Goal: Task Accomplishment & Management: Use online tool/utility

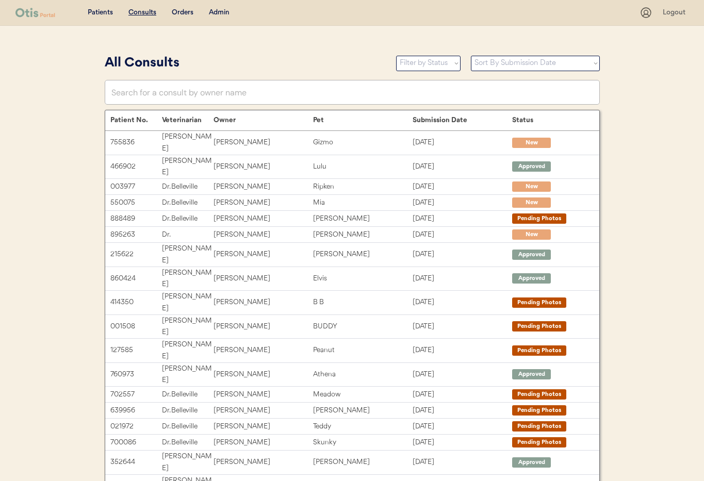
click at [224, 10] on div "Admin" at bounding box center [219, 13] width 21 height 10
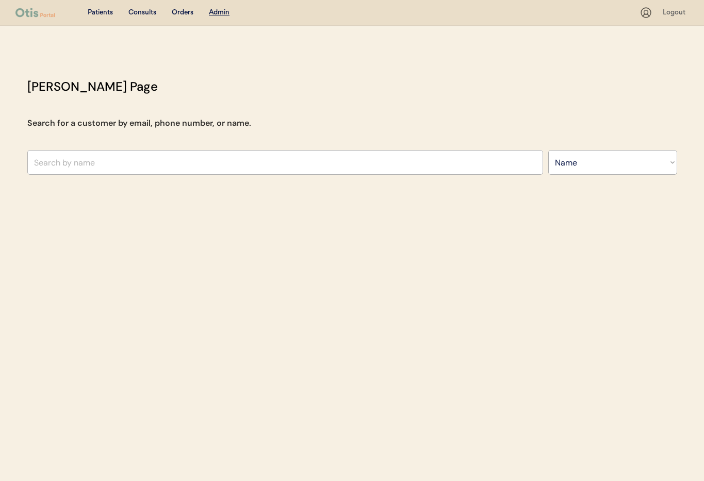
select select ""Name""
click at [136, 157] on input "text" at bounding box center [284, 162] width 515 height 25
paste input "[PERSON_NAME]"
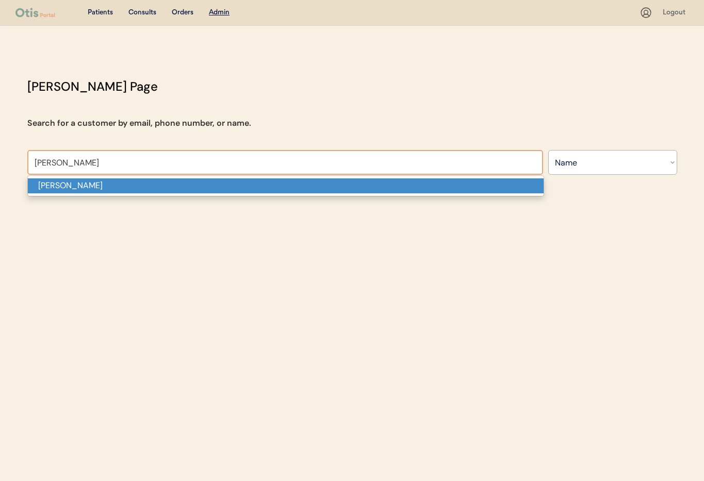
click at [115, 180] on p "[PERSON_NAME]" at bounding box center [285, 185] width 515 height 15
type input "[PERSON_NAME]"
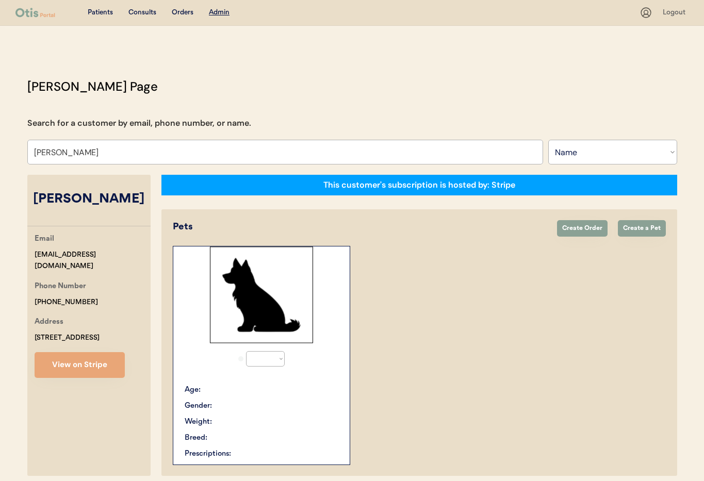
select select "true"
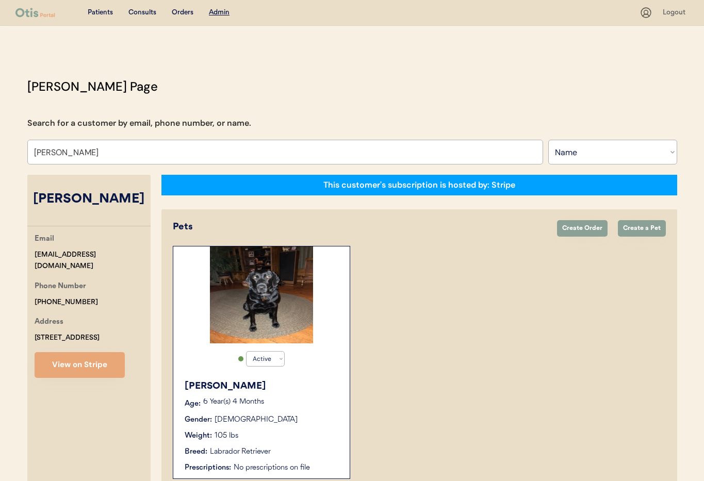
type input "[PERSON_NAME]"
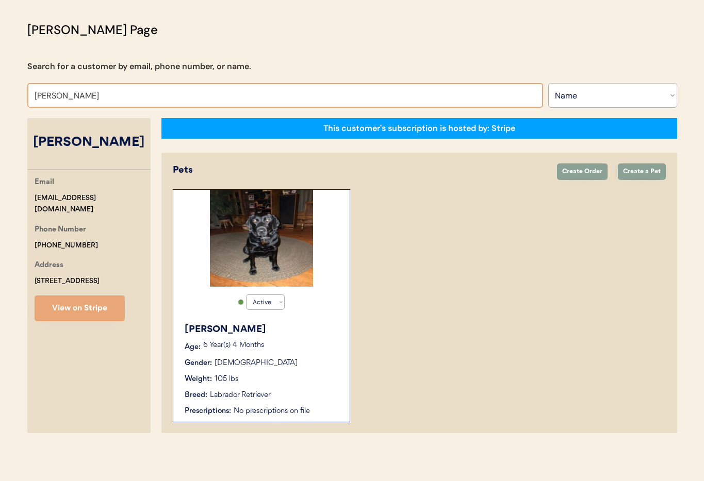
click at [320, 314] on div "Active Active Inactive Bessie Age: 6 Year(s) 4 Months Gender: Female Weight: 10…" at bounding box center [261, 305] width 177 height 233
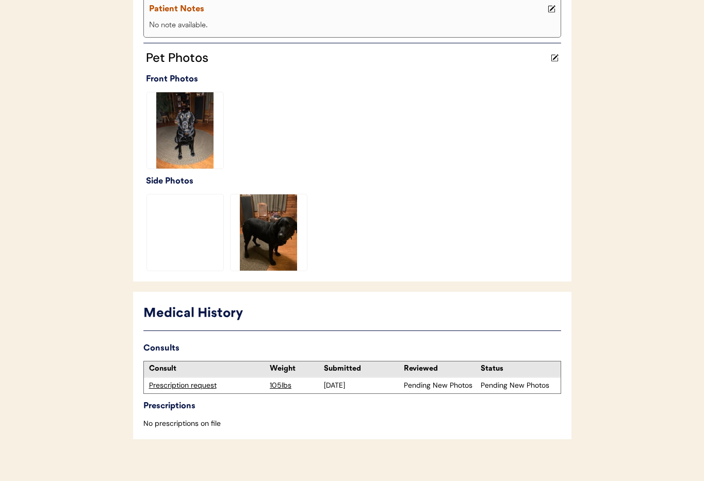
scroll to position [265, 0]
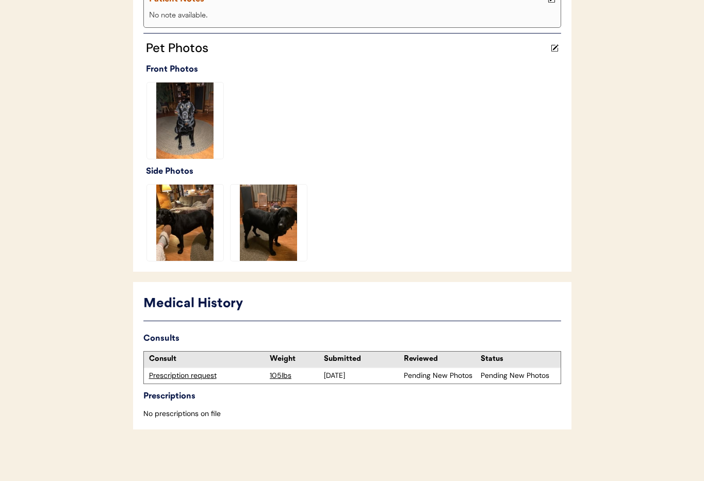
click at [183, 376] on div "Prescription request" at bounding box center [207, 376] width 116 height 10
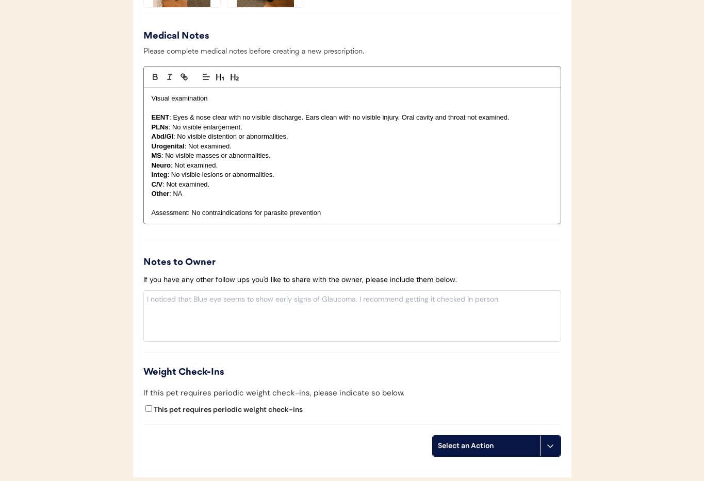
scroll to position [1003, 0]
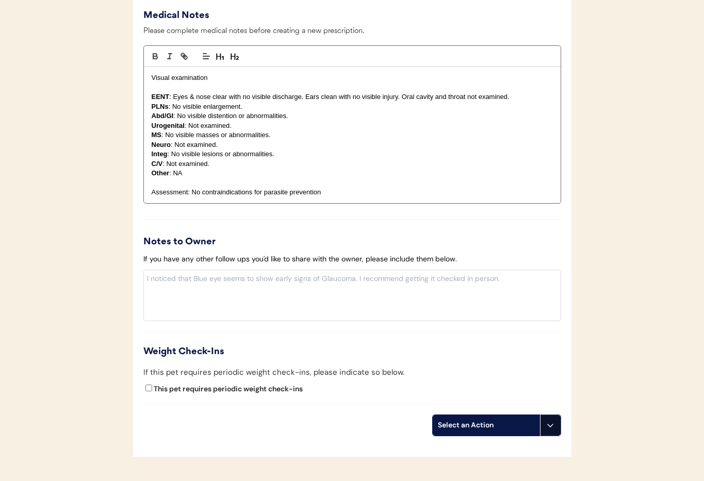
click at [550, 431] on button at bounding box center [550, 425] width 21 height 21
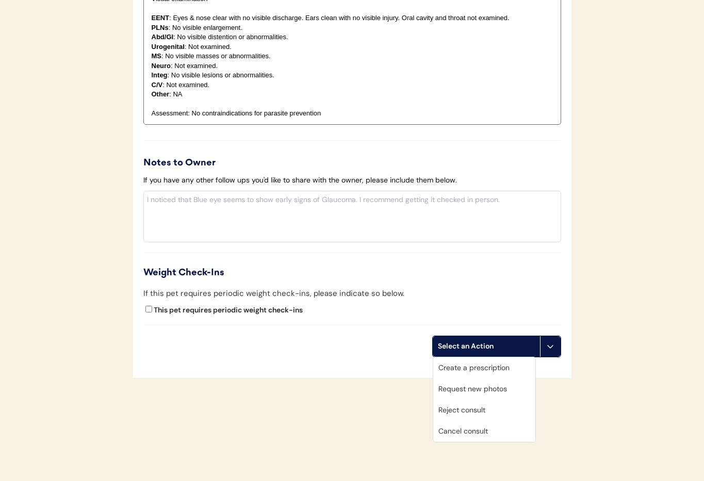
click at [463, 433] on div "Cancel consult" at bounding box center [484, 431] width 102 height 21
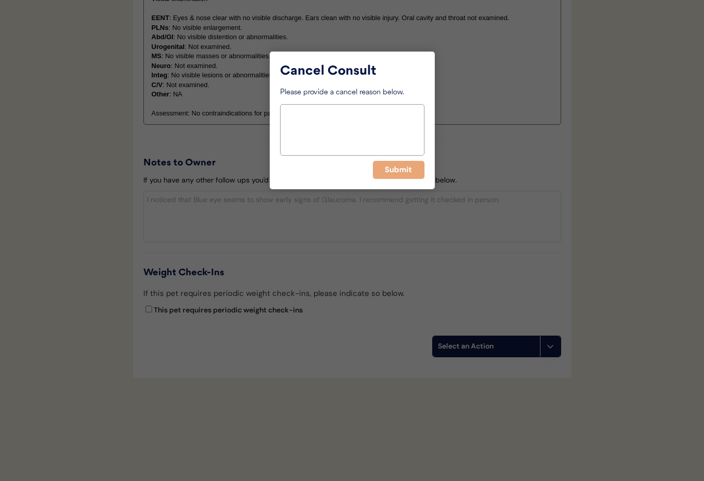
click at [327, 112] on textarea at bounding box center [352, 130] width 144 height 52
type textarea "> 6months"
click at [409, 175] on button "Submit" at bounding box center [399, 170] width 52 height 18
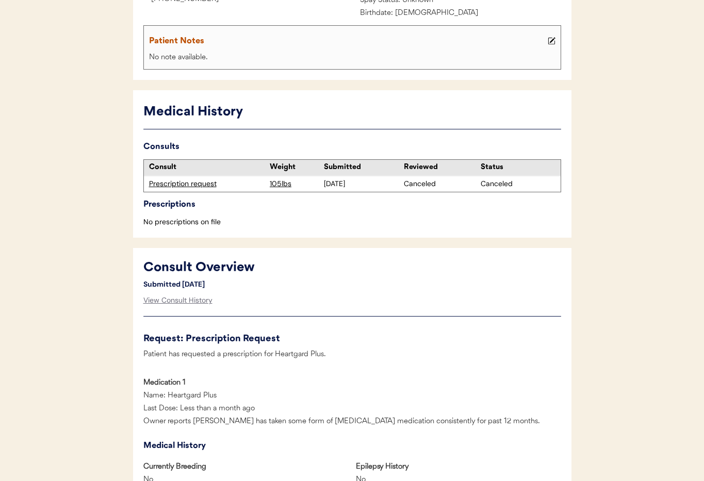
scroll to position [0, 0]
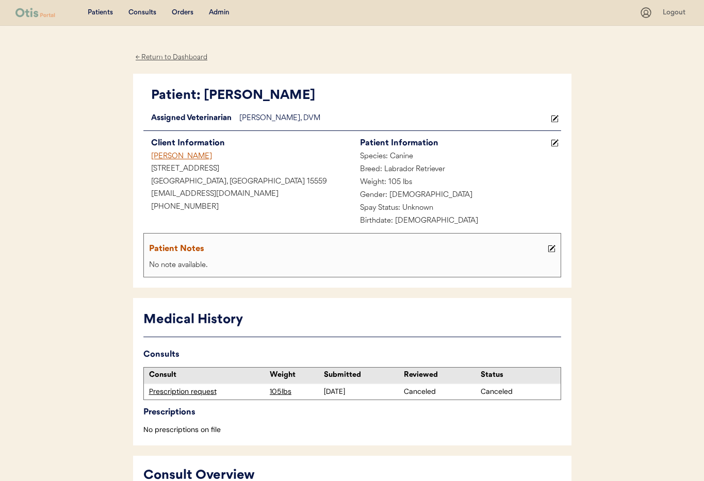
click at [178, 156] on div "Deborah Pilukaitis" at bounding box center [247, 157] width 209 height 13
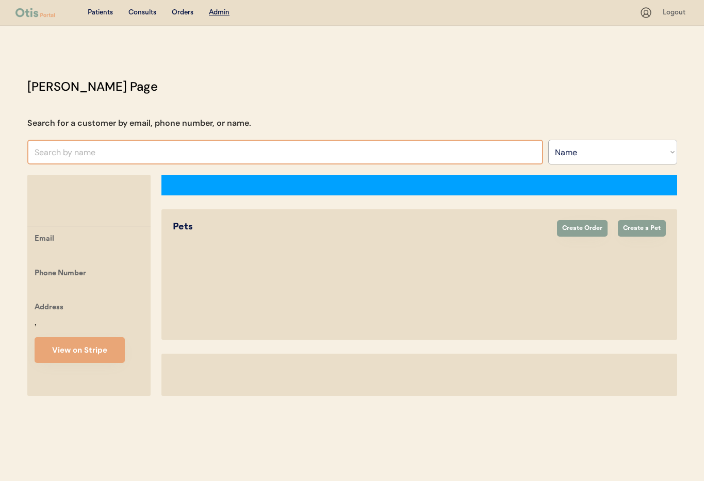
select select ""Name""
select select "true"
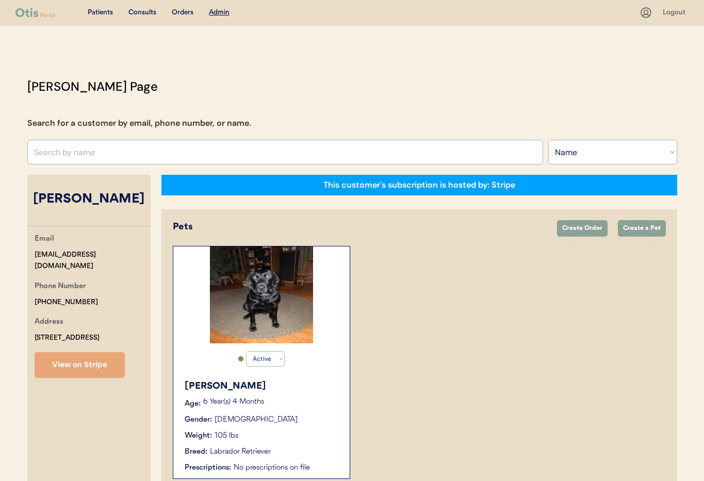
scroll to position [57, 0]
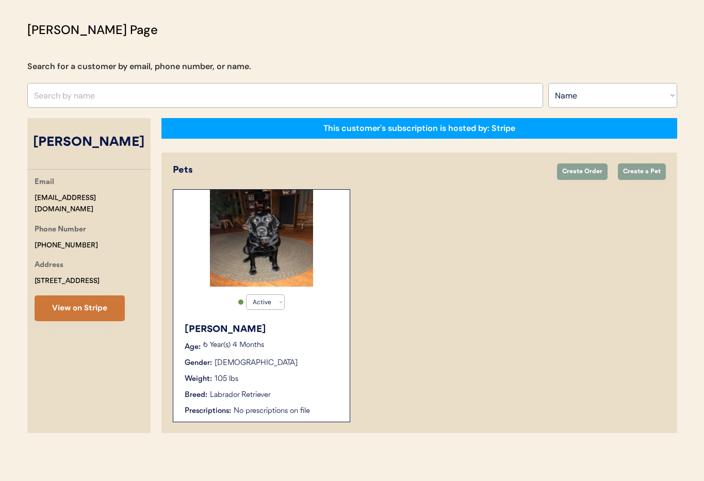
click at [89, 309] on button "View on Stripe" at bounding box center [80, 308] width 90 height 26
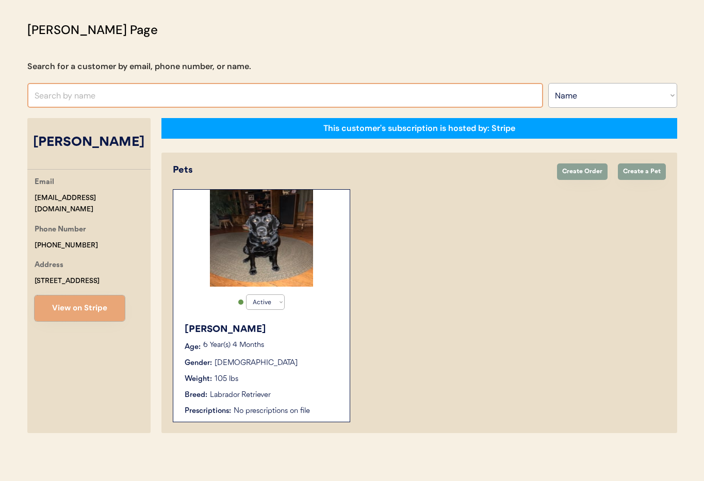
click at [77, 93] on input "text" at bounding box center [284, 95] width 515 height 25
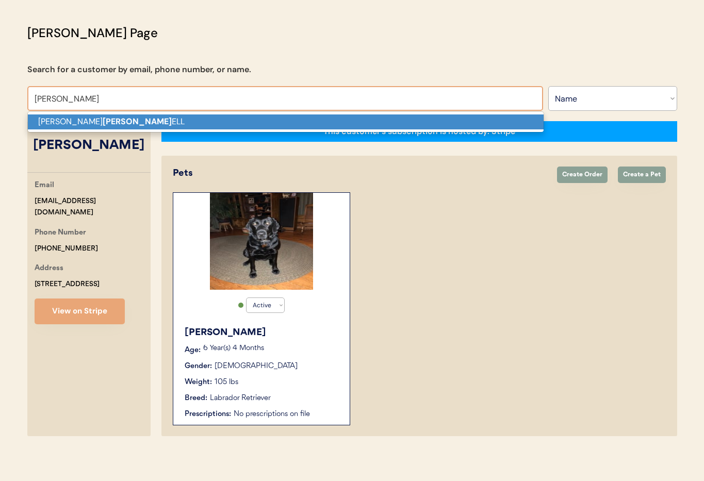
click at [103, 125] on strong "TRAMM" at bounding box center [137, 121] width 69 height 11
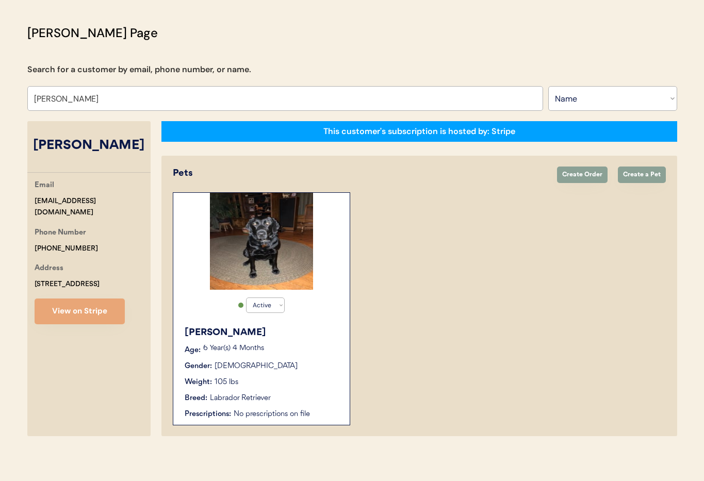
scroll to position [54, 0]
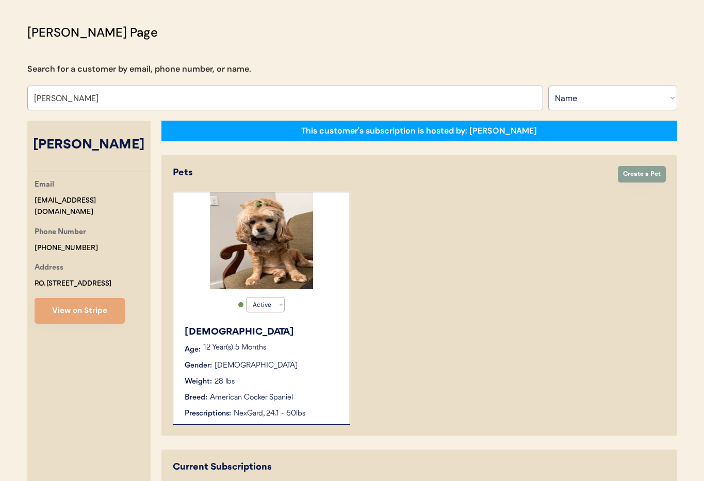
type input "[PERSON_NAME]"
click at [630, 178] on button "Create a Pet" at bounding box center [642, 174] width 48 height 16
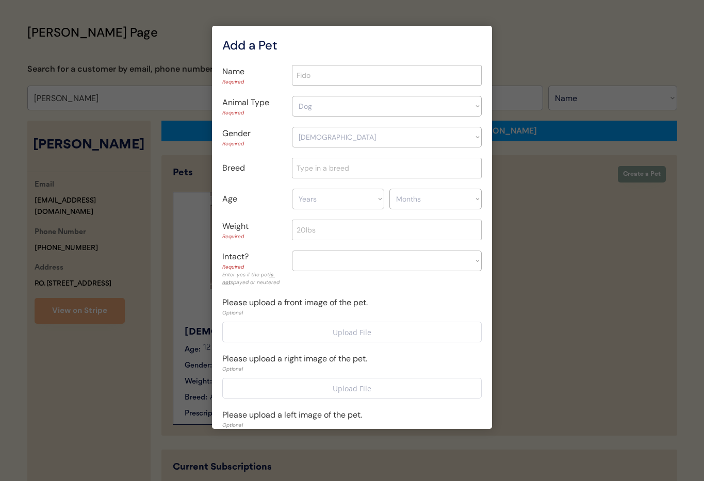
click at [555, 232] on div at bounding box center [352, 240] width 704 height 481
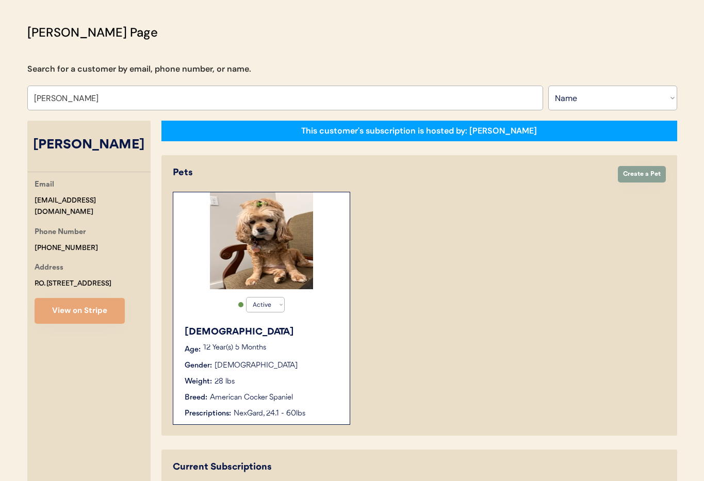
click at [280, 332] on div "Lady" at bounding box center [262, 332] width 155 height 14
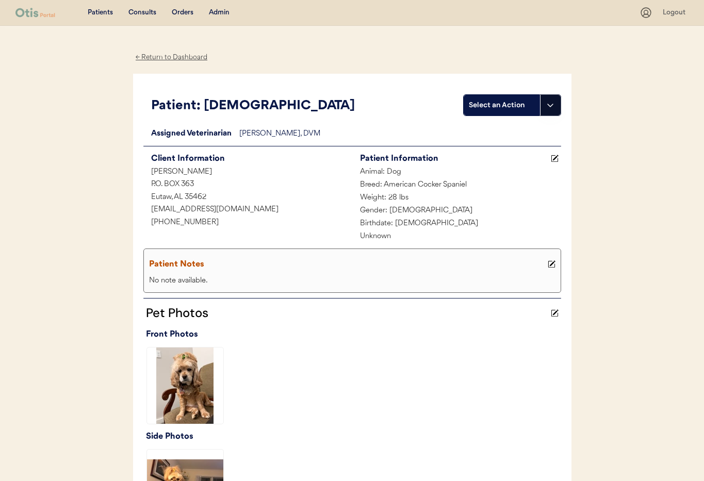
click at [552, 106] on icon at bounding box center [550, 105] width 8 height 8
click at [534, 128] on div "Create a consult" at bounding box center [515, 126] width 102 height 21
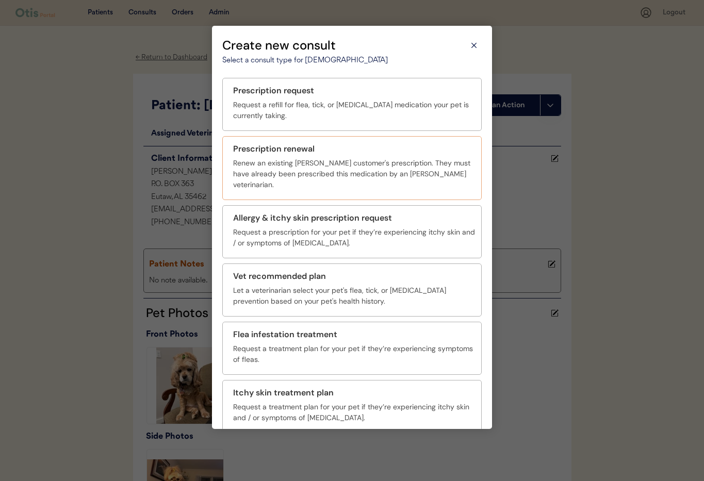
click at [274, 155] on div "Prescription renewal Renew an existing [PERSON_NAME] customer's prescription. T…" at bounding box center [351, 168] width 259 height 64
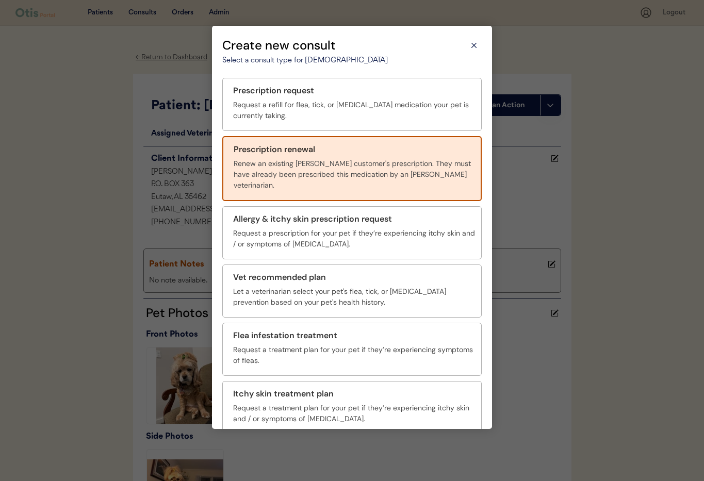
scroll to position [38, 0]
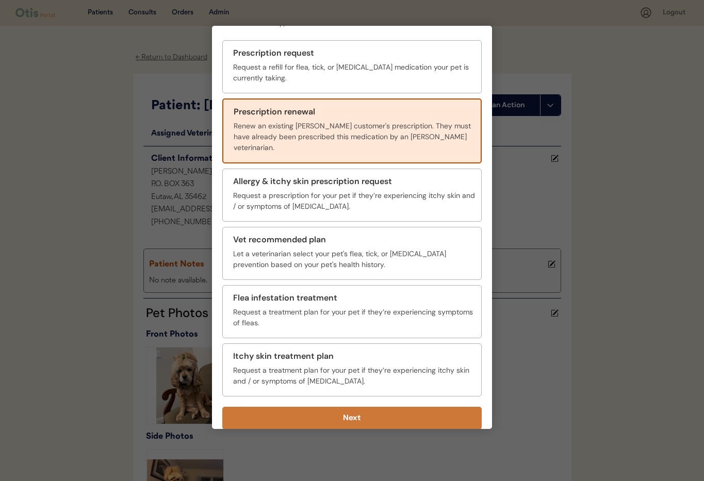
click at [361, 412] on button "Next" at bounding box center [351, 418] width 259 height 23
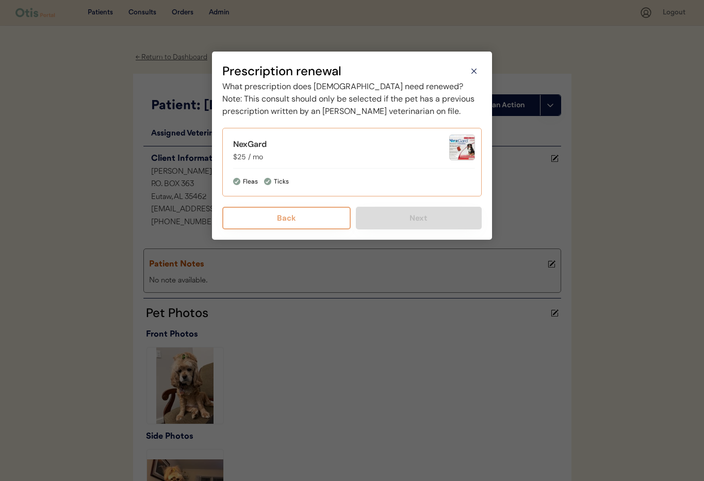
click at [346, 162] on div "NexGard $25 / mo" at bounding box center [341, 150] width 216 height 24
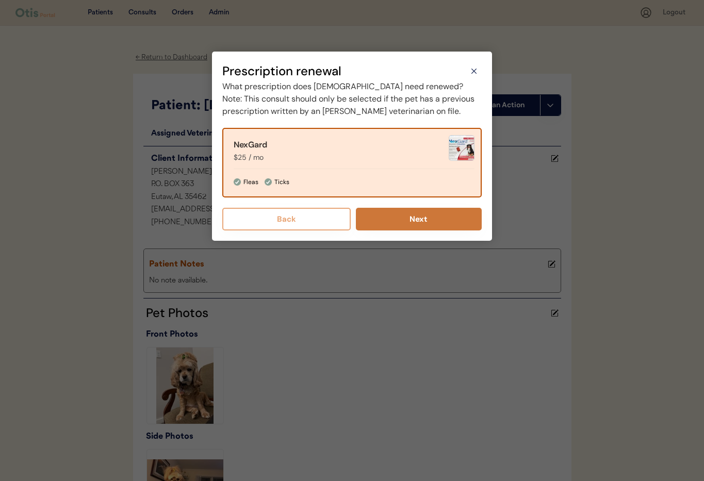
click at [397, 230] on button "Next" at bounding box center [419, 219] width 126 height 23
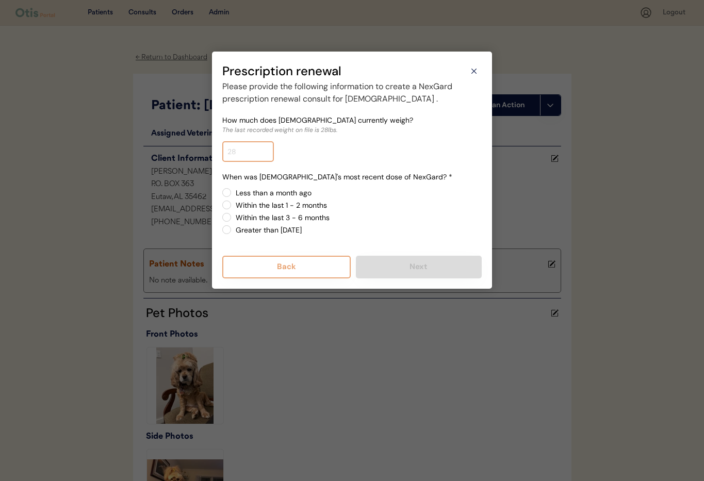
click at [254, 157] on input "input" at bounding box center [248, 151] width 52 height 21
type input "24.0"
drag, startPoint x: 228, startPoint y: 206, endPoint x: 239, endPoint y: 206, distance: 10.3
click at [232, 206] on label "Within the last 1 - 2 months" at bounding box center [356, 205] width 249 height 7
click at [221, 196] on input "Within the last 1 - 2 months" at bounding box center [217, 192] width 7 height 7
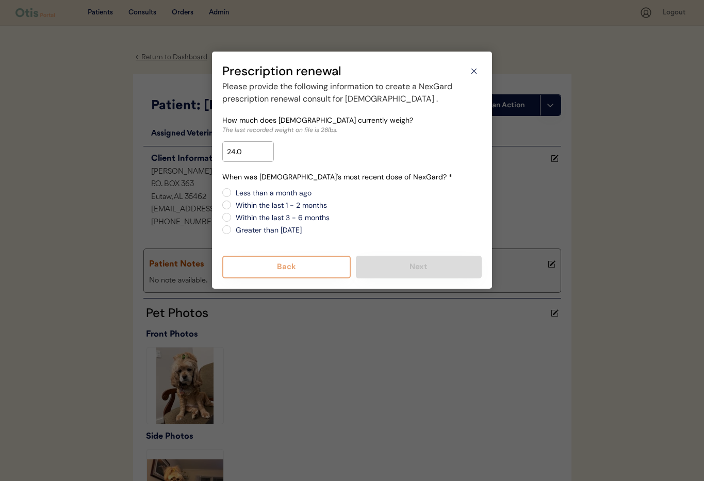
radio input "true"
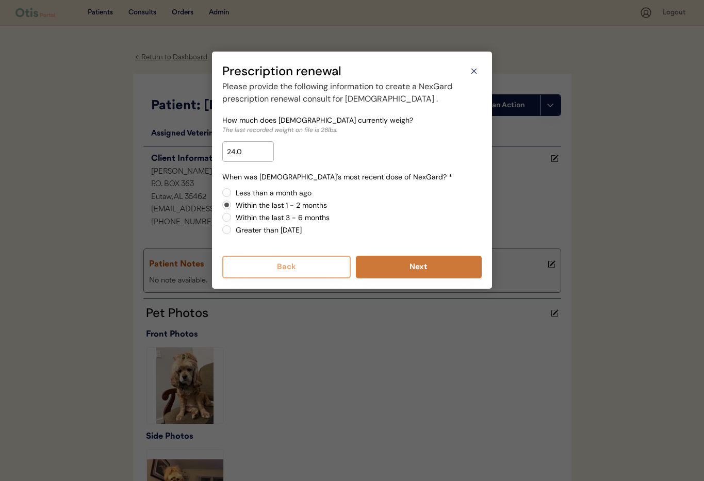
click at [402, 269] on button "Next" at bounding box center [419, 267] width 126 height 23
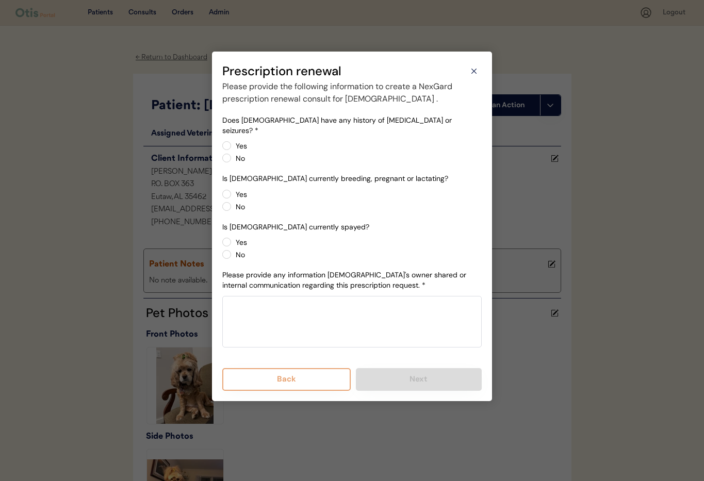
click at [232, 155] on label "No" at bounding box center [356, 158] width 249 height 7
click at [221, 149] on input "No" at bounding box center [217, 145] width 7 height 7
radio input "true"
click at [232, 203] on label "No" at bounding box center [356, 206] width 249 height 7
click at [221, 197] on input "No" at bounding box center [217, 194] width 7 height 7
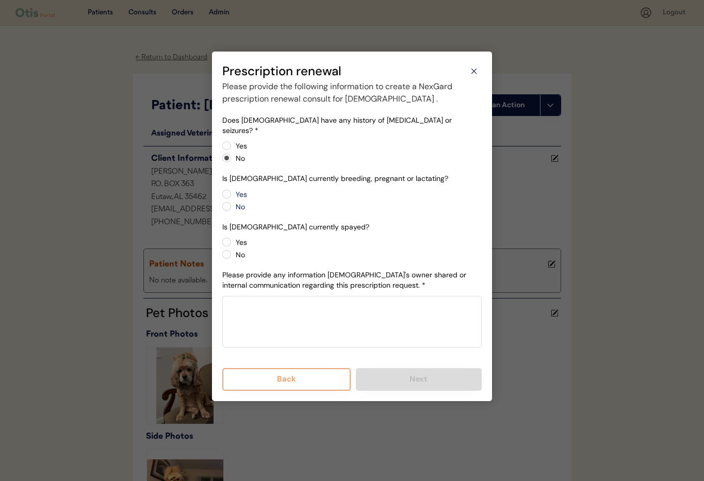
radio input "true"
click at [232, 251] on label "No" at bounding box center [356, 254] width 249 height 7
click at [221, 245] on input "No" at bounding box center [217, 242] width 7 height 7
radio input "true"
click at [263, 299] on textarea at bounding box center [351, 322] width 259 height 52
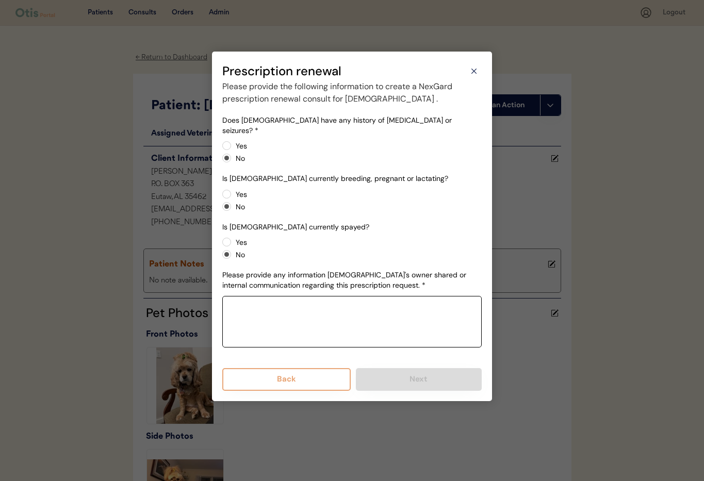
click at [331, 315] on textarea at bounding box center [351, 322] width 259 height 52
paste textarea "Coughing NO Weight loss NO Decreased exercise ability NO"
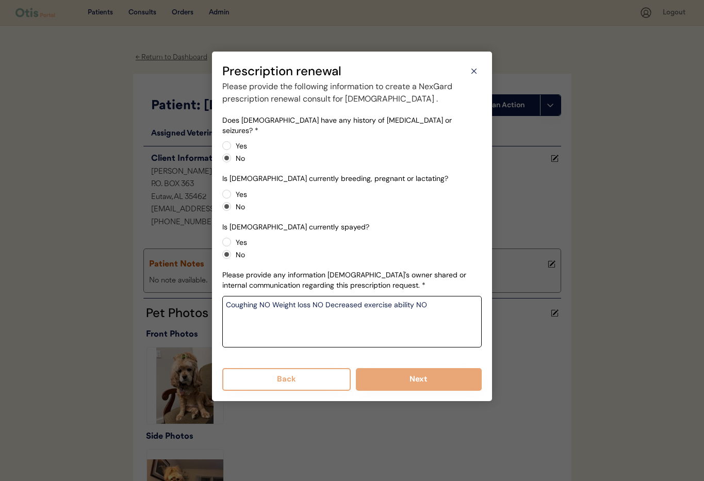
type textarea "Coughing NO Weight loss NO Decreased exercise ability NO"
click at [389, 348] on div "Please provide the following information to create a NexGard prescription renew…" at bounding box center [351, 235] width 259 height 310
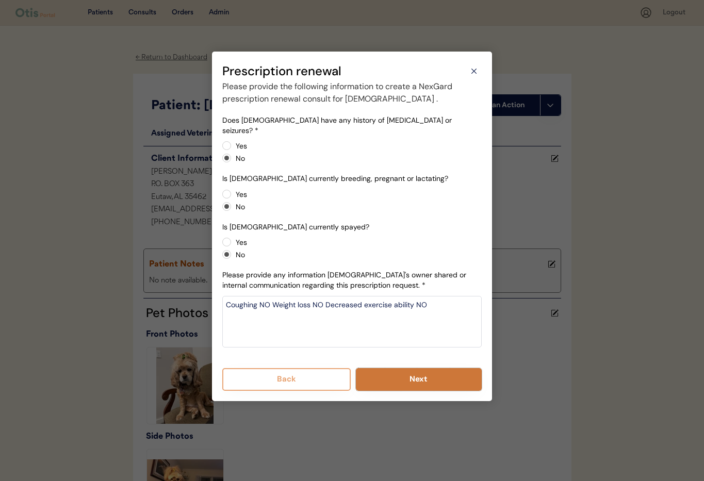
click at [403, 373] on button "Next" at bounding box center [419, 379] width 126 height 23
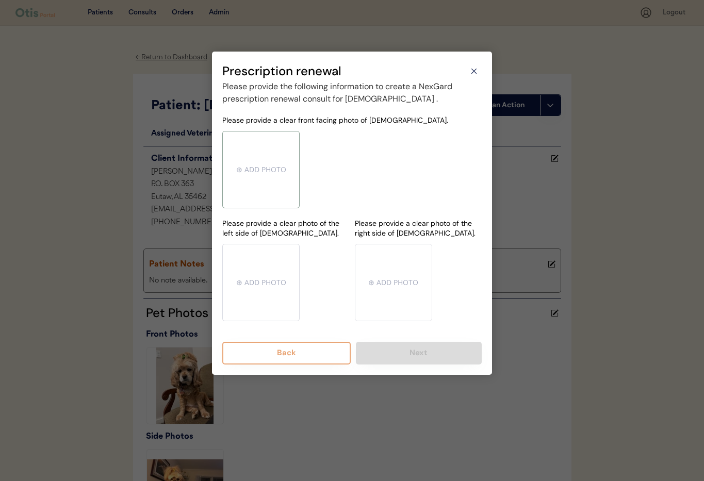
click at [240, 164] on input "file" at bounding box center [261, 169] width 76 height 76
type input "C:\fakepath\mms-MMb0aefd8b5d722bfb6e345eba9d5812dd-bb302553-5af0-4e5c-a403-0f7c…"
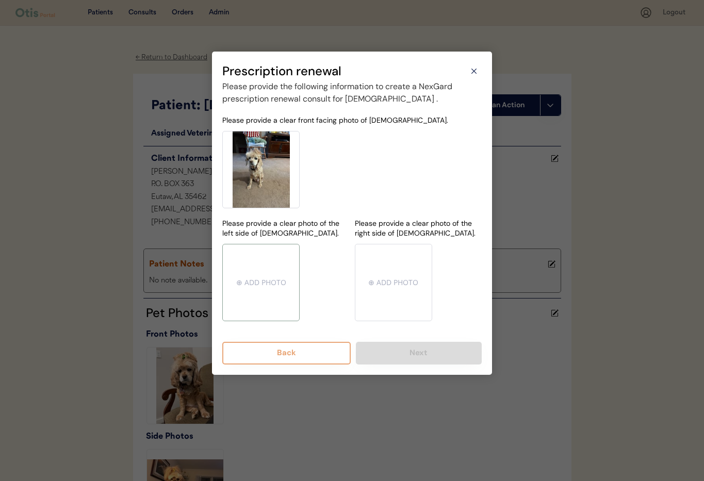
click at [252, 275] on input "file" at bounding box center [261, 282] width 76 height 76
type input "C:\fakepath\mms-MM137edbfaf5b564e169f25d2bd5dde020-2e69ec5f-7821-485a-90da-bf9b…"
click at [403, 290] on input "file" at bounding box center [393, 282] width 76 height 76
type input "C:\fakepath\mms-MM0da4d5cc9102001f86f1cbd72d769445-3fa3a831-19f3-4356-b026-49b7…"
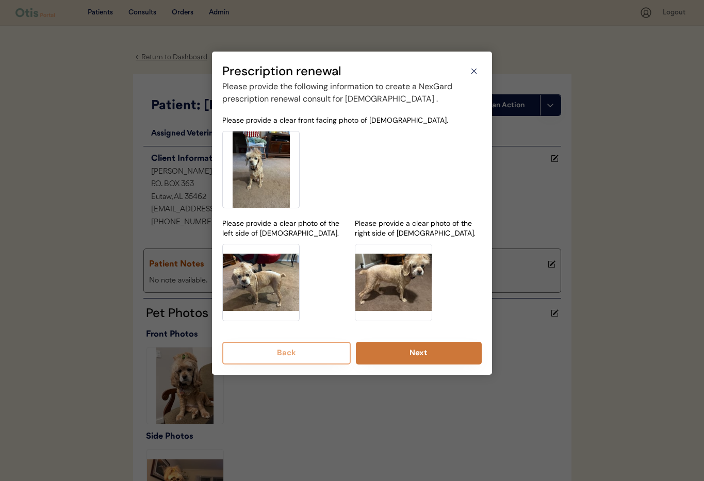
click at [424, 353] on button "Next" at bounding box center [419, 353] width 126 height 23
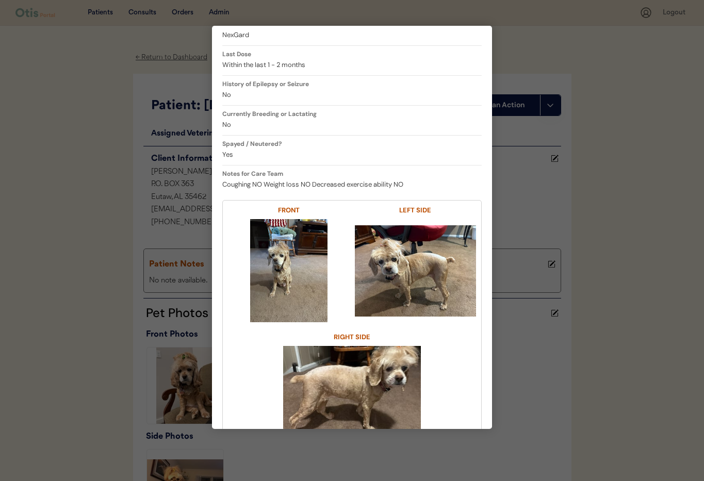
scroll to position [170, 0]
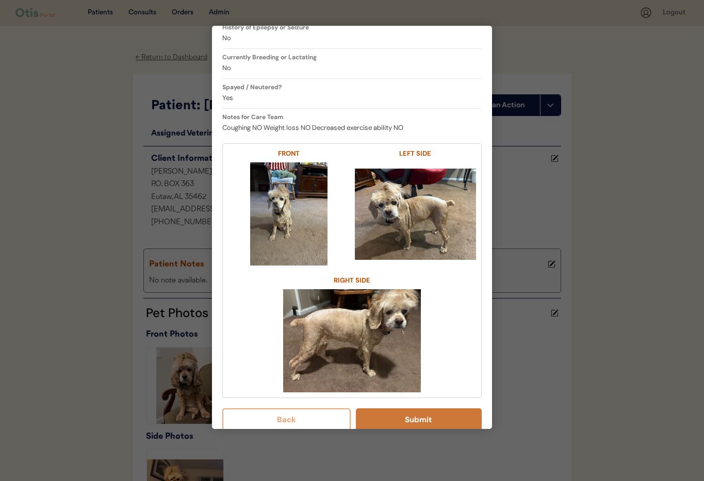
click at [423, 409] on button "Submit" at bounding box center [419, 419] width 126 height 23
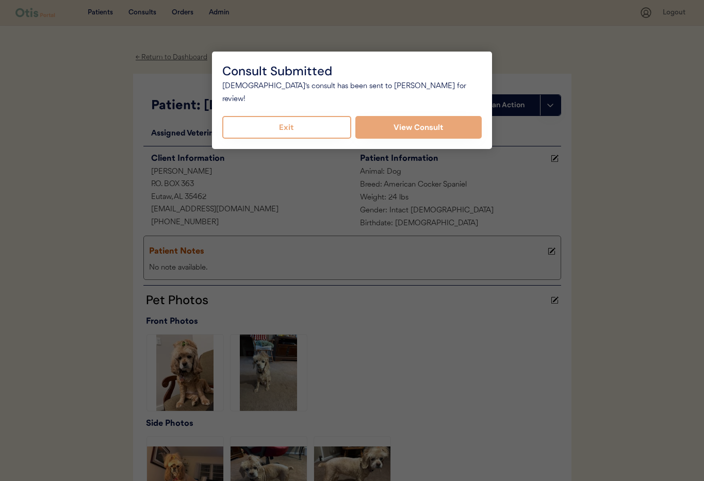
click at [308, 116] on button "Exit" at bounding box center [286, 127] width 129 height 23
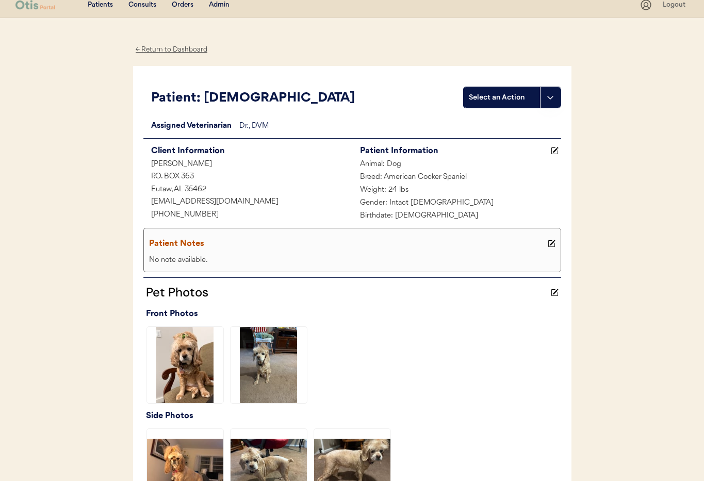
click at [335, 135] on div "Assigned Veterinarian Dr. , DVM Client Information SHARON TRAMMELL P.O. BOX 363…" at bounding box center [352, 313] width 418 height 386
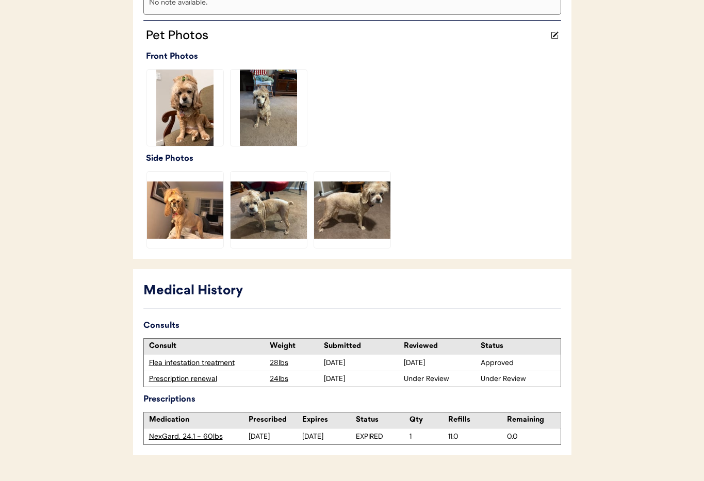
scroll to position [291, 0]
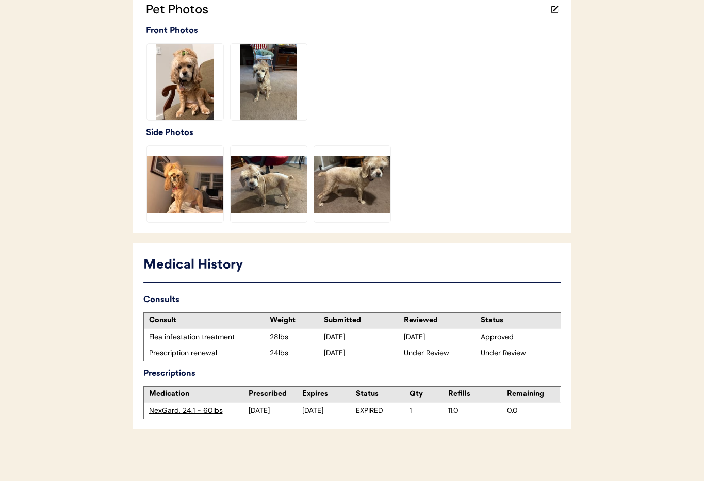
click at [193, 353] on div "Prescription renewal" at bounding box center [207, 353] width 116 height 10
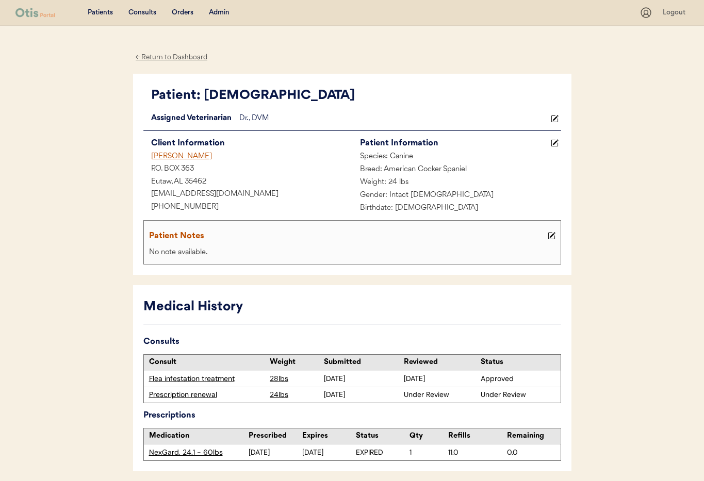
click at [553, 119] on use at bounding box center [554, 118] width 7 height 7
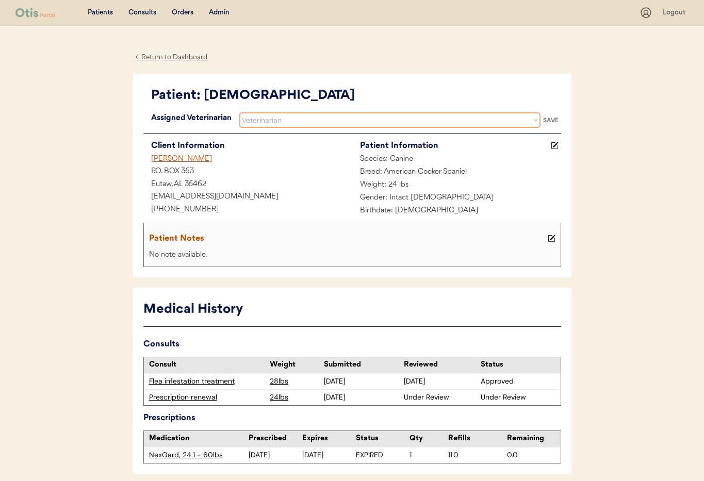
click at [331, 118] on select "Veterinarian Erin Belleville Hillary Braverman Kit Warren" at bounding box center [389, 119] width 301 height 15
select select ""1348695171700984260__LOOKUP__1733767339806x932322702314707600""
click at [239, 112] on select "Veterinarian Erin Belleville Hillary Braverman Kit Warren" at bounding box center [389, 119] width 301 height 15
click at [546, 120] on div "SAVE" at bounding box center [550, 120] width 21 height 6
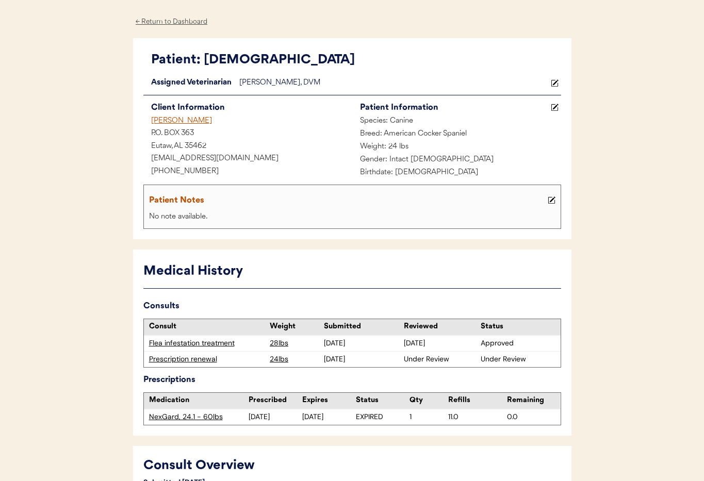
scroll to position [37, 0]
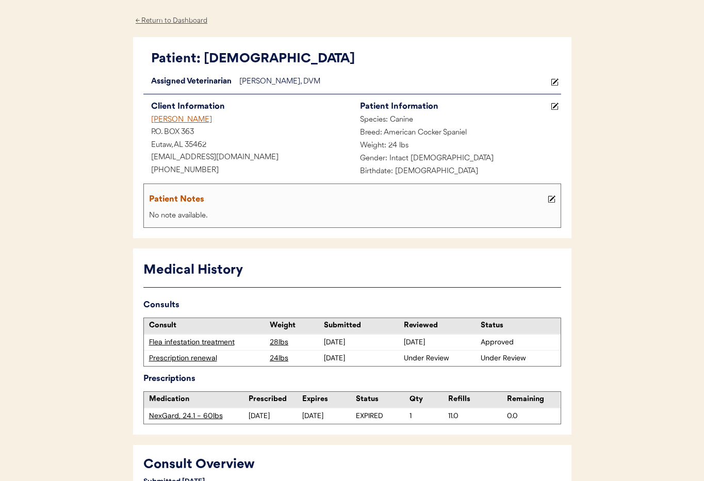
click at [195, 120] on div "SHARON TRAMMELL" at bounding box center [247, 120] width 209 height 13
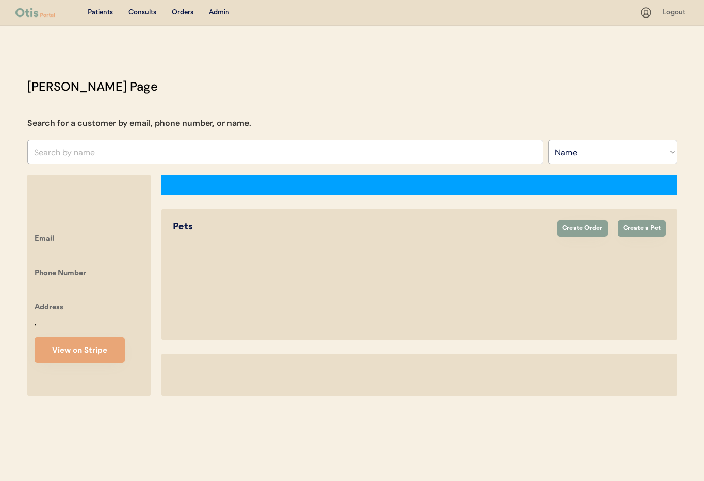
select select ""Name""
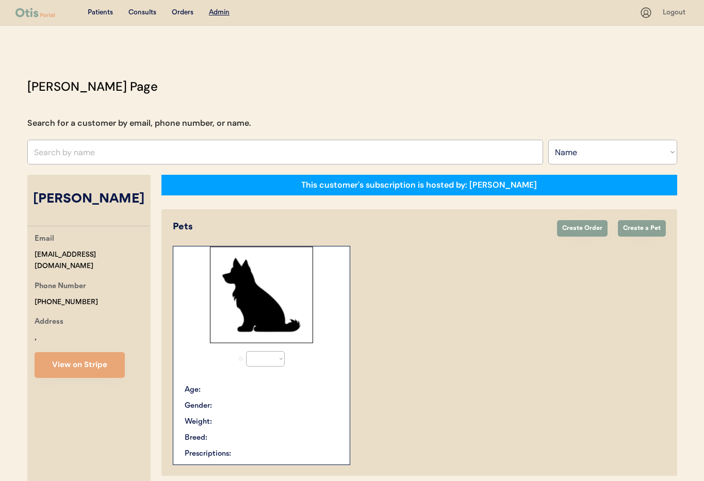
select select "true"
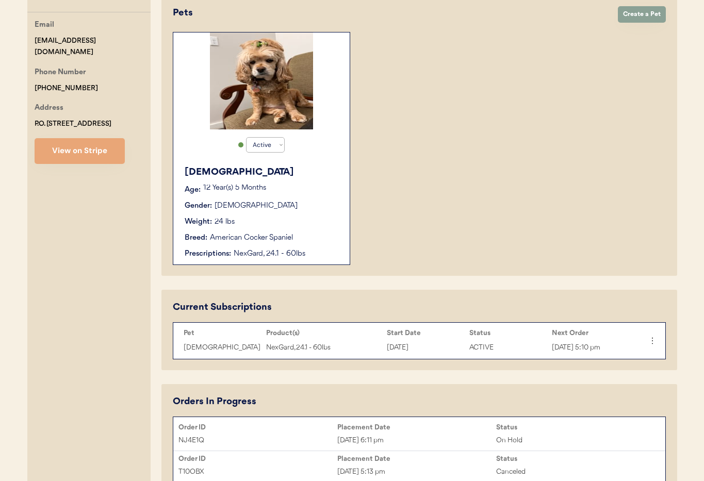
scroll to position [252, 0]
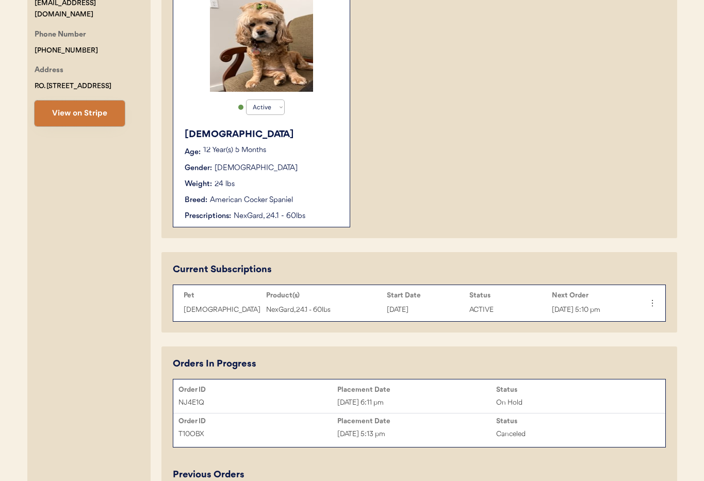
click at [68, 126] on button "View on Stripe" at bounding box center [80, 114] width 90 height 26
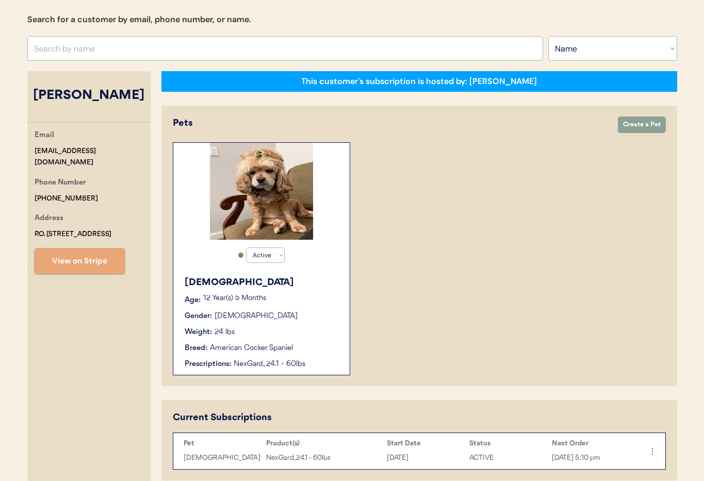
scroll to position [0, 0]
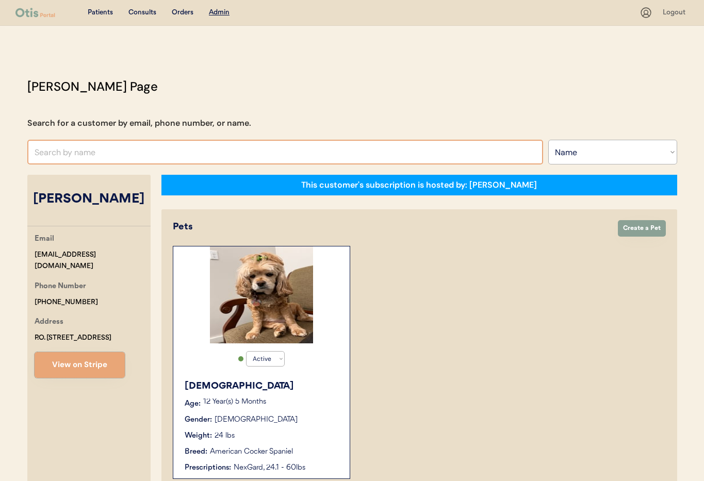
click at [112, 156] on input "text" at bounding box center [284, 152] width 515 height 25
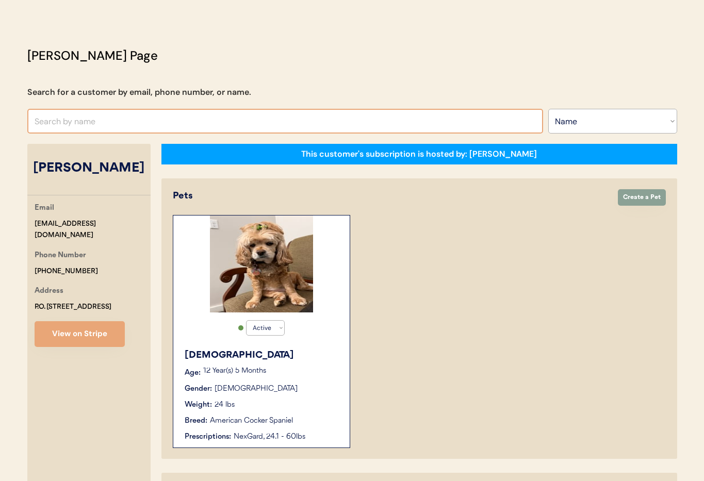
scroll to position [32, 0]
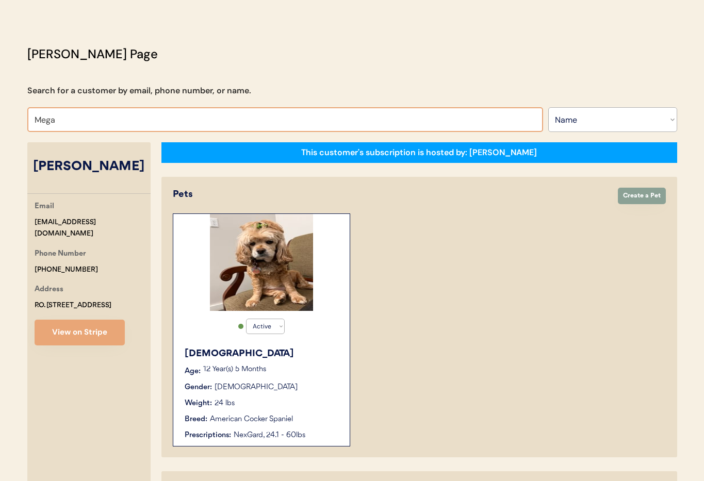
type input "Megan"
type input "Megan Kay"
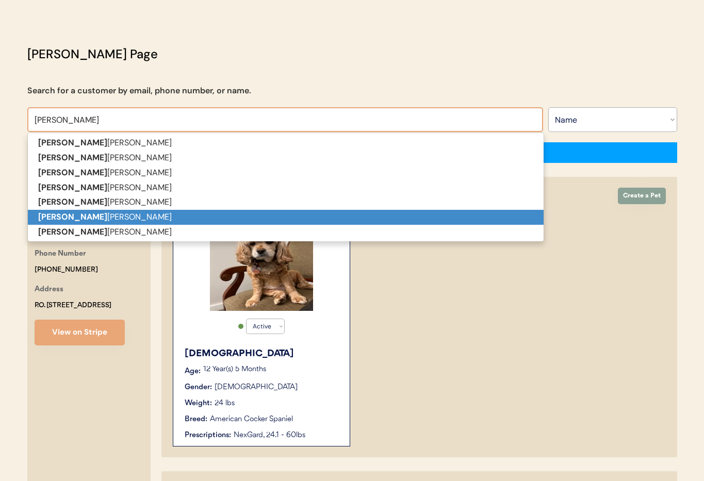
click at [146, 214] on p "Megan Odegaard" at bounding box center [285, 217] width 515 height 15
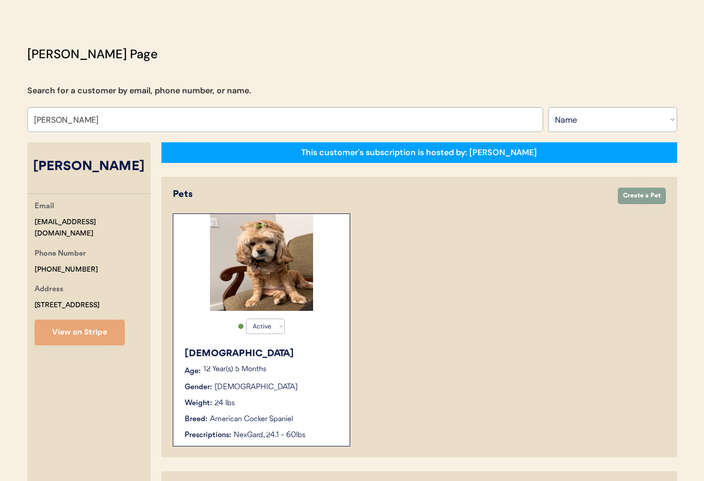
type input "Megan Odegaard"
select select "true"
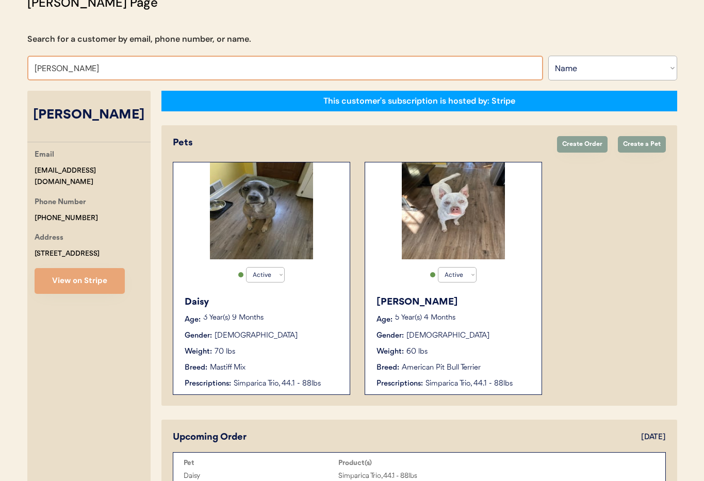
scroll to position [85, 0]
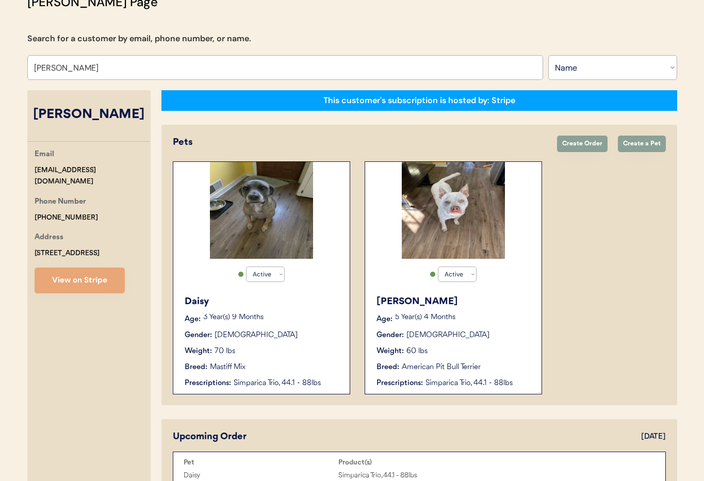
click at [236, 139] on div "Pets" at bounding box center [360, 143] width 374 height 14
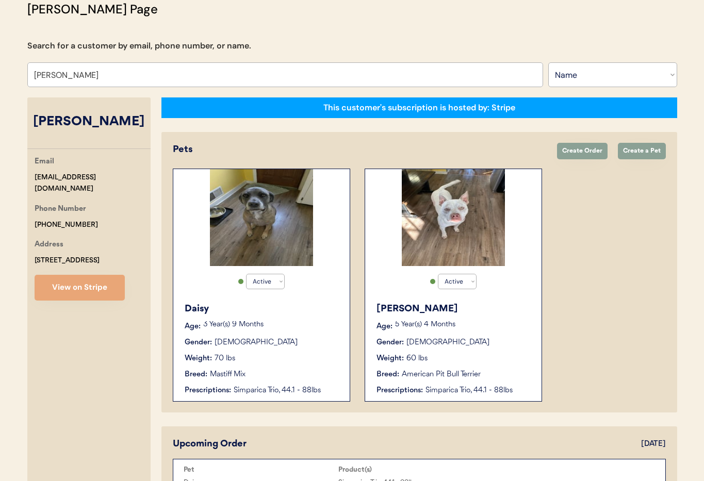
scroll to position [69, 0]
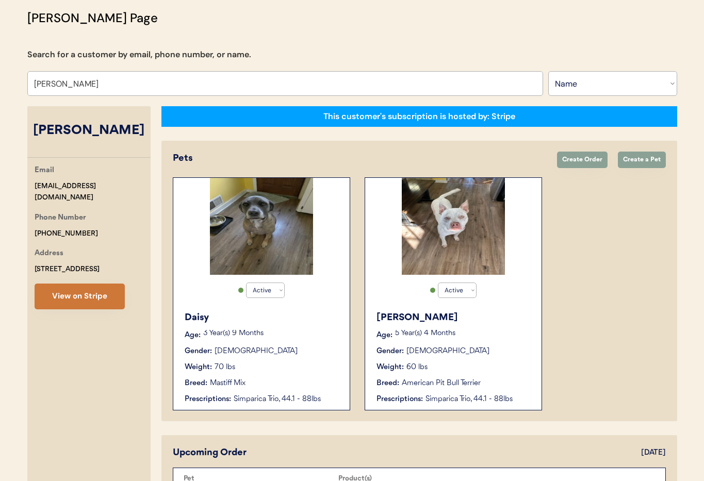
click at [90, 301] on button "View on Stripe" at bounding box center [80, 297] width 90 height 26
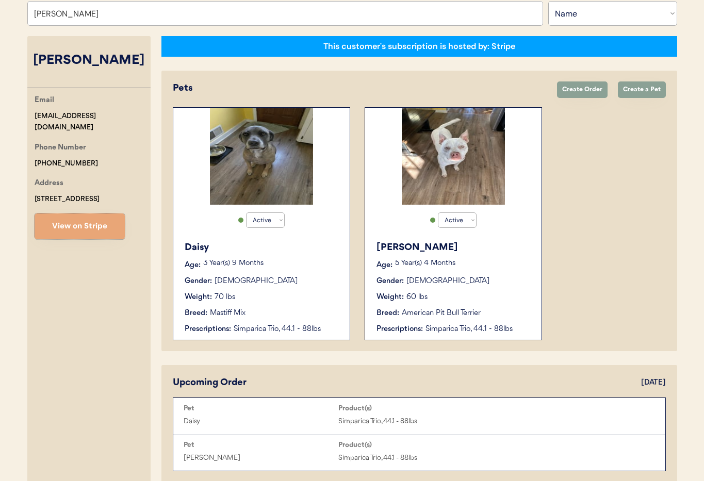
scroll to position [245, 0]
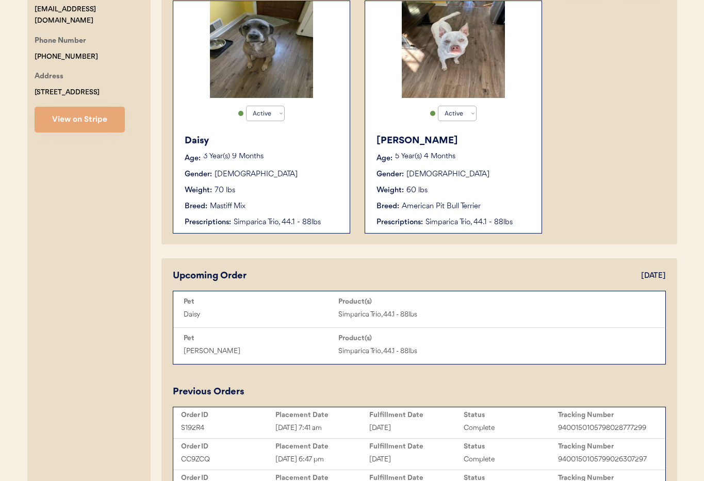
click at [525, 311] on div "Daisy Simparica Trio, 44.1 - 88lbs" at bounding box center [418, 314] width 481 height 15
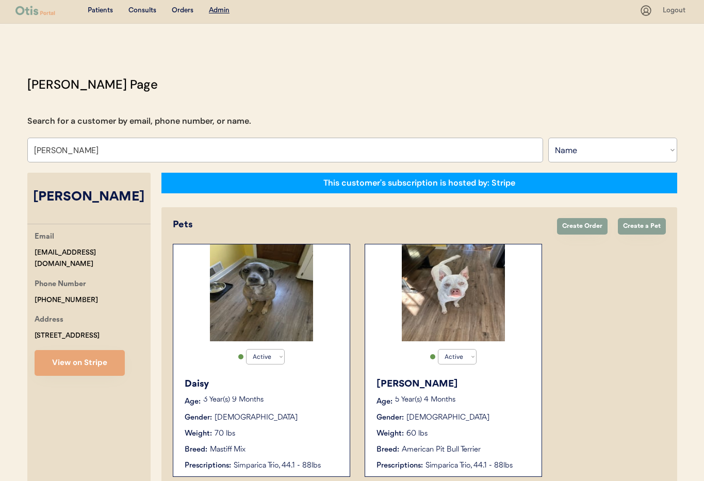
scroll to position [3, 0]
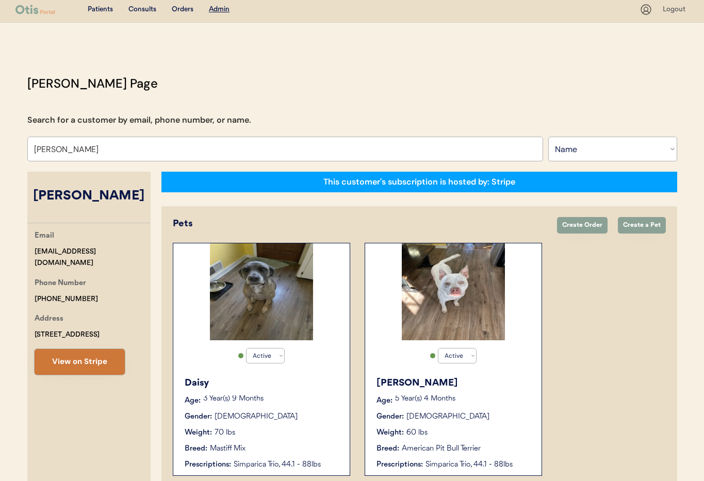
click at [81, 362] on button "View on Stripe" at bounding box center [80, 362] width 90 height 26
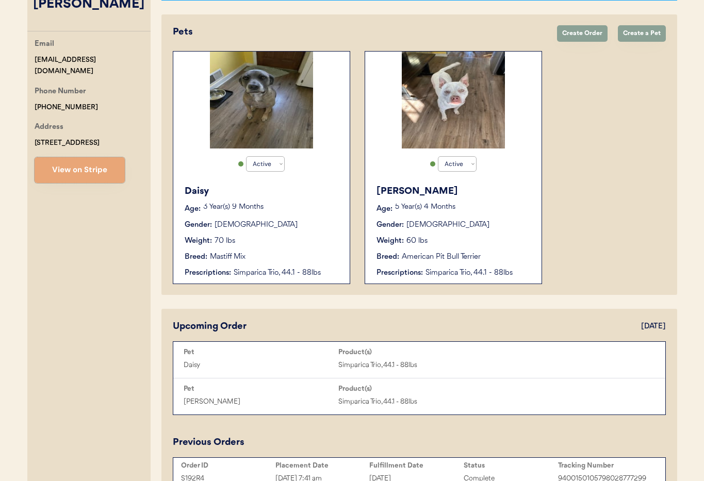
scroll to position [189, 0]
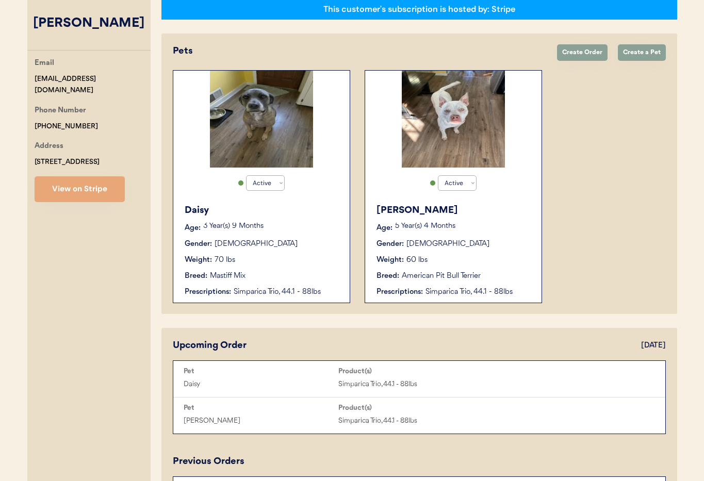
click at [298, 229] on p "3 Year(s) 9 Months" at bounding box center [271, 226] width 136 height 7
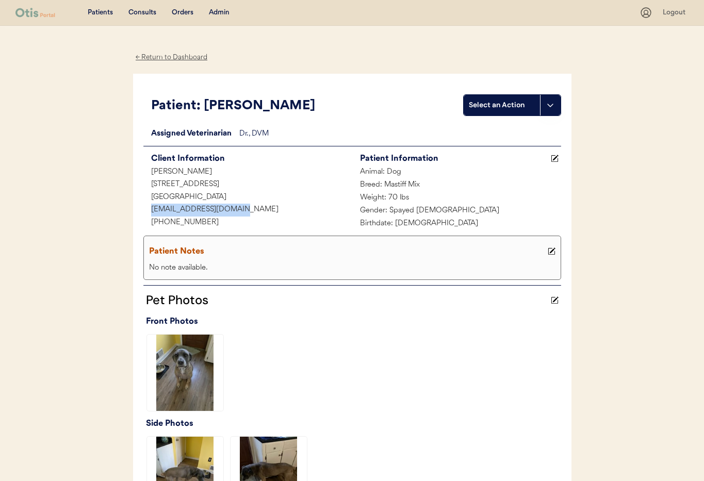
drag, startPoint x: 244, startPoint y: 209, endPoint x: 133, endPoint y: 211, distance: 111.4
click at [133, 211] on div "Patient: Daisy Select an Action Loading... Assigned Veterinarian Dr. , DVM Clie…" at bounding box center [352, 299] width 438 height 451
copy div "modegaard315@gmail.com"
click at [166, 61] on div "← Return to Dashboard" at bounding box center [171, 58] width 77 height 12
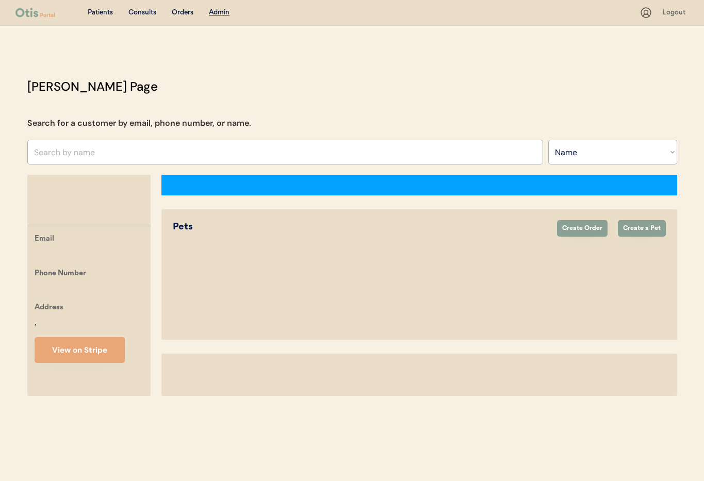
select select ""Name""
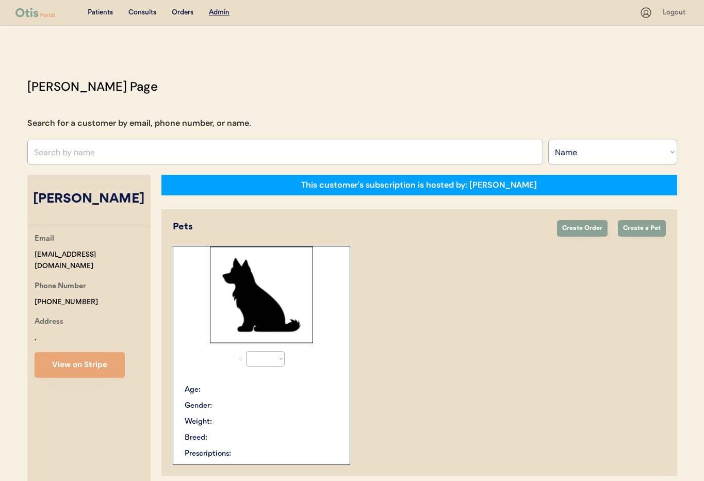
select select "true"
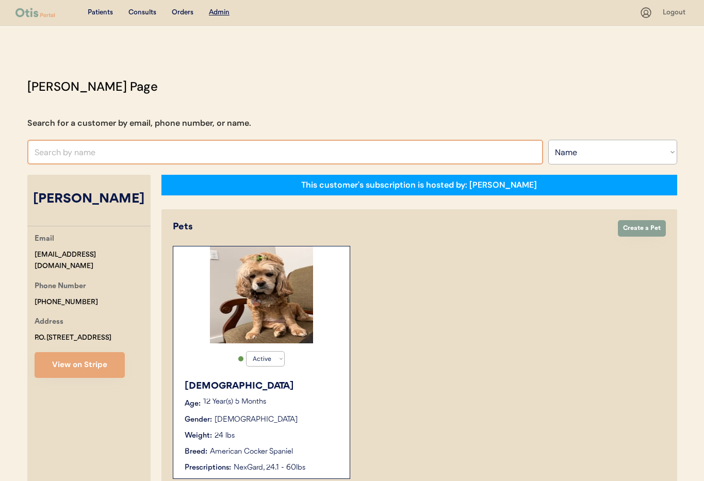
click at [165, 144] on input "text" at bounding box center [284, 152] width 515 height 25
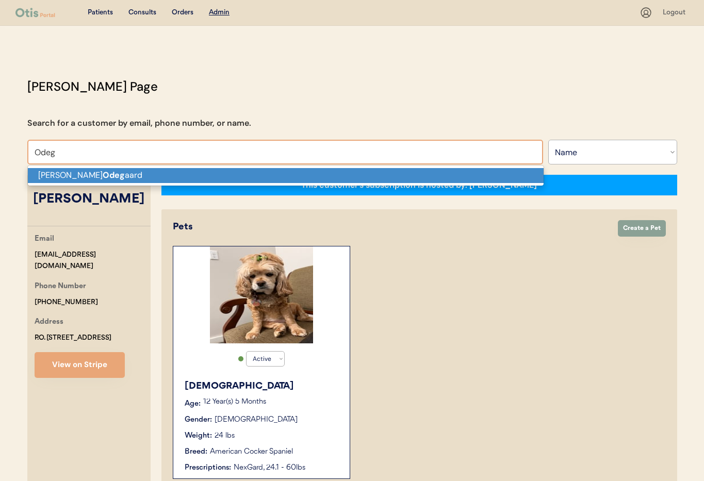
click at [152, 174] on p "[PERSON_NAME] aard" at bounding box center [285, 175] width 515 height 15
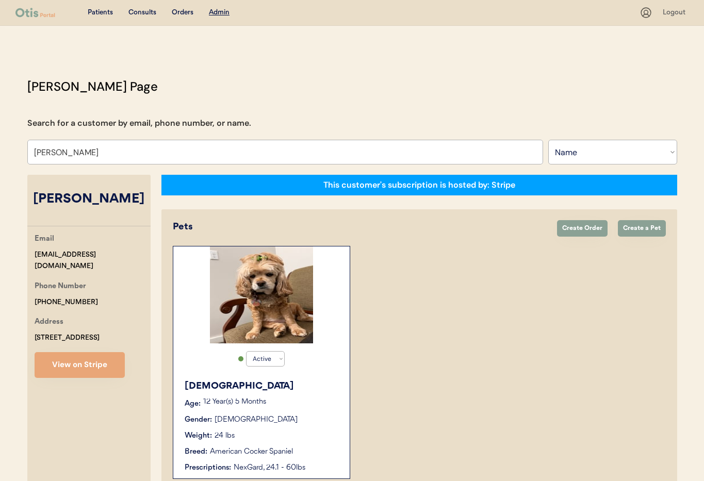
type input "Megan Odegaard"
select select "true"
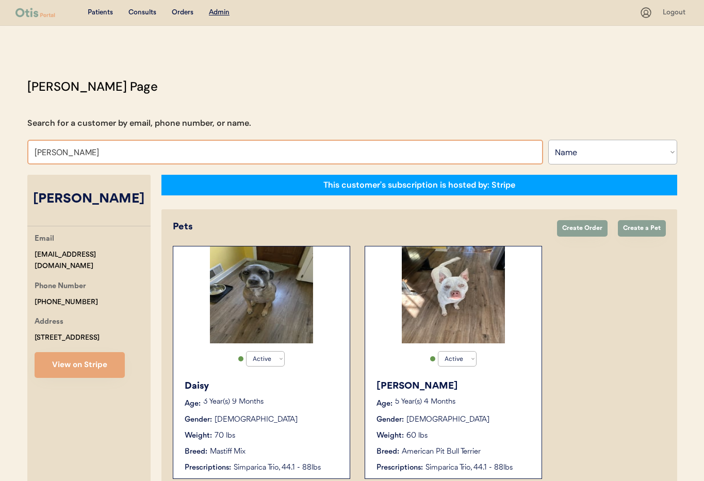
drag, startPoint x: 127, startPoint y: 153, endPoint x: 120, endPoint y: 153, distance: 6.7
click at [124, 154] on input "Megan Odegaard" at bounding box center [284, 152] width 515 height 25
drag, startPoint x: 114, startPoint y: 153, endPoint x: 6, endPoint y: 140, distance: 109.0
click at [0, 141] on html "Patients Consults Orders Admin Logout Otis Admin Page Search for a customer by …" at bounding box center [352, 240] width 704 height 481
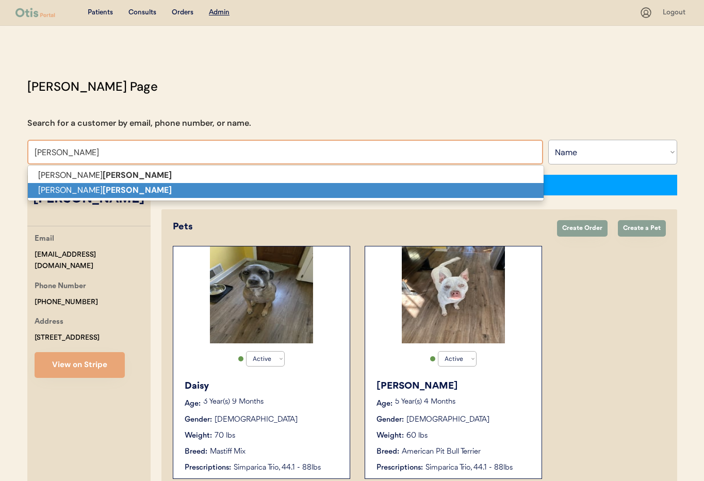
click at [301, 193] on p "Jessica connell" at bounding box center [285, 190] width 515 height 15
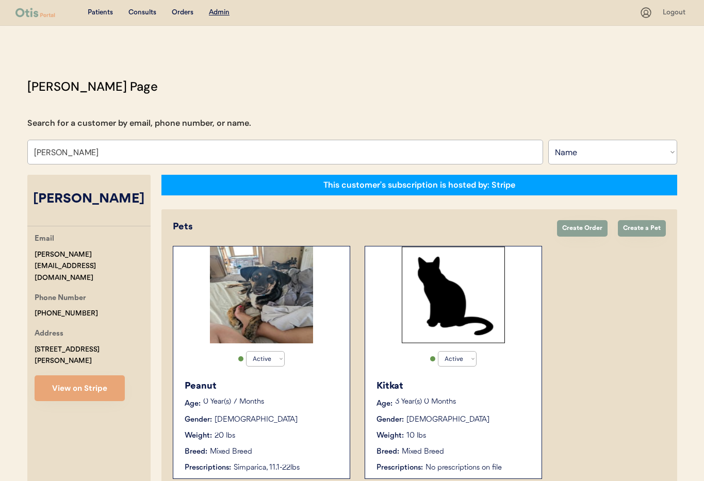
scroll to position [146, 0]
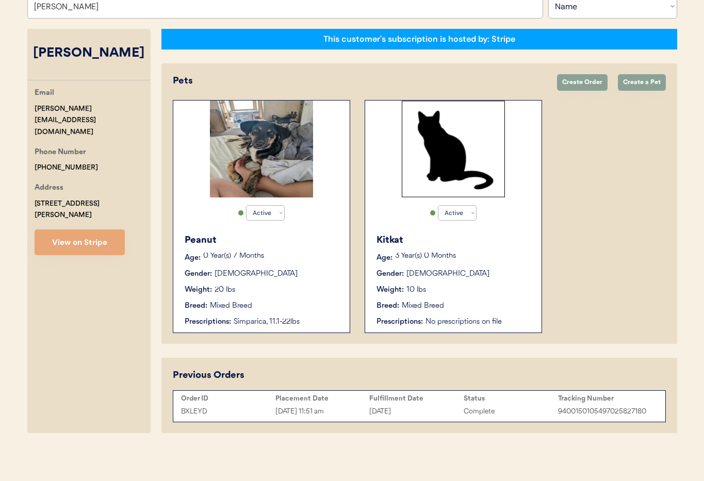
type input "Jessica connell"
click at [289, 241] on div "Peanut" at bounding box center [262, 241] width 155 height 14
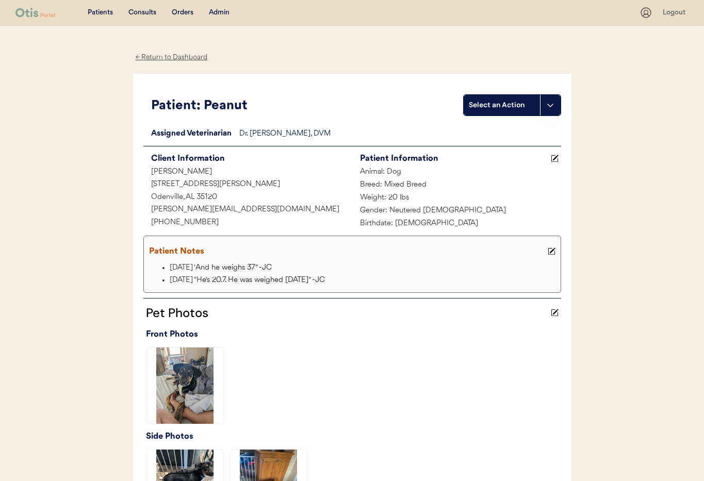
click at [552, 104] on use at bounding box center [550, 105] width 8 height 8
click at [519, 129] on div "Create a consult" at bounding box center [515, 126] width 102 height 21
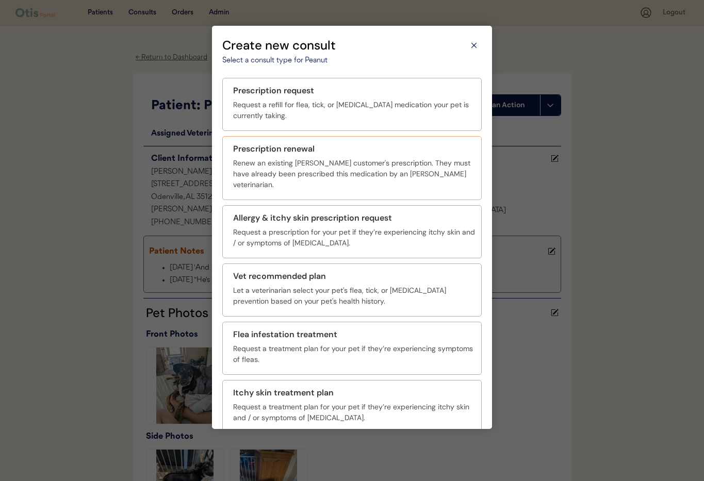
click at [329, 163] on div "Renew an existing [PERSON_NAME] customer's prescription. They must have already…" at bounding box center [354, 174] width 242 height 32
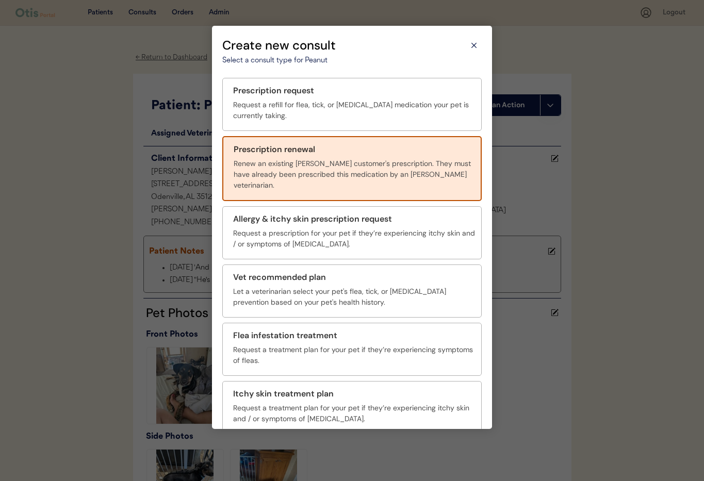
scroll to position [38, 0]
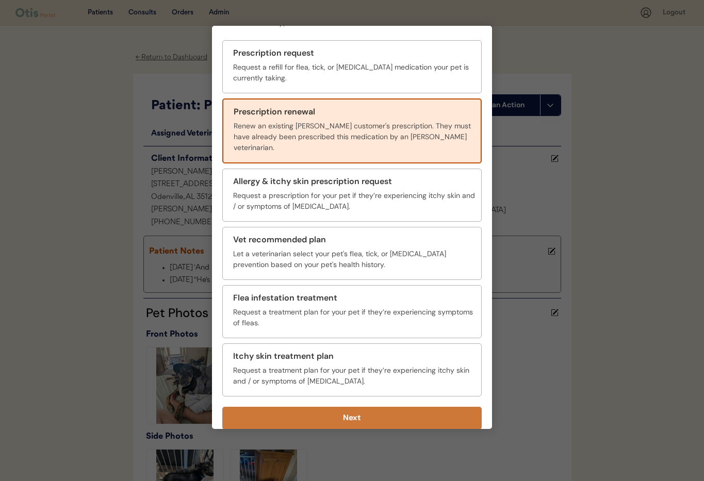
click at [369, 409] on button "Next" at bounding box center [351, 418] width 259 height 23
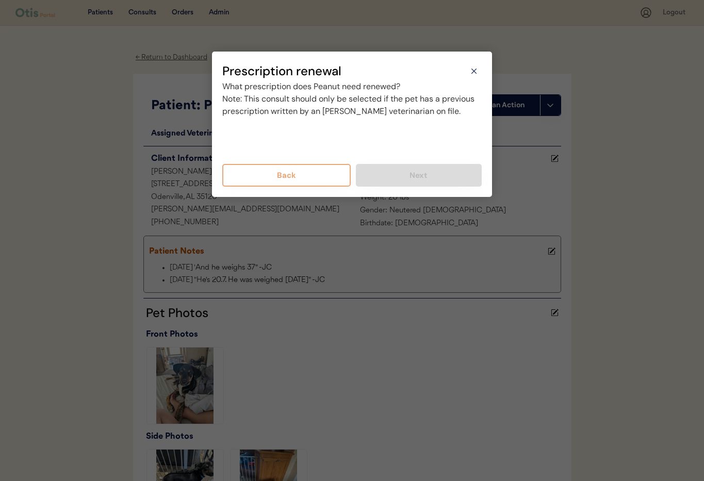
scroll to position [0, 0]
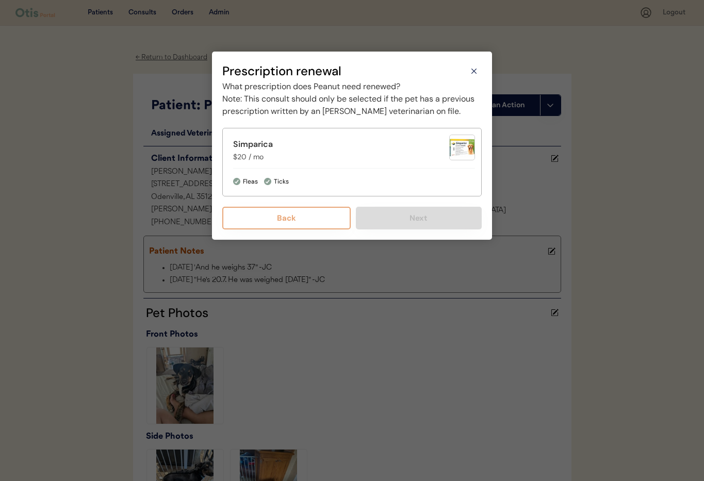
click at [412, 187] on div "Ticks" at bounding box center [369, 181] width 211 height 10
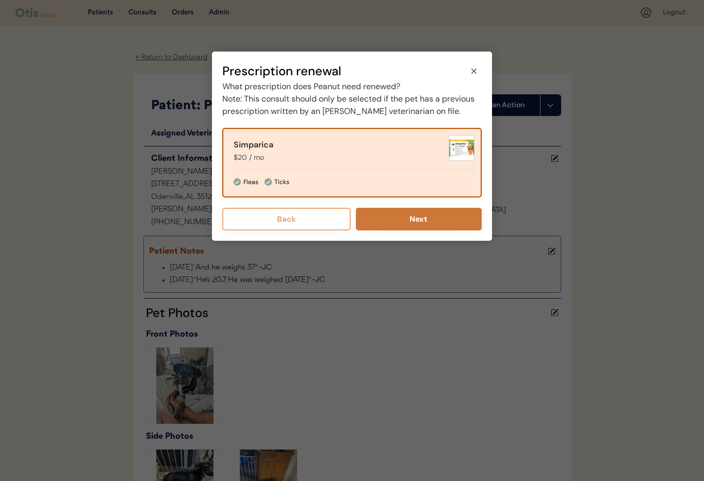
click at [420, 228] on button "Next" at bounding box center [419, 219] width 126 height 23
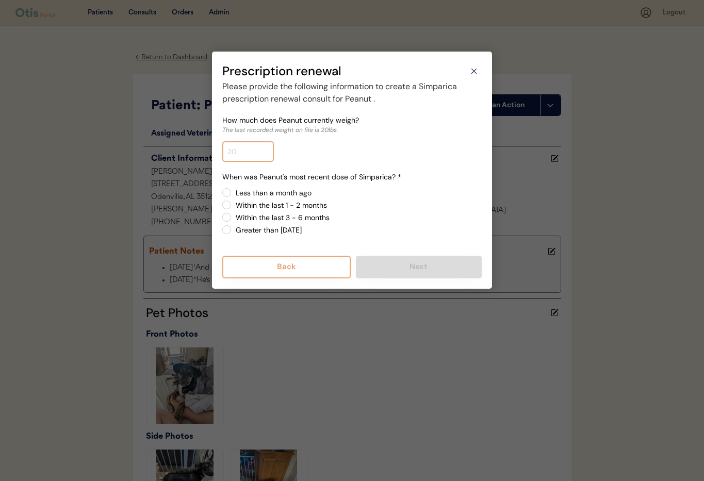
click at [236, 152] on input "input" at bounding box center [248, 151] width 52 height 21
drag, startPoint x: 226, startPoint y: 150, endPoint x: 214, endPoint y: 150, distance: 11.9
click at [213, 150] on div "Prescription renewal Select a consult type for Peanut Prescription request Requ…" at bounding box center [352, 170] width 280 height 237
type input "37.0"
click at [391, 202] on label "Within the last 1 - 2 months" at bounding box center [356, 205] width 249 height 7
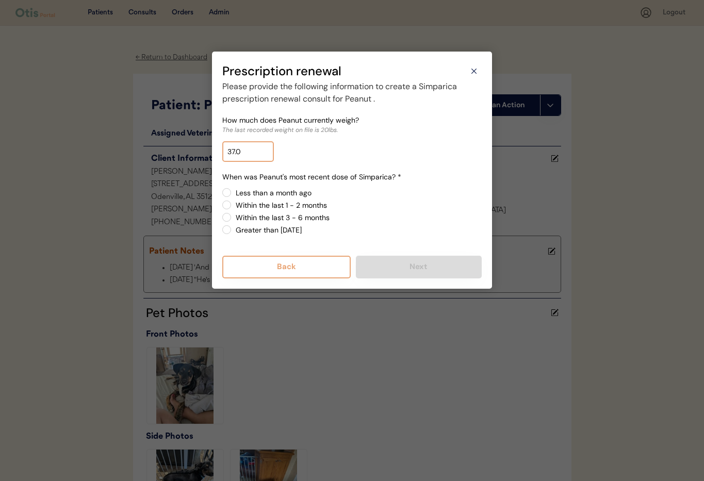
click at [221, 196] on input "Within the last 1 - 2 months" at bounding box center [217, 192] width 7 height 7
radio input "true"
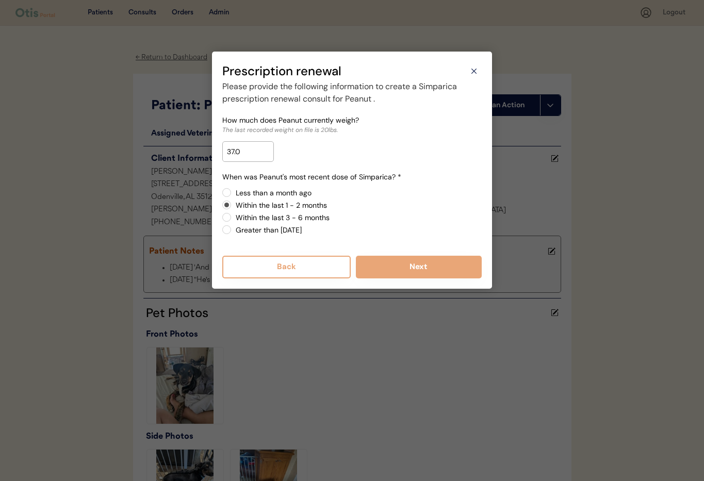
click at [477, 72] on icon at bounding box center [474, 71] width 10 height 10
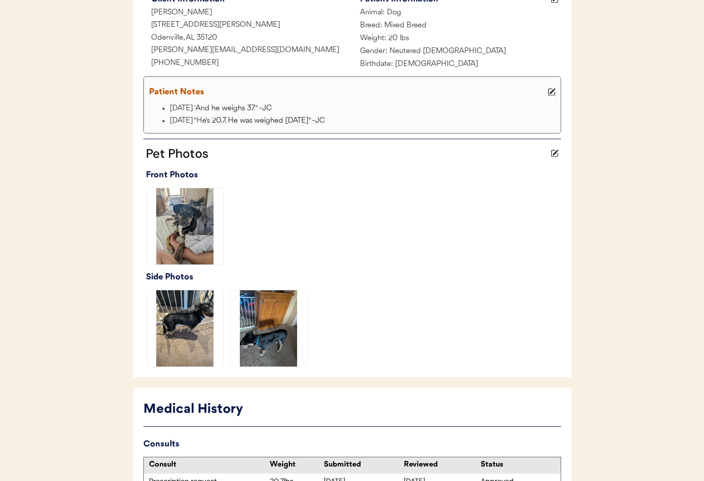
scroll to position [304, 0]
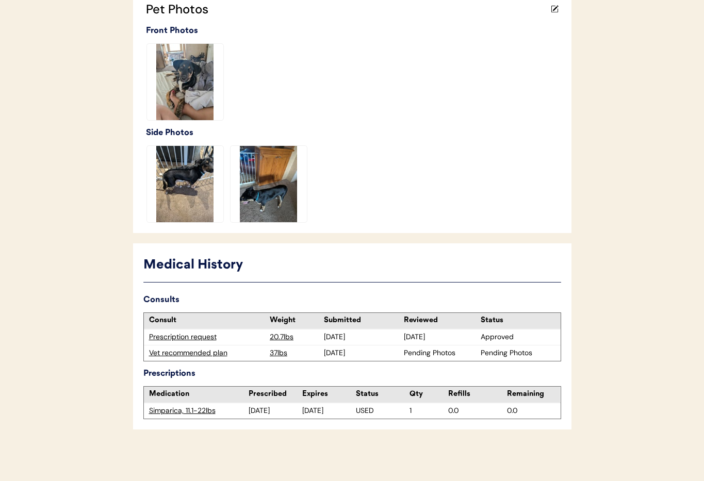
click at [194, 354] on div "Vet recommended plan" at bounding box center [207, 353] width 116 height 10
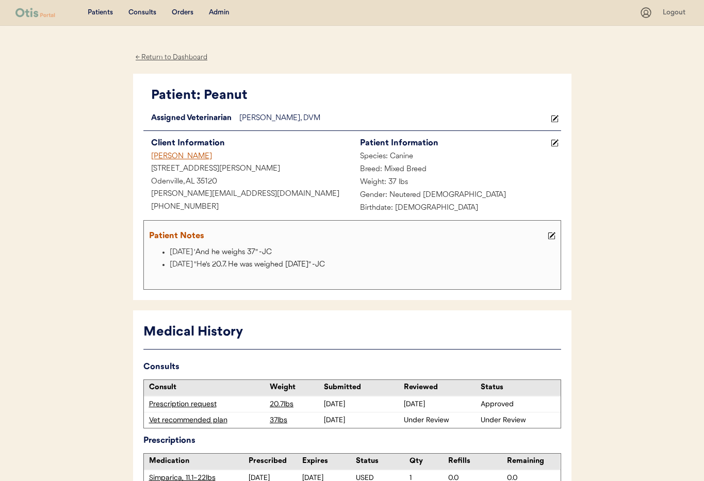
click at [156, 57] on div "← Return to Dashboard" at bounding box center [171, 58] width 77 height 12
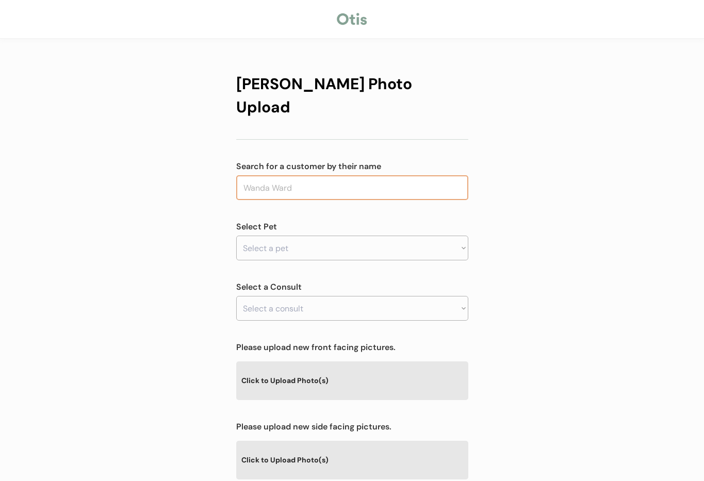
click at [319, 175] on input "text" at bounding box center [352, 187] width 232 height 25
type input "conn"
type input "[PERSON_NAME]"
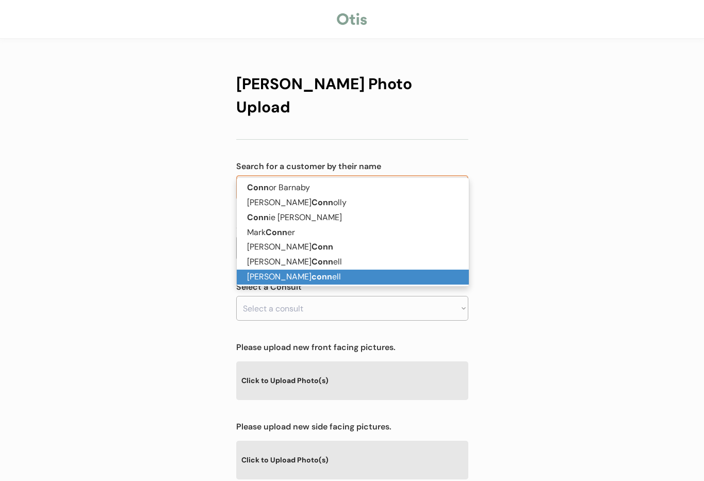
click at [303, 276] on p "[PERSON_NAME] ell" at bounding box center [353, 277] width 232 height 15
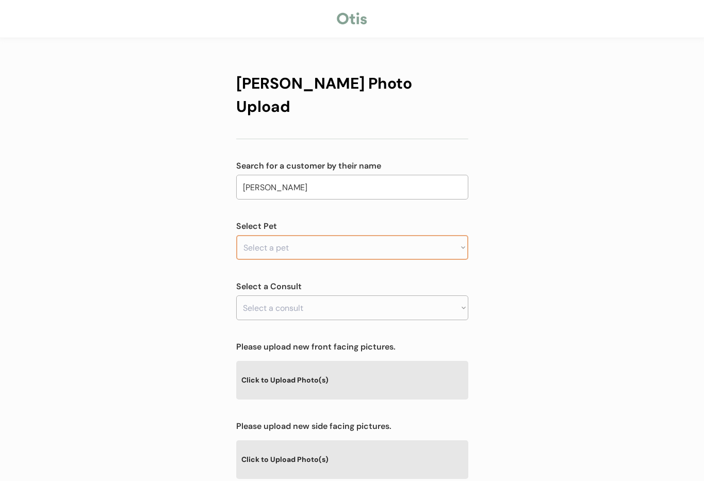
type input "[PERSON_NAME]"
click at [332, 235] on select "Select a pet Peanut Kitkat" at bounding box center [352, 247] width 232 height 25
select select ""1348695171700984260__LOOKUP__1755805144344x574714712266113000""
click at [236, 235] on select "Select a pet Peanut Kitkat" at bounding box center [352, 247] width 232 height 25
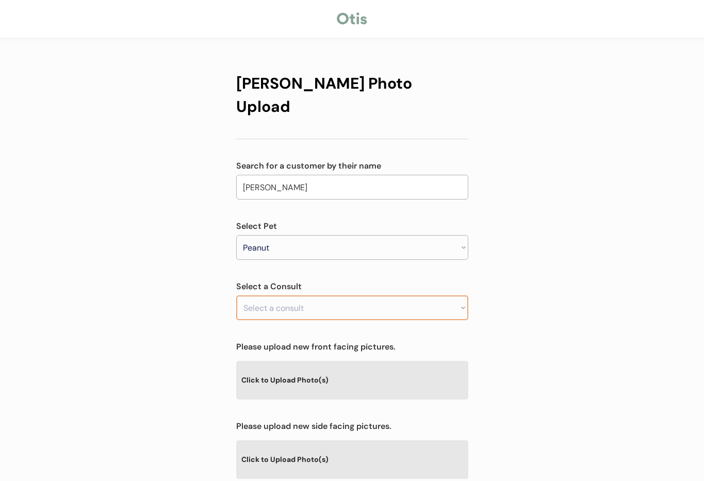
click at [315, 295] on select "Select a consult Vet recommended plan" at bounding box center [352, 307] width 232 height 25
select select ""1348695171700984260__LOOKUP__1759163666134x426673570893791200""
click at [236, 295] on select "Select a consult Vet recommended plan" at bounding box center [352, 307] width 232 height 25
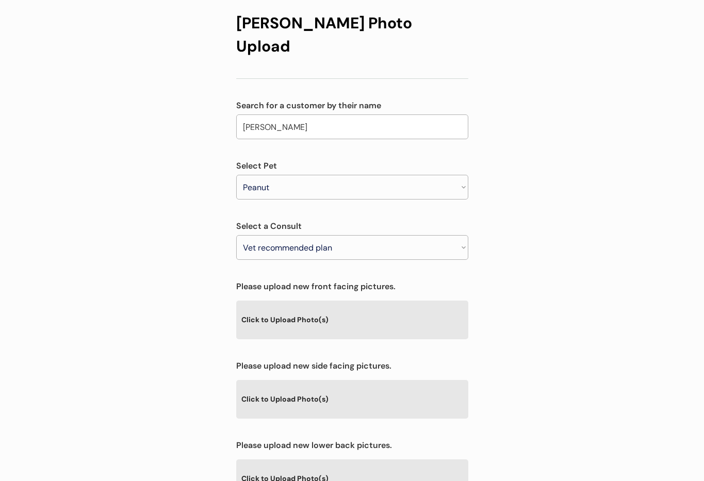
scroll to position [160, 0]
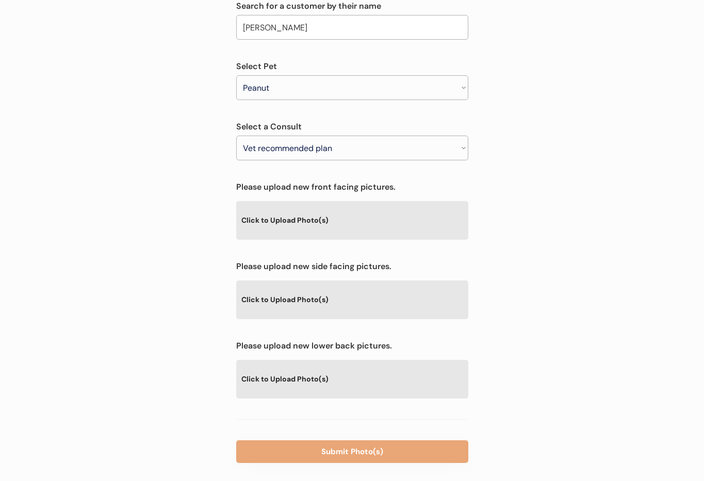
click at [286, 201] on div "Click to Upload Photo(s)" at bounding box center [352, 220] width 232 height 38
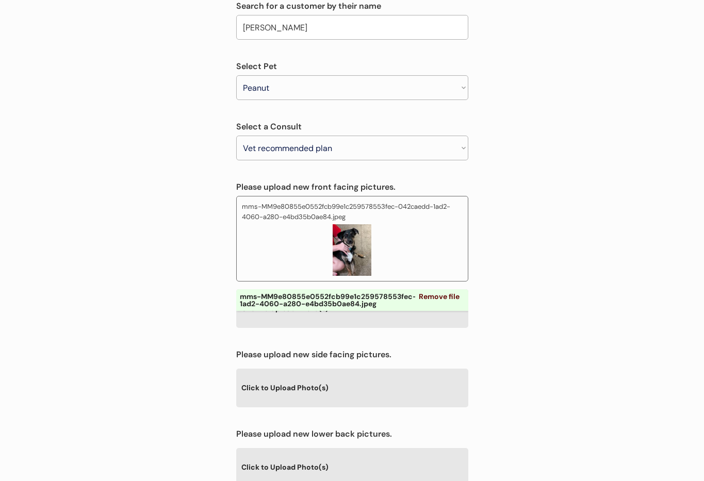
click at [343, 369] on div "Click to Upload Photo(s)" at bounding box center [352, 388] width 232 height 38
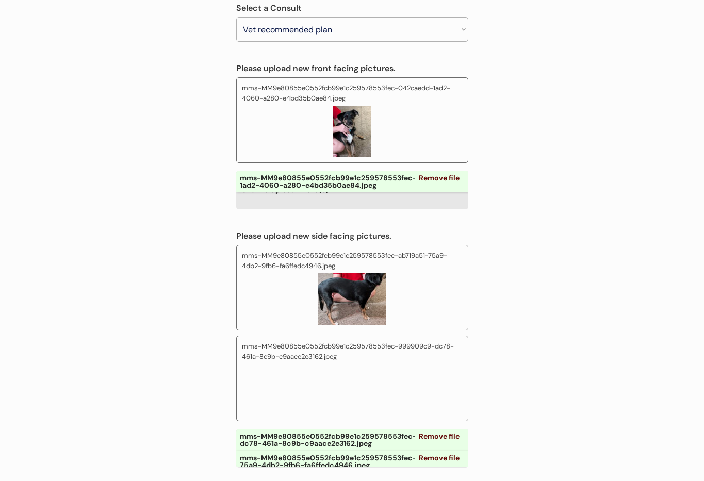
scroll to position [427, 0]
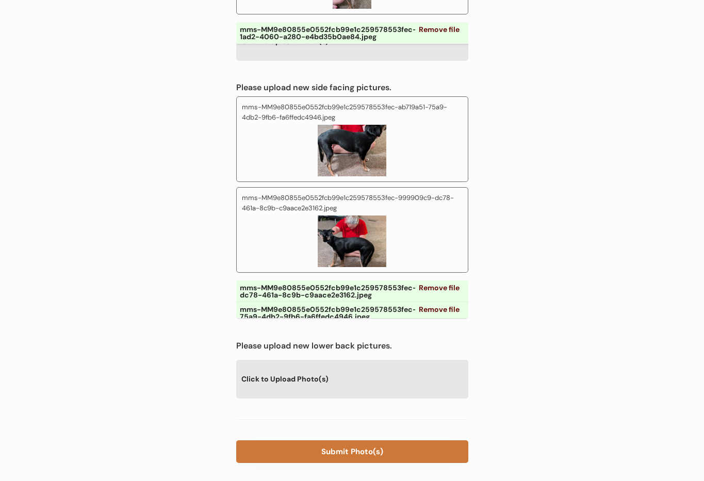
click at [362, 440] on button "Submit Photo(s)" at bounding box center [352, 451] width 232 height 23
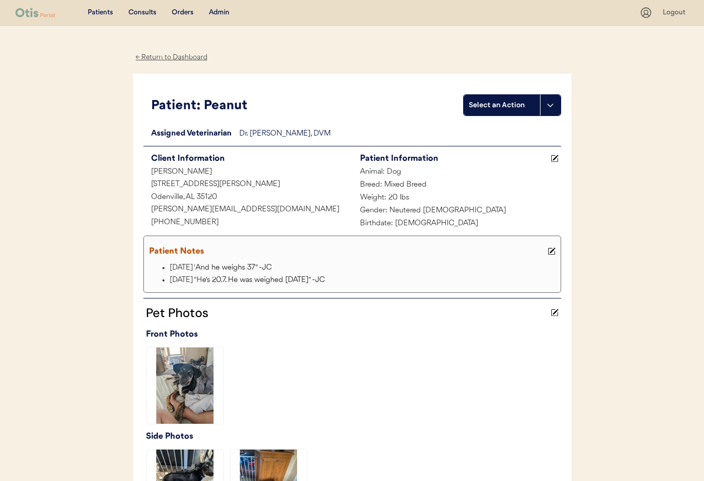
click at [220, 10] on div "Admin" at bounding box center [219, 13] width 21 height 10
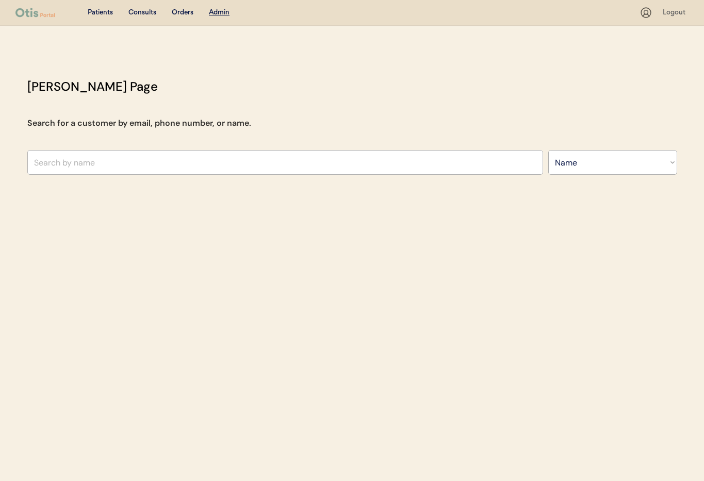
click at [589, 168] on select "Search By Name Email Phone Number" at bounding box center [612, 162] width 129 height 25
select select ""Email""
click at [548, 150] on select "Search By Name Email Phone Number" at bounding box center [612, 162] width 129 height 25
click at [168, 168] on input "input" at bounding box center [284, 162] width 515 height 25
paste input "[EMAIL_ADDRESS][DOMAIN_NAME]"
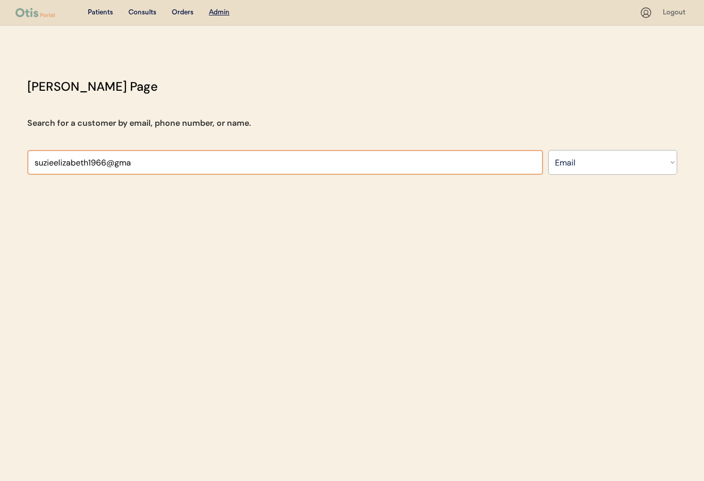
type input "suzieelizabeth1966@gm"
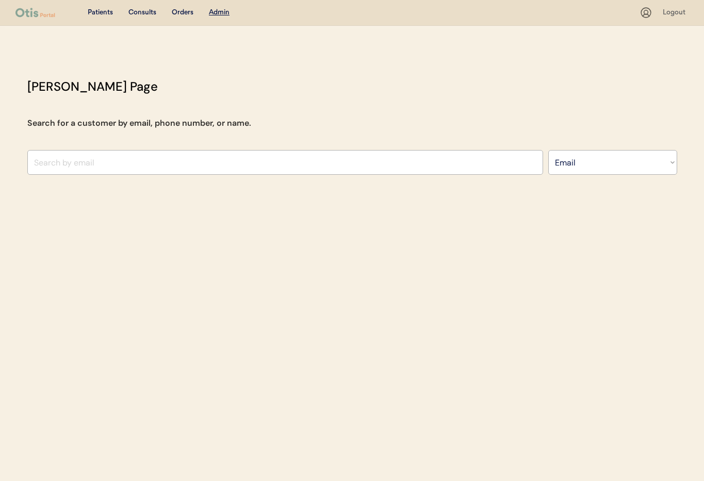
select select ""Email""
click at [86, 164] on input "input" at bounding box center [284, 162] width 515 height 25
paste input "[EMAIL_ADDRESS][DOMAIN_NAME]"
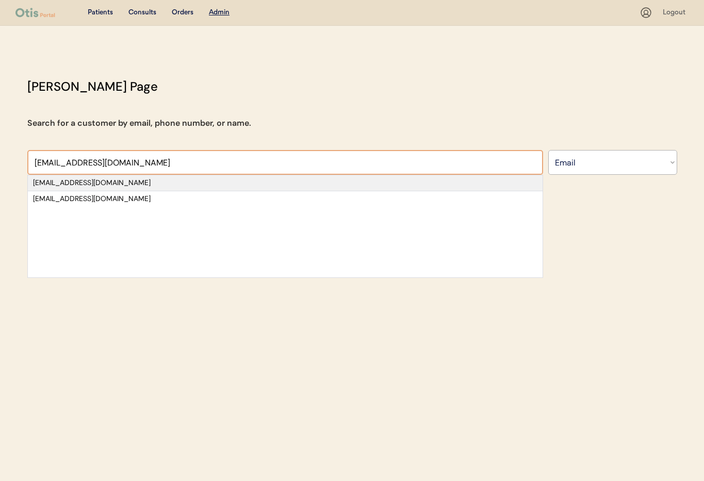
type input "[EMAIL_ADDRESS][DOMAIN_NAME]"
click at [95, 185] on div "[EMAIL_ADDRESS][DOMAIN_NAME]" at bounding box center [285, 183] width 504 height 10
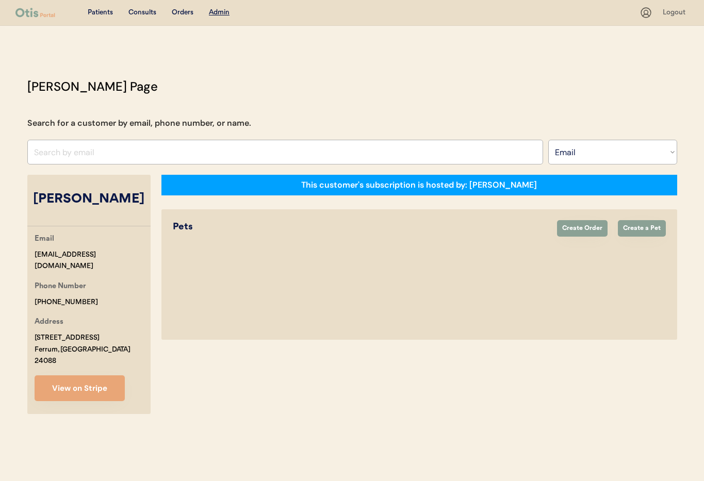
select select "true"
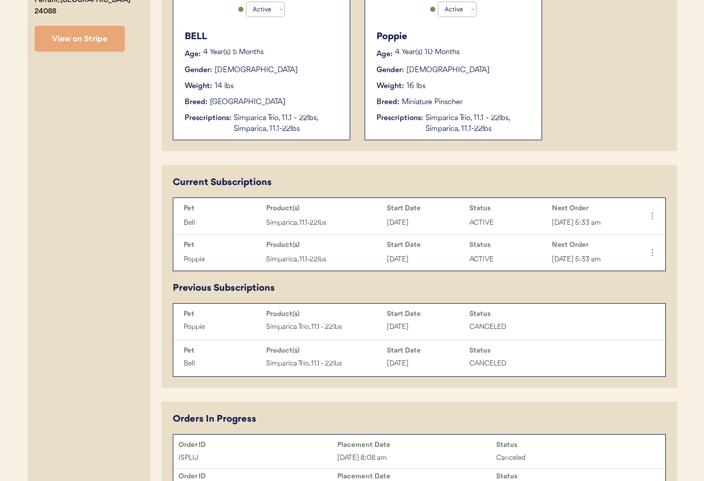
scroll to position [364, 0]
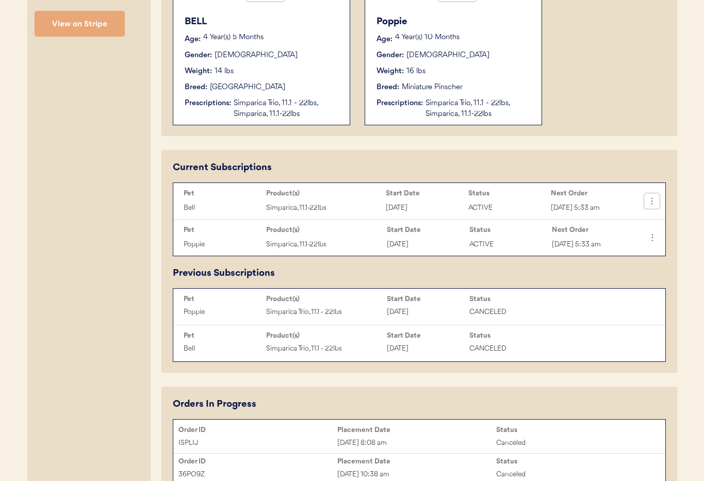
click at [652, 200] on icon at bounding box center [651, 201] width 10 height 10
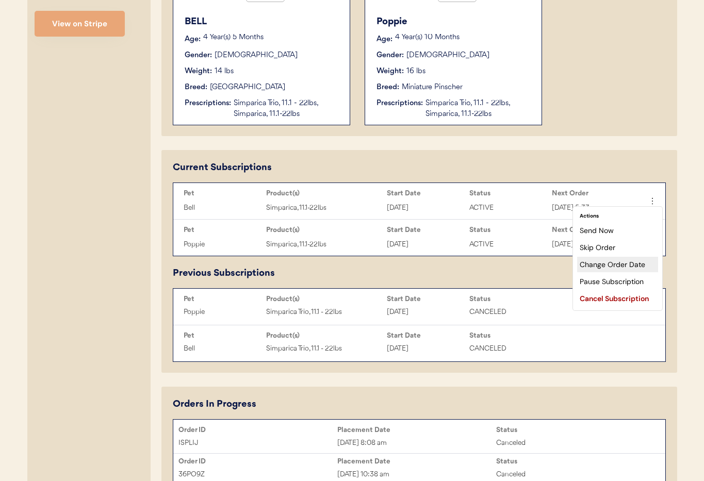
click at [609, 268] on div "Change Order Date" at bounding box center [617, 264] width 81 height 15
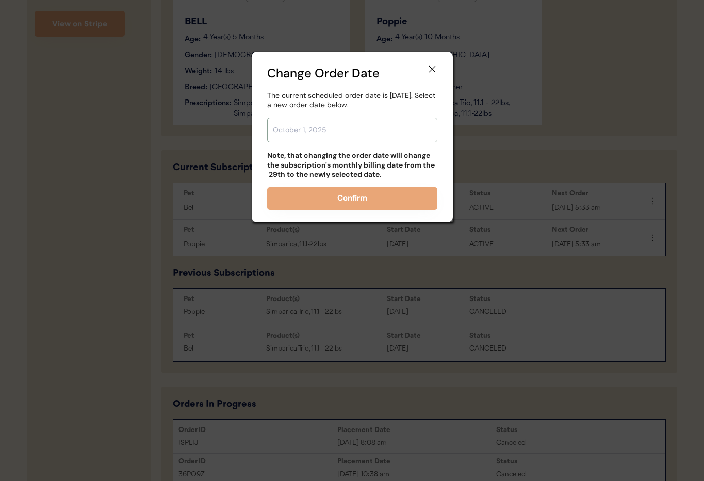
click at [334, 125] on input "text" at bounding box center [352, 130] width 170 height 25
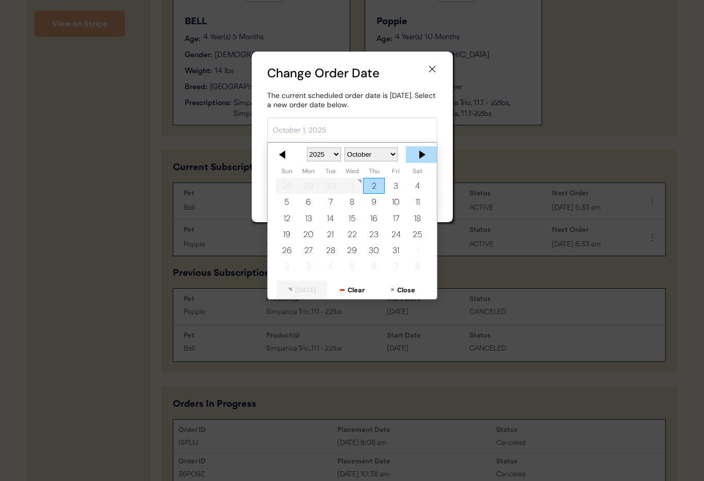
click at [418, 152] on div at bounding box center [421, 154] width 31 height 16
click at [306, 205] on div "3" at bounding box center [308, 202] width 22 height 16
type input "[DATE]"
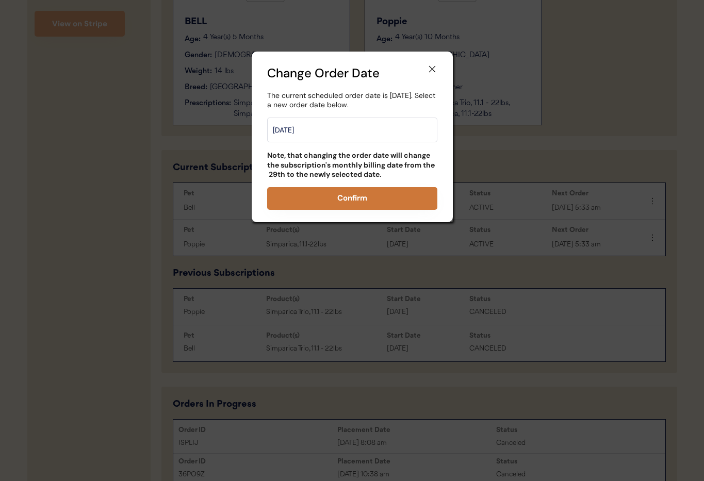
click at [342, 197] on button "Confirm" at bounding box center [352, 198] width 170 height 23
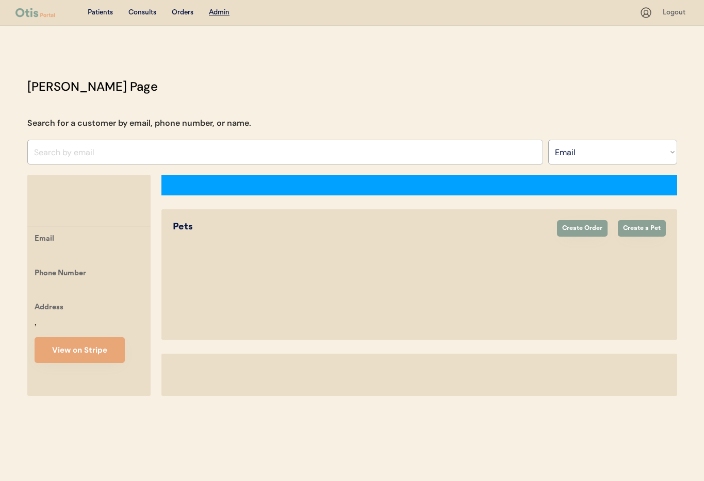
select select ""Email""
select select "true"
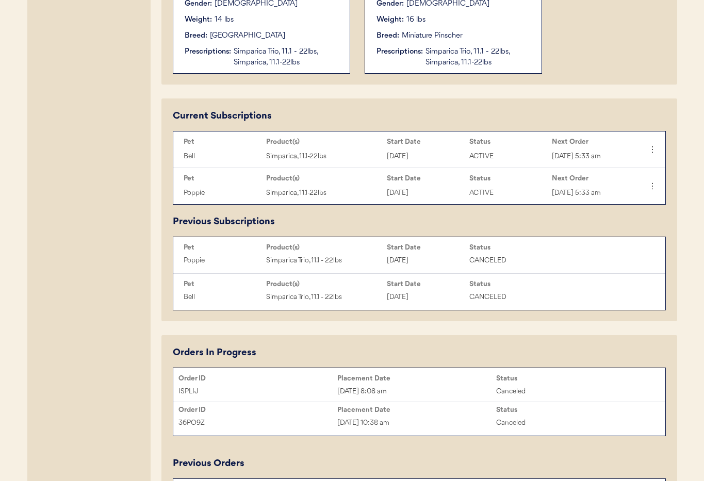
scroll to position [404, 0]
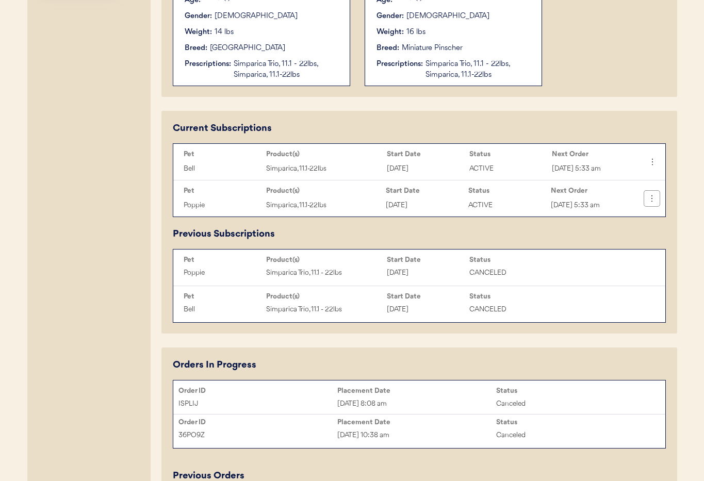
click at [648, 198] on icon at bounding box center [651, 198] width 10 height 10
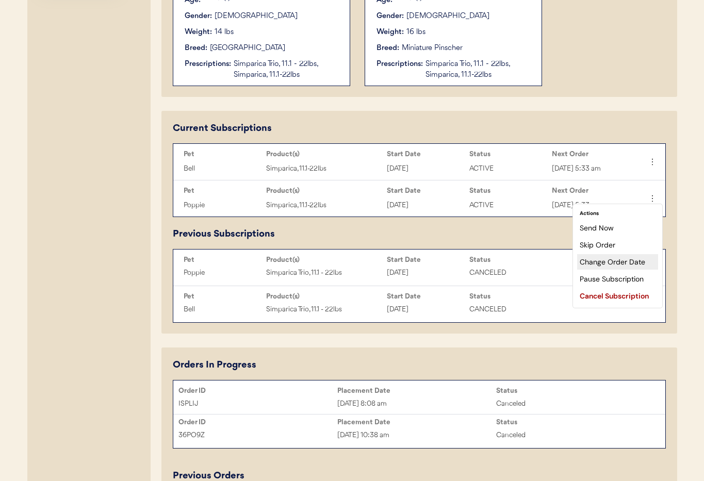
click at [620, 265] on div "Change Order Date" at bounding box center [617, 261] width 81 height 15
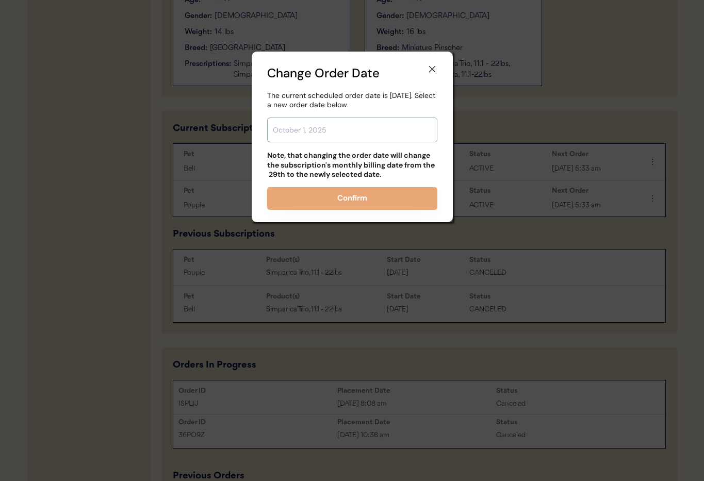
click at [304, 127] on input "text" at bounding box center [352, 130] width 170 height 25
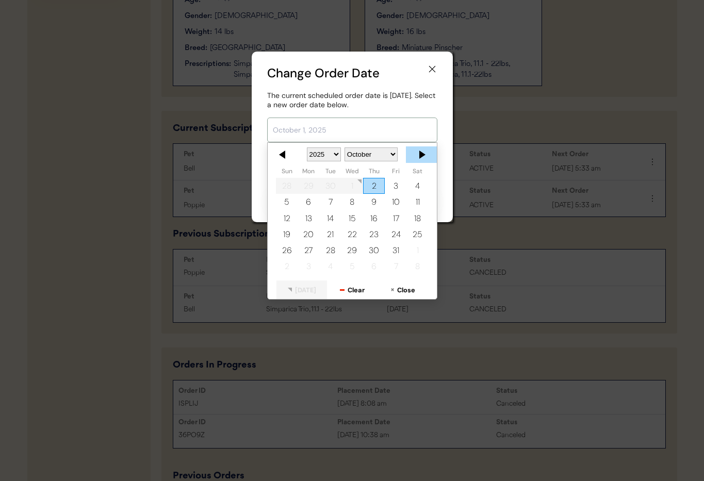
click at [422, 153] on div at bounding box center [421, 154] width 31 height 16
click at [314, 205] on div "3" at bounding box center [308, 202] width 22 height 16
type input "November 3, 2025"
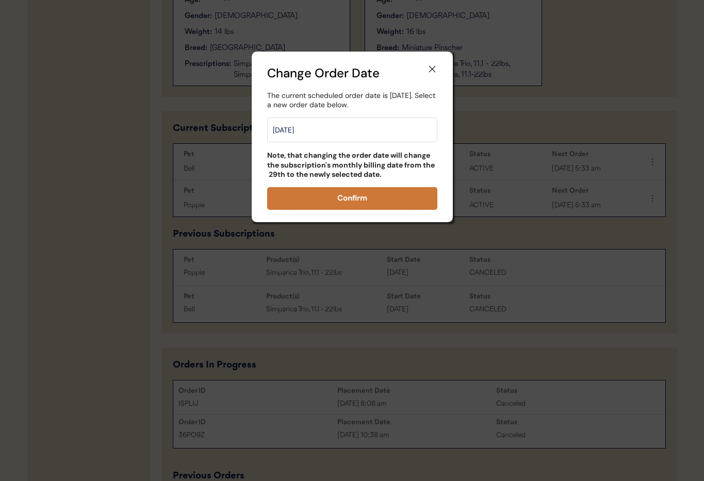
click at [347, 197] on button "Confirm" at bounding box center [352, 198] width 170 height 23
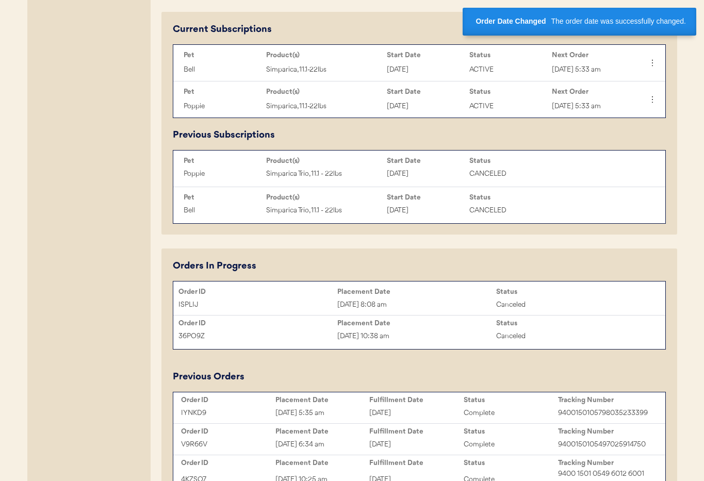
scroll to position [481, 0]
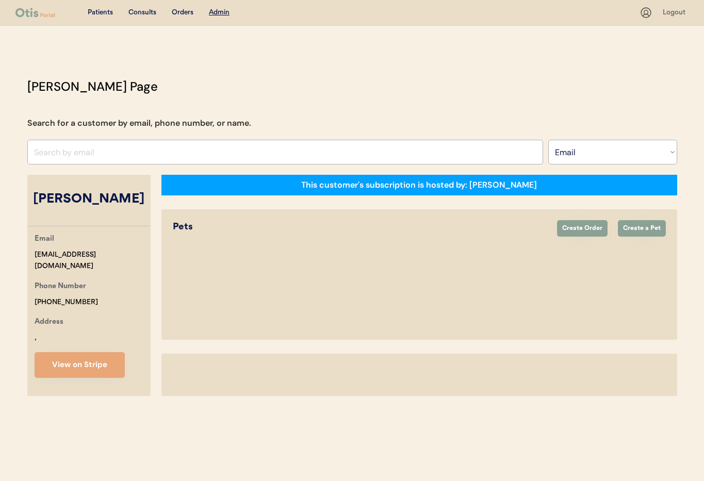
select select ""Email""
select select "true"
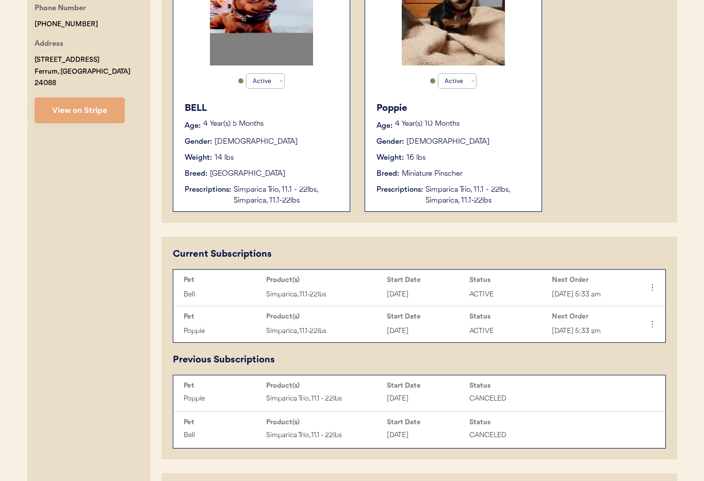
scroll to position [271, 0]
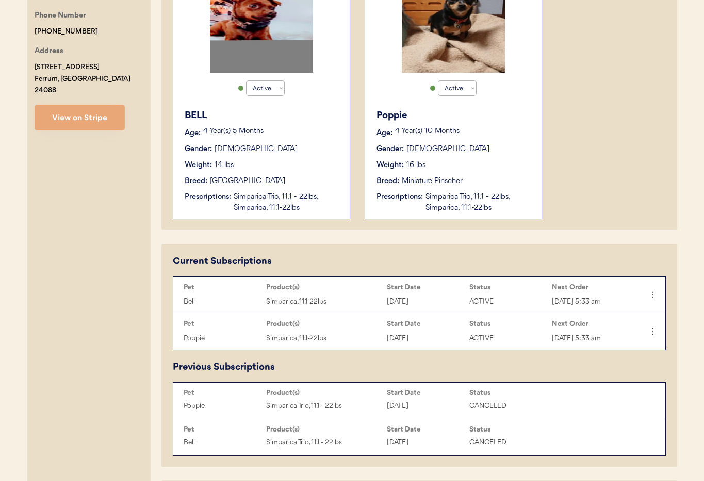
click at [281, 175] on div "BELL Age: 4 Year(s) 5 Months Gender: Female Weight: 14 lbs Breed: Chihuahua Pre…" at bounding box center [261, 161] width 166 height 115
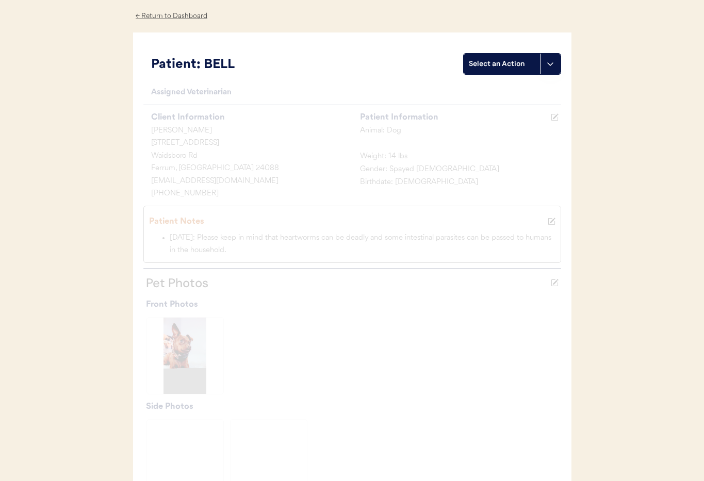
scroll to position [57, 0]
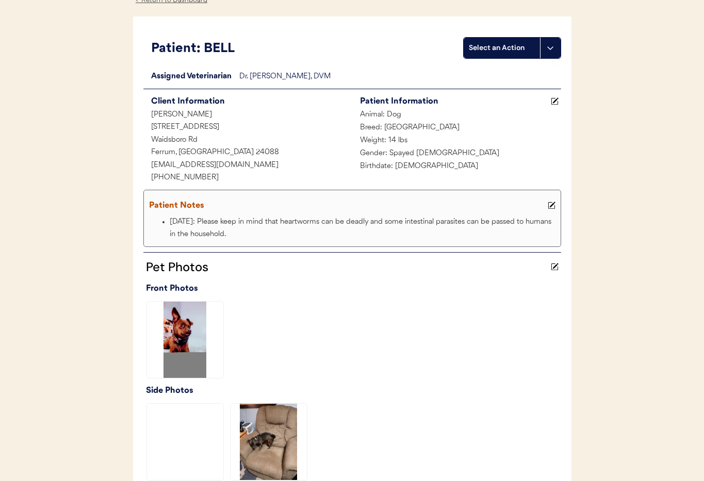
click at [554, 205] on icon at bounding box center [551, 206] width 8 height 8
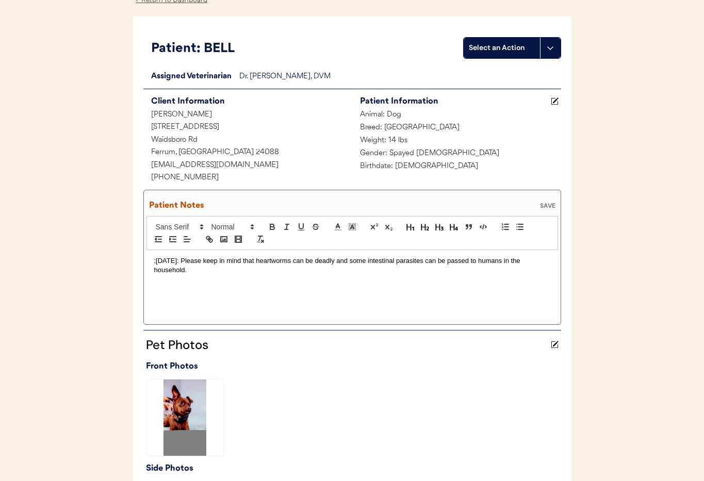
click at [154, 261] on p ";[DATE]: Please keep in mind that heartworms can be deadly and some intestinal …" at bounding box center [352, 265] width 396 height 19
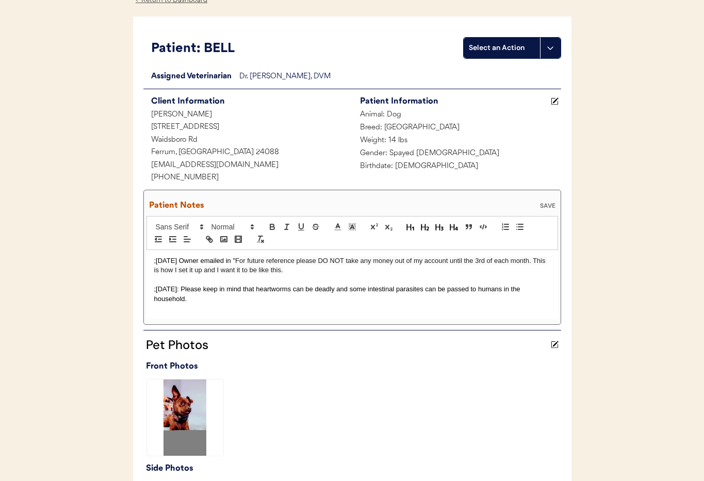
click at [283, 268] on span "For future reference please DO NOT take any money out of my account until the 3…" at bounding box center [350, 265] width 393 height 17
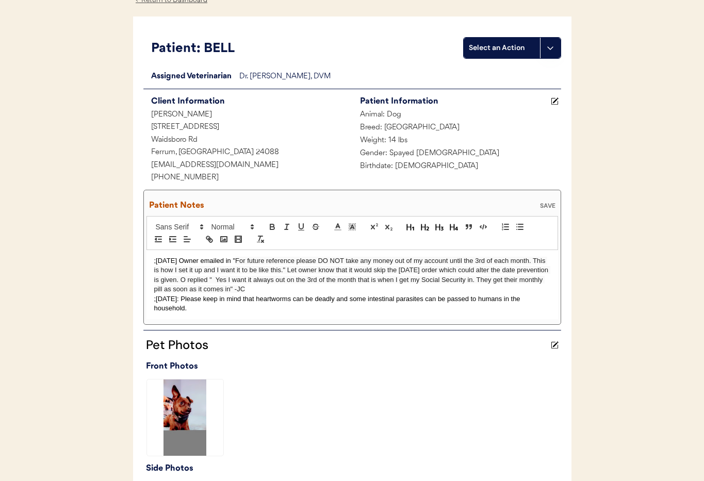
click at [153, 298] on div ";9/30/25 Owner emailed in " For future reference please DO NOT take any money o…" at bounding box center [351, 285] width 411 height 70
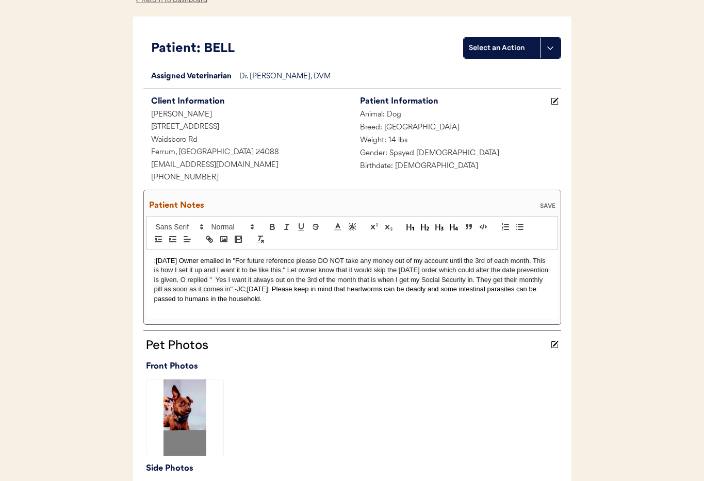
drag, startPoint x: 285, startPoint y: 289, endPoint x: 156, endPoint y: 262, distance: 131.5
click at [149, 261] on div ";9/30/25 Owner emailed in " For future reference please DO NOT take any money o…" at bounding box center [351, 284] width 411 height 69
copy p ";9/30/25 Owner emailed in " For future reference please DO NOT take any money o…"
click at [546, 205] on div "SAVE" at bounding box center [547, 206] width 21 height 6
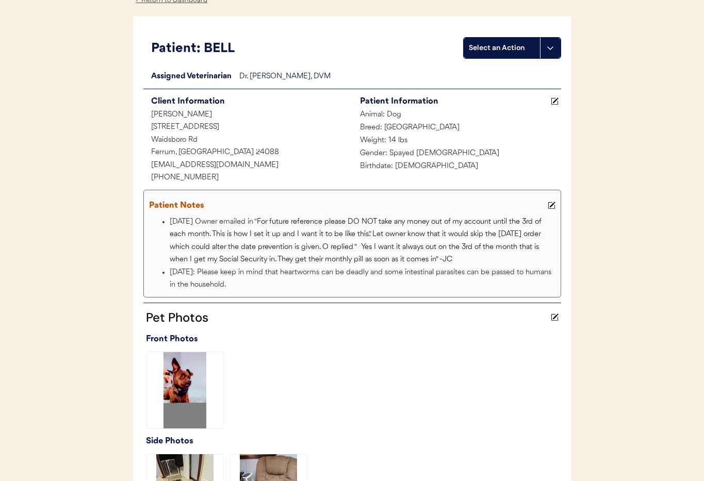
scroll to position [0, 0]
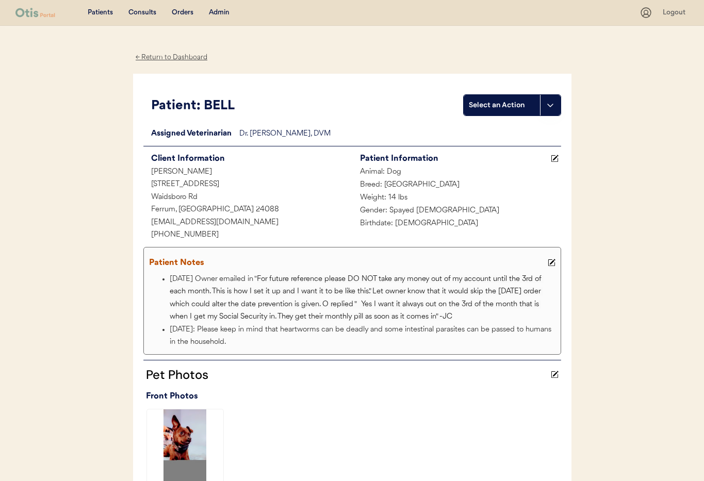
drag, startPoint x: 151, startPoint y: 58, endPoint x: 180, endPoint y: 91, distance: 44.9
click at [152, 58] on div "← Return to Dashboard" at bounding box center [171, 58] width 77 height 12
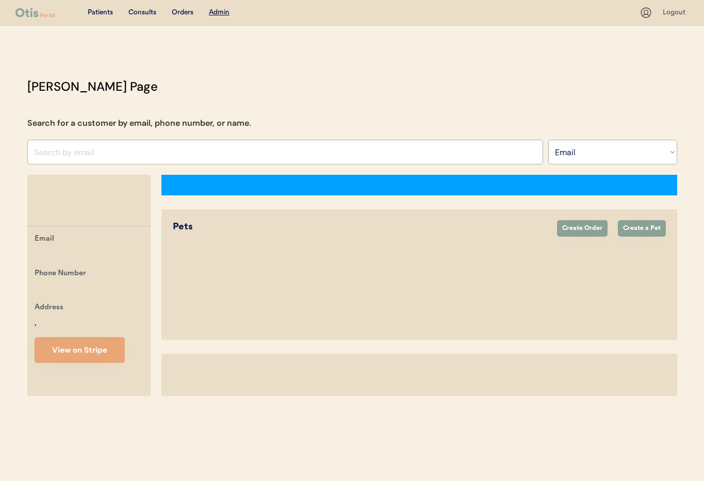
select select ""Email""
select select "true"
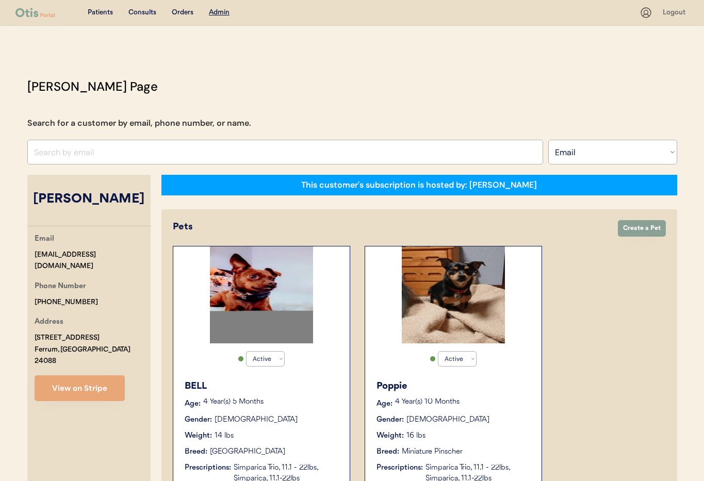
click at [481, 405] on p "4 Year(s) 10 Months" at bounding box center [463, 401] width 136 height 7
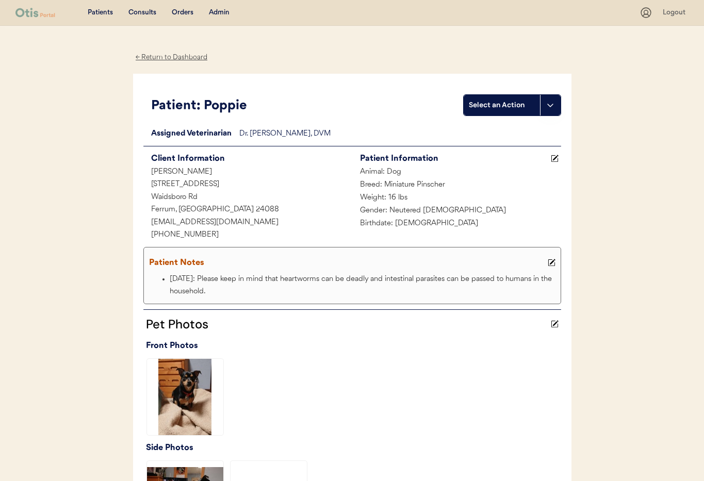
click at [547, 260] on use at bounding box center [550, 262] width 7 height 7
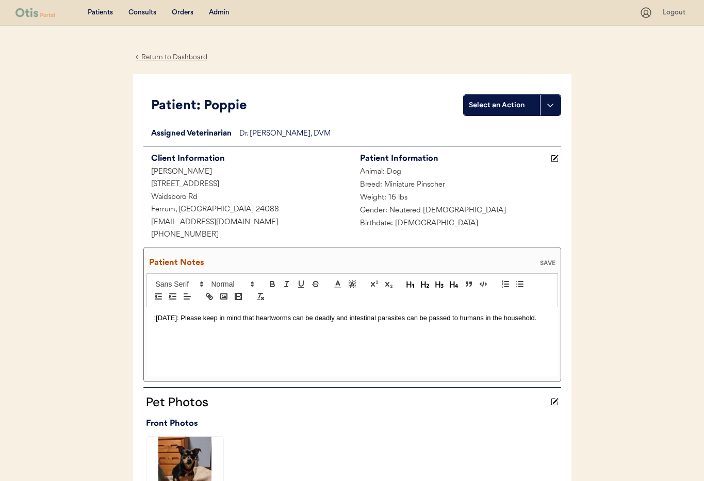
click at [153, 318] on div ";7/01/25: Please keep in mind that heartworms can be deadly and intestinal para…" at bounding box center [351, 341] width 411 height 69
click at [151, 317] on div ";7/01/25: Please keep in mind that heartworms can be deadly and intestinal para…" at bounding box center [351, 341] width 411 height 69
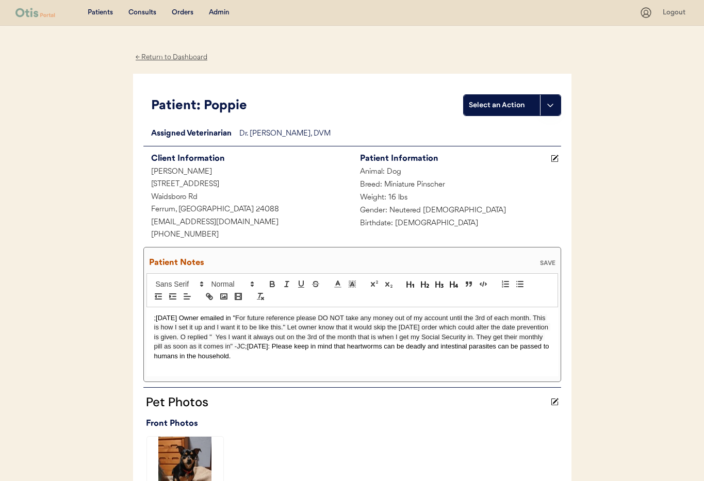
click at [542, 260] on div "SAVE" at bounding box center [547, 263] width 21 height 6
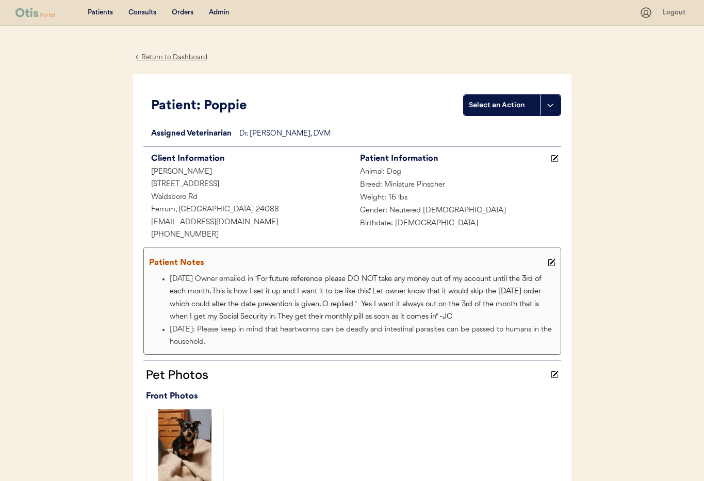
click at [161, 58] on div "← Return to Dashboard" at bounding box center [171, 58] width 77 height 12
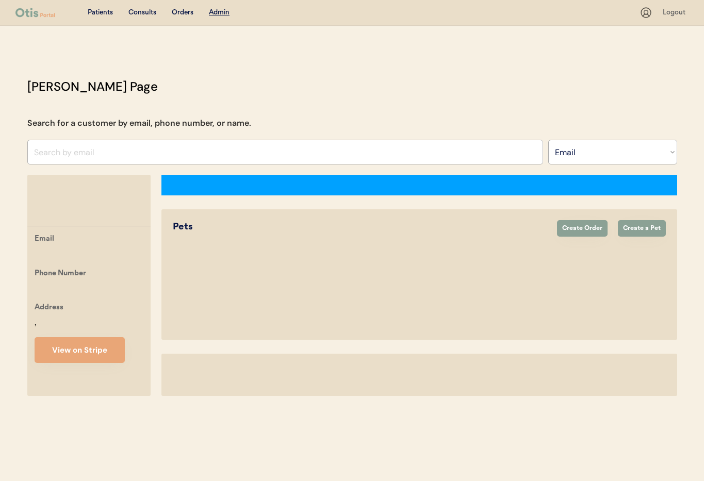
select select ""Email""
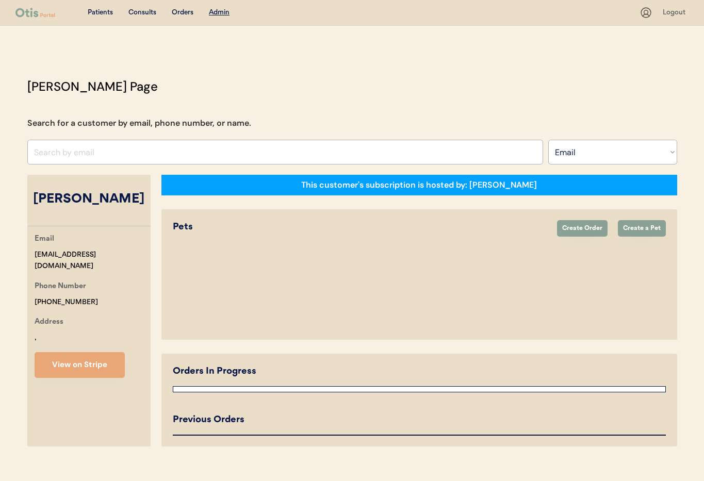
select select "true"
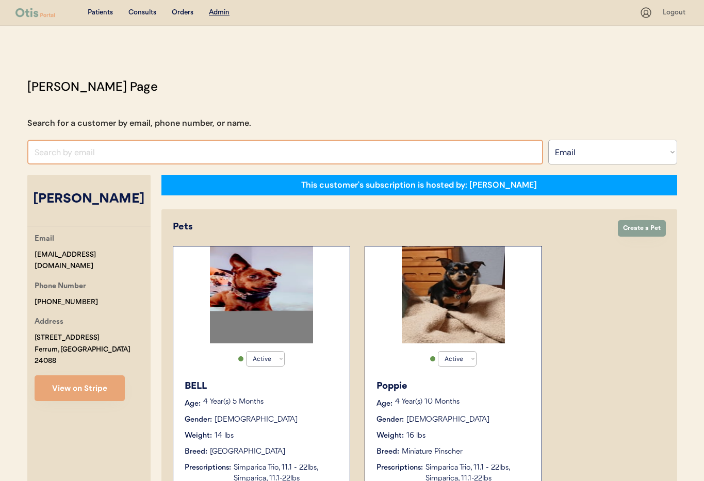
click at [165, 153] on input "input" at bounding box center [284, 152] width 515 height 25
click at [109, 151] on input "input" at bounding box center [284, 152] width 515 height 25
click at [182, 121] on div "Search for a customer by email, phone number, or name." at bounding box center [139, 123] width 224 height 12
drag, startPoint x: 109, startPoint y: 157, endPoint x: 89, endPoint y: 153, distance: 21.0
click at [102, 156] on input "input" at bounding box center [284, 152] width 515 height 25
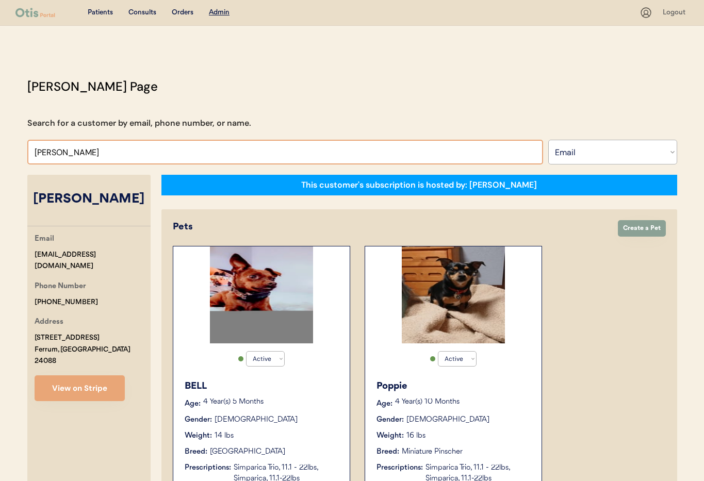
drag, startPoint x: 61, startPoint y: 152, endPoint x: 12, endPoint y: 149, distance: 49.5
paste input "[EMAIL_ADDRESS][DOMAIN_NAME]"
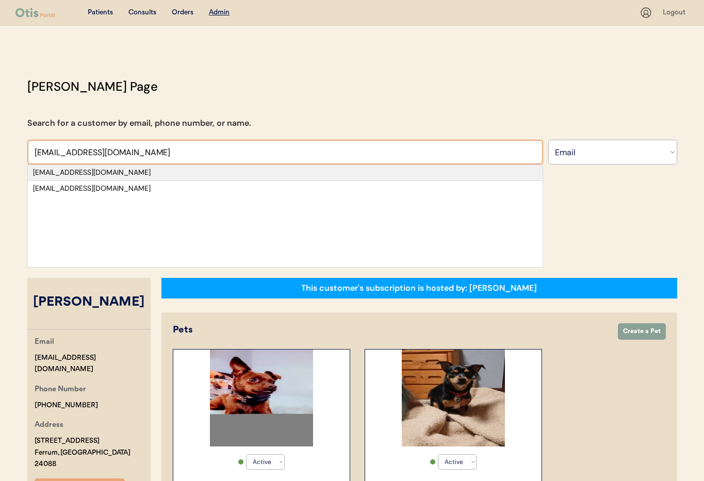
type input "[EMAIL_ADDRESS][DOMAIN_NAME]"
click at [142, 173] on div "[EMAIL_ADDRESS][DOMAIN_NAME]" at bounding box center [285, 173] width 504 height 10
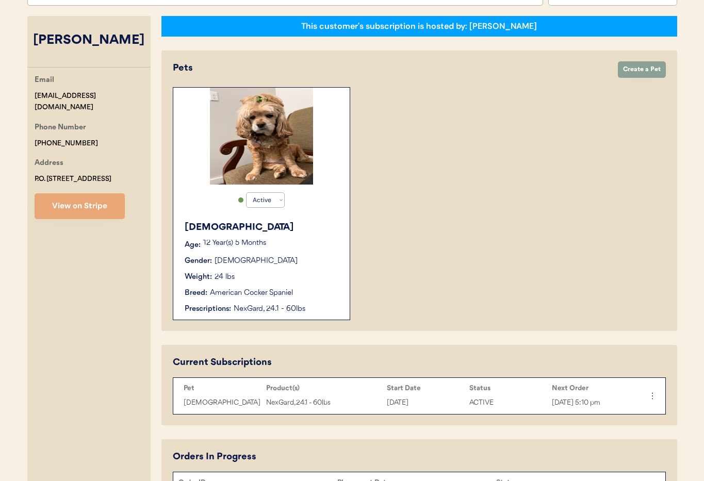
scroll to position [160, 0]
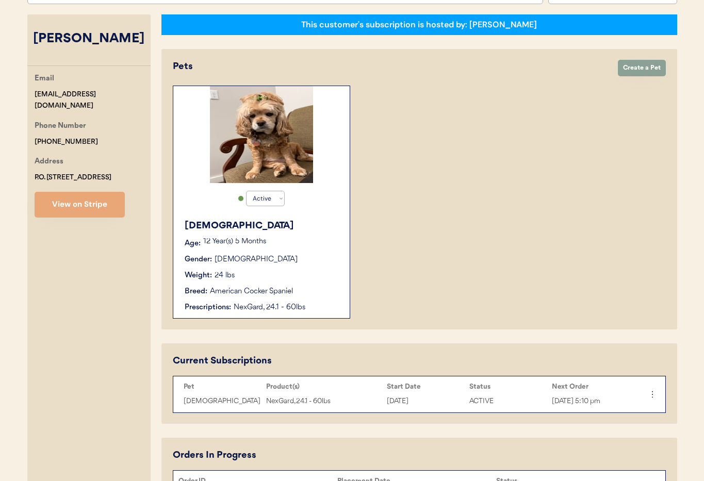
click at [326, 234] on div "[DEMOGRAPHIC_DATA] Age: [DEMOGRAPHIC_DATA] Year(s) 5 Months Gender: [DEMOGRAPHI…" at bounding box center [261, 266] width 166 height 104
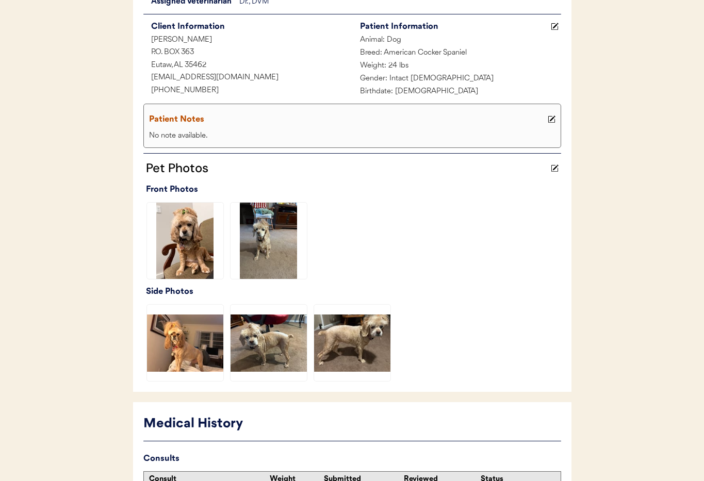
scroll to position [291, 0]
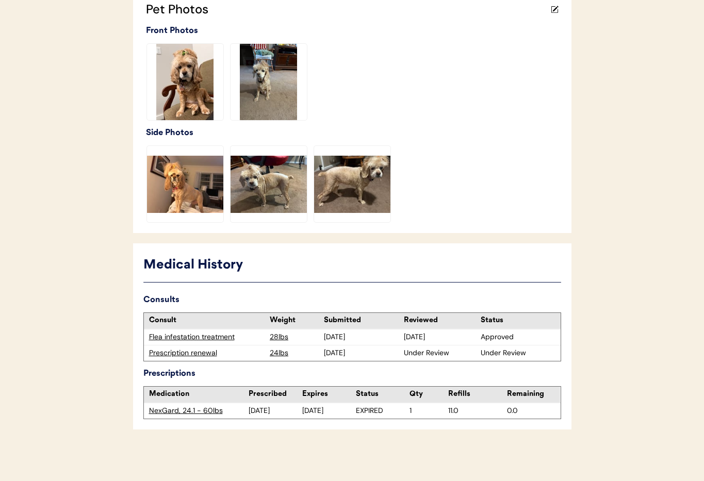
click at [163, 357] on div "Prescription renewal" at bounding box center [207, 353] width 116 height 10
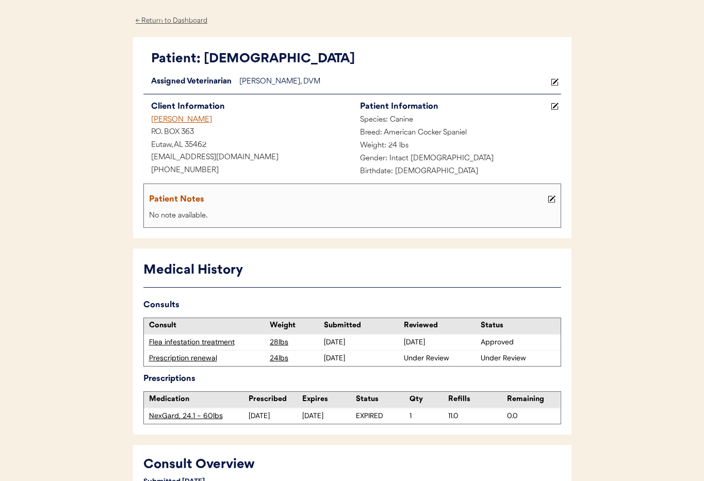
scroll to position [36, 0]
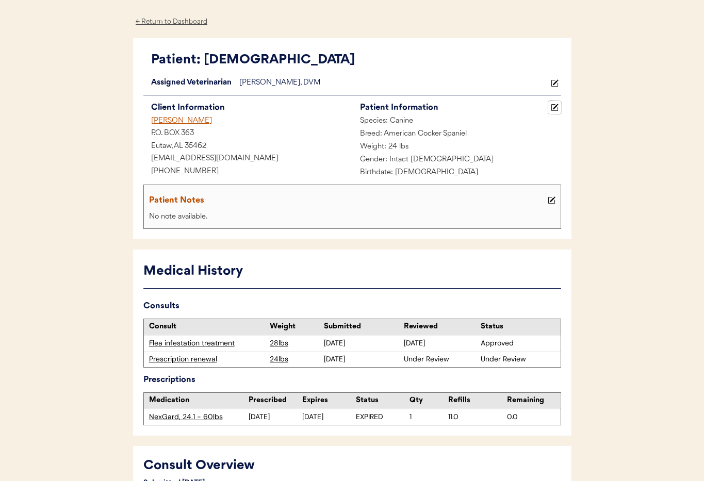
click at [557, 107] on icon at bounding box center [555, 108] width 8 height 8
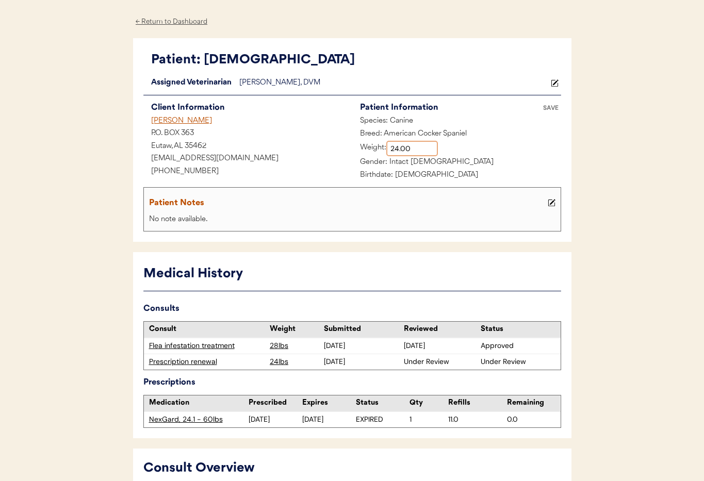
click at [408, 149] on input "input" at bounding box center [412, 148] width 52 height 15
drag, startPoint x: 391, startPoint y: 147, endPoint x: 384, endPoint y: 148, distance: 7.2
click at [384, 148] on div "Weight:" at bounding box center [395, 148] width 86 height 15
type input "26.50"
click at [355, 197] on div "Patient Notes" at bounding box center [347, 203] width 396 height 14
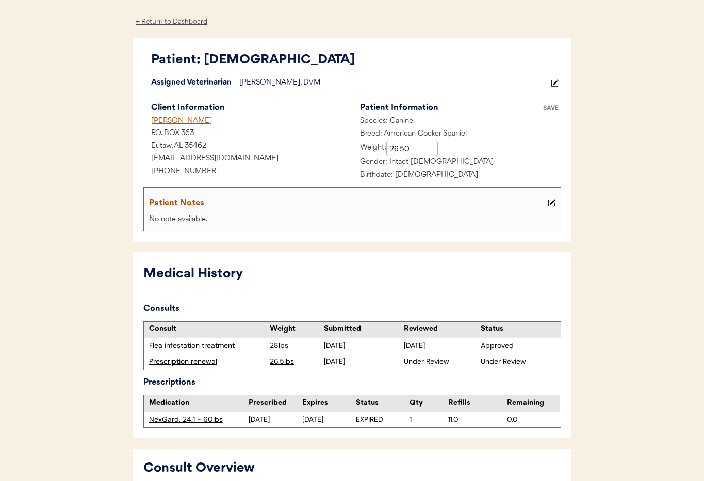
drag, startPoint x: 551, startPoint y: 203, endPoint x: 488, endPoint y: 211, distance: 63.9
click at [550, 204] on use at bounding box center [550, 202] width 7 height 7
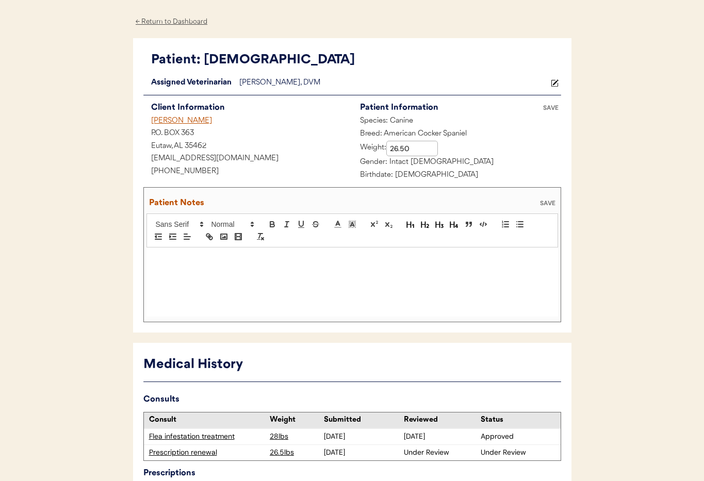
click at [197, 265] on div at bounding box center [351, 281] width 411 height 69
click at [547, 203] on div "SAVE" at bounding box center [547, 203] width 21 height 6
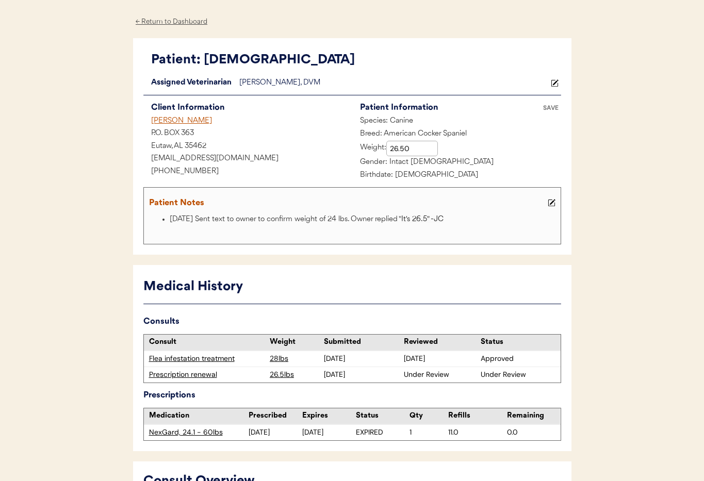
scroll to position [40, 0]
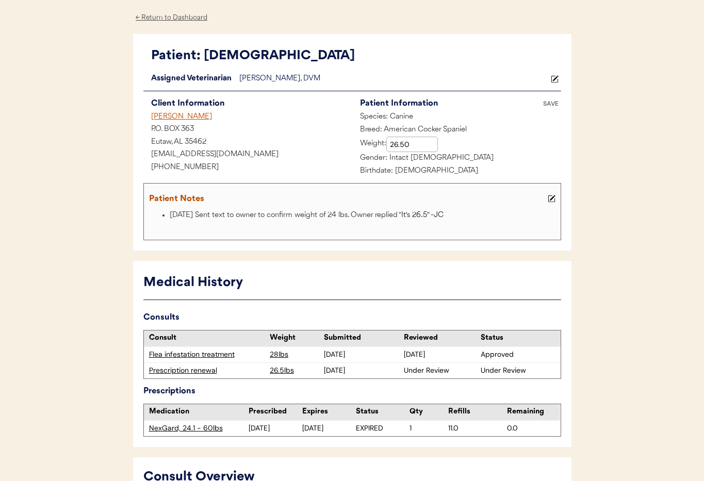
click at [549, 104] on div "SAVE" at bounding box center [550, 104] width 21 height 6
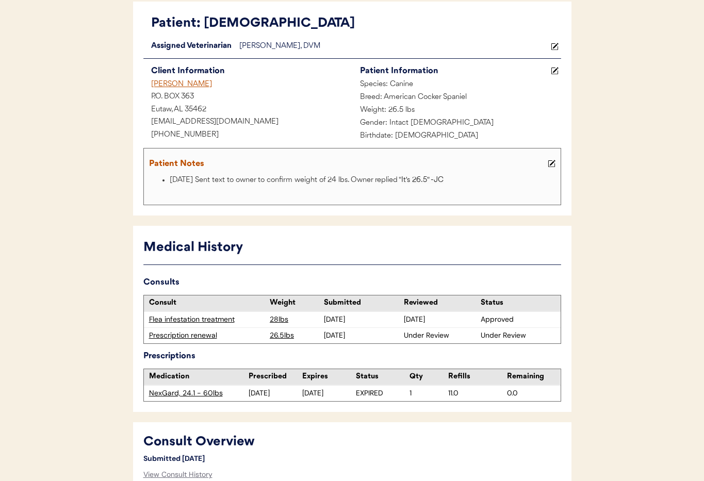
scroll to position [0, 0]
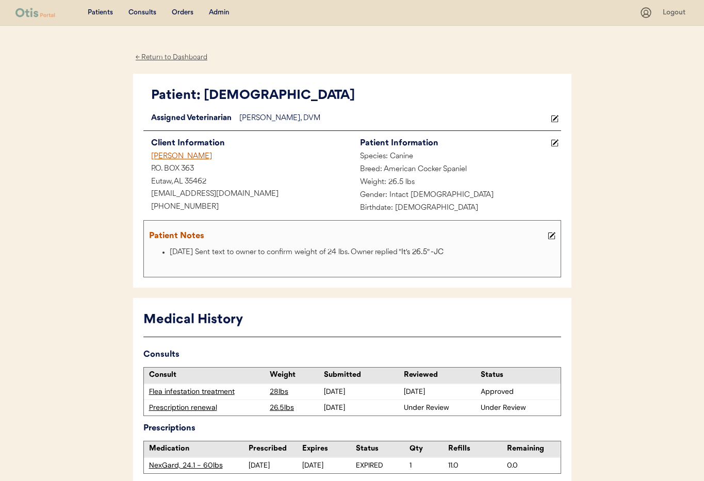
click at [216, 10] on div "Admin" at bounding box center [219, 13] width 21 height 10
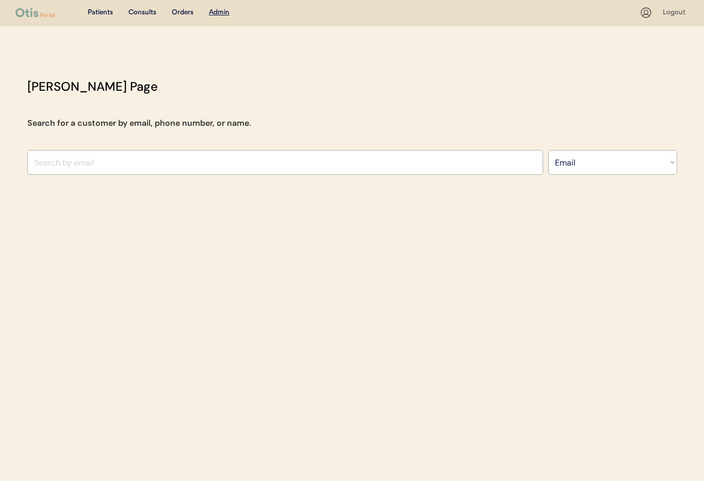
select select ""Email""
click at [226, 169] on input "input" at bounding box center [284, 162] width 515 height 25
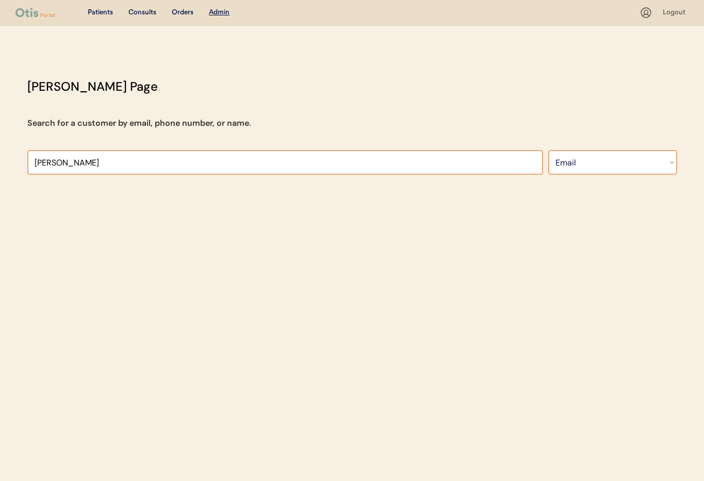
click at [592, 167] on select "Search By Name Email Phone Number" at bounding box center [612, 162] width 129 height 25
click at [548, 150] on select "Search By Name Email Phone Number" at bounding box center [612, 162] width 129 height 25
click at [583, 164] on select "Search By Name Email Phone Number" at bounding box center [612, 162] width 129 height 25
drag, startPoint x: 76, startPoint y: 163, endPoint x: 45, endPoint y: 160, distance: 31.1
click at [22, 158] on div "[PERSON_NAME] Page Search for a customer by email, phone number, or name. Searc…" at bounding box center [352, 128] width 670 height 103
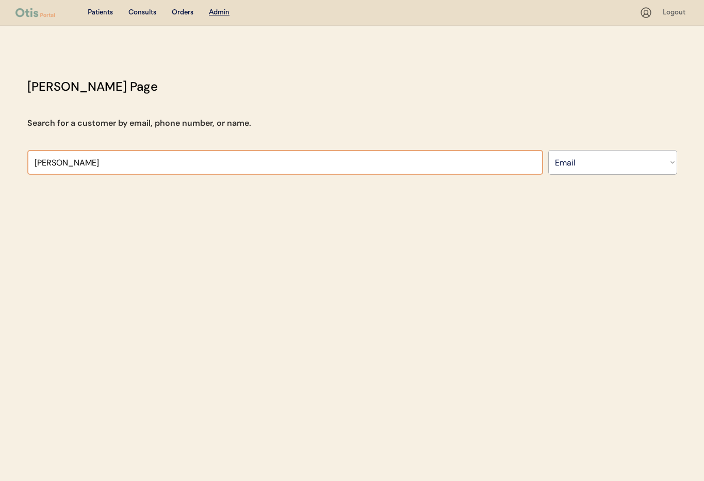
paste input "[EMAIL_ADDRESS][DOMAIN_NAME]"
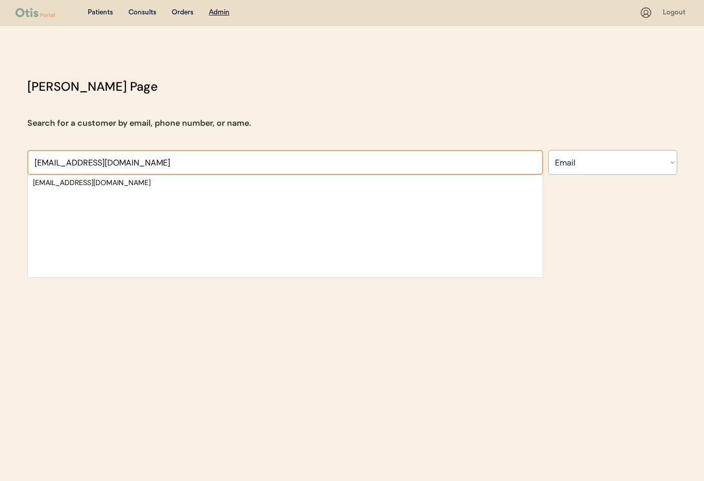
type input "[EMAIL_ADDRESS][DOMAIN_NAME]"
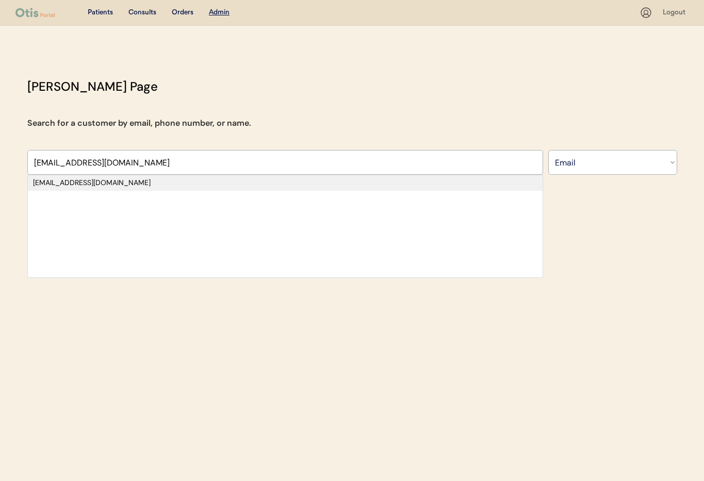
click at [110, 188] on div "[EMAIL_ADDRESS][DOMAIN_NAME]" at bounding box center [285, 183] width 504 height 10
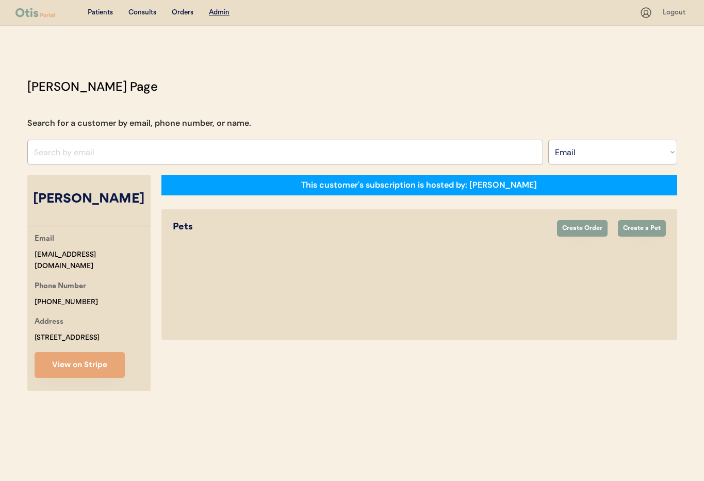
select select "true"
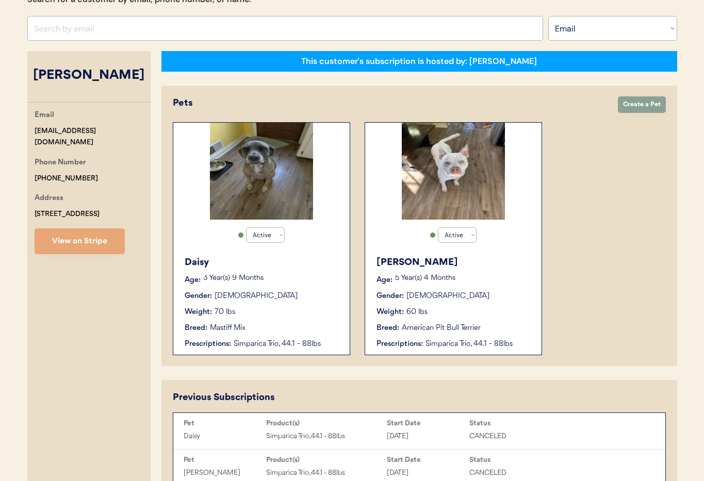
scroll to position [159, 0]
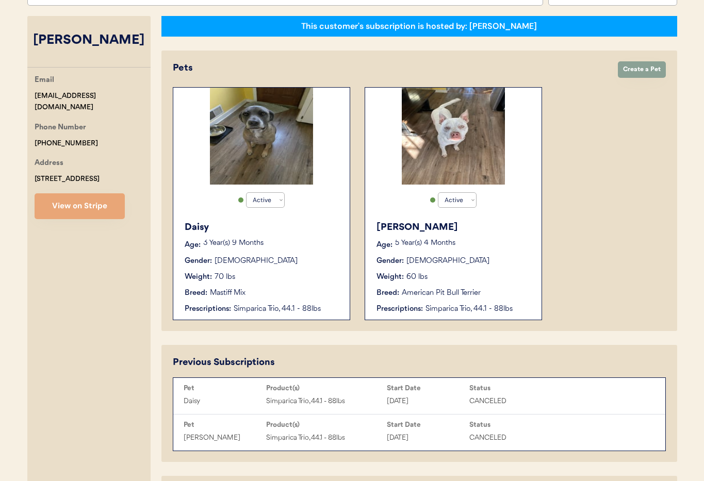
click at [284, 284] on div "Daisy Age: [DEMOGRAPHIC_DATA] Year(s) 9 Months Gender: [DEMOGRAPHIC_DATA] Weigh…" at bounding box center [261, 267] width 166 height 104
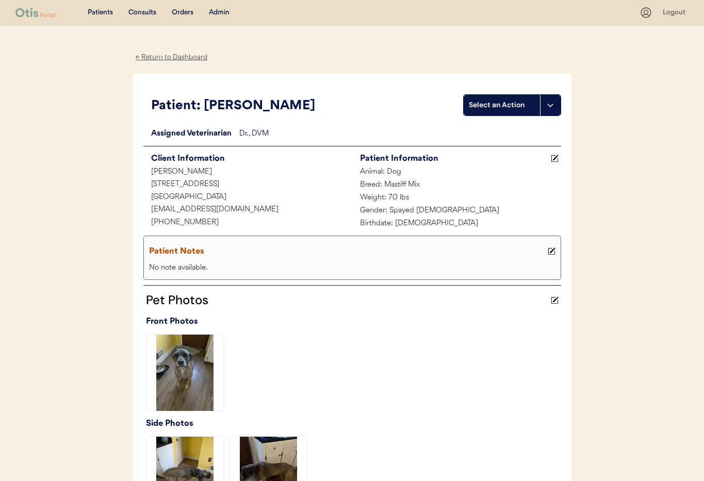
scroll to position [1, 0]
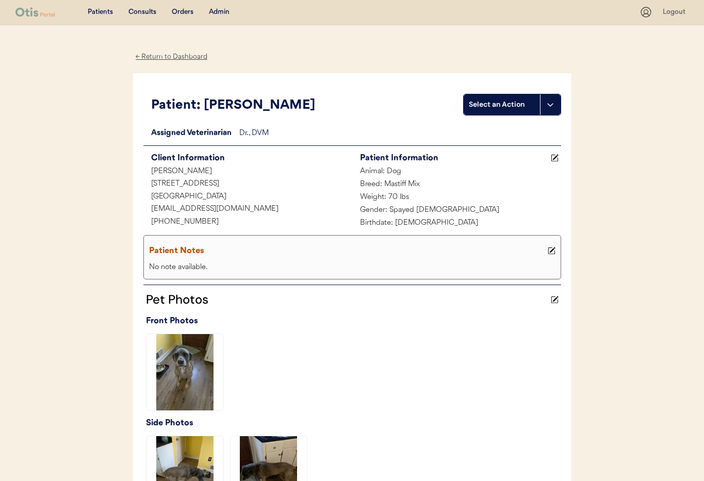
click at [180, 59] on div "← Return to Dashboard" at bounding box center [171, 57] width 77 height 12
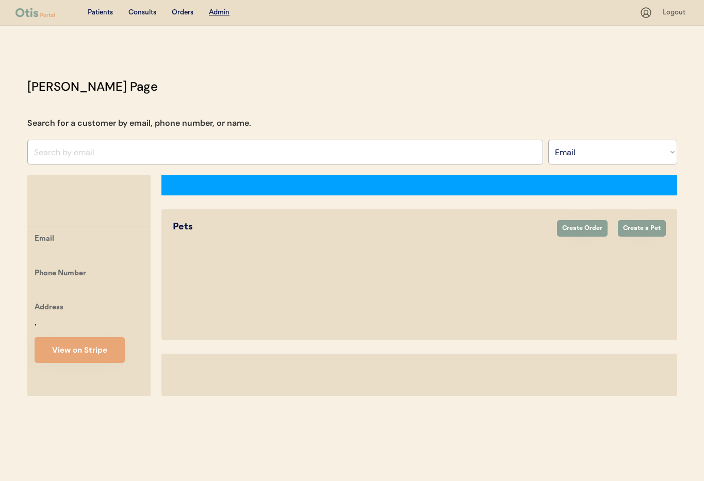
select select ""Email""
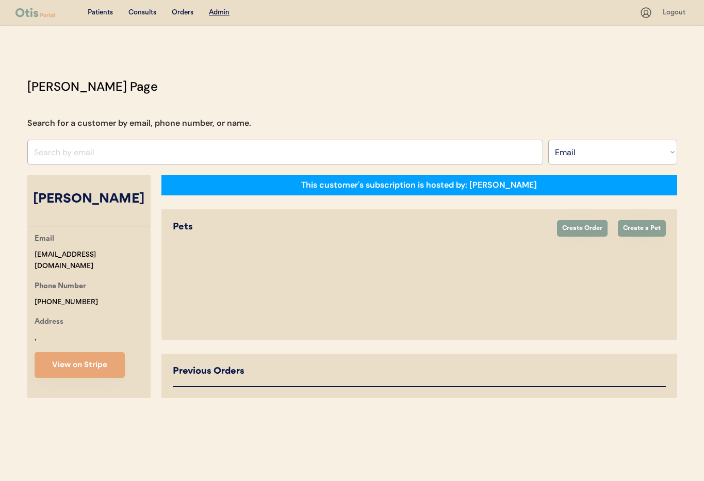
select select "true"
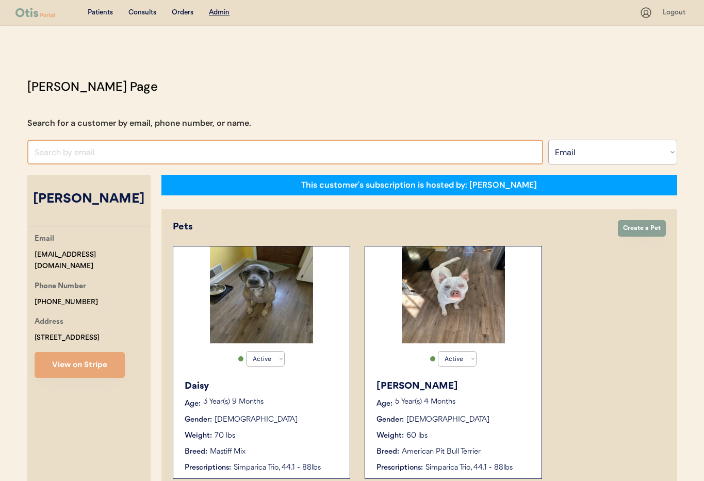
click at [105, 159] on input "input" at bounding box center [284, 152] width 515 height 25
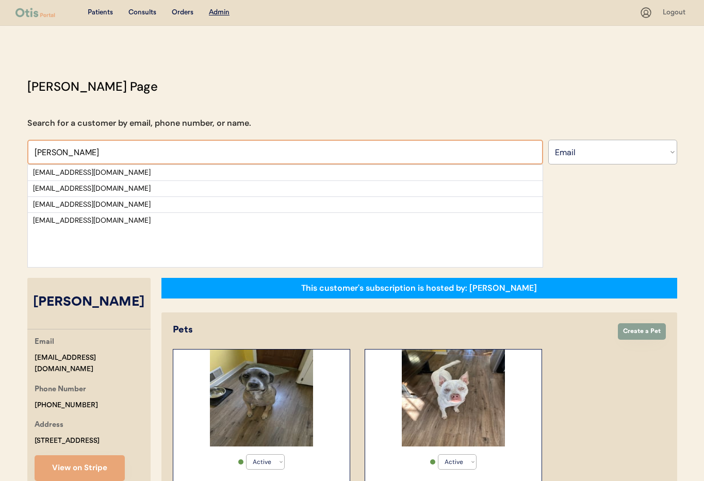
drag, startPoint x: 246, startPoint y: 154, endPoint x: 240, endPoint y: 154, distance: 5.7
click at [245, 154] on input "input" at bounding box center [284, 152] width 515 height 25
drag, startPoint x: 76, startPoint y: 153, endPoint x: 45, endPoint y: 154, distance: 31.0
paste input "[EMAIL_ADDRESS][DOMAIN_NAME]"
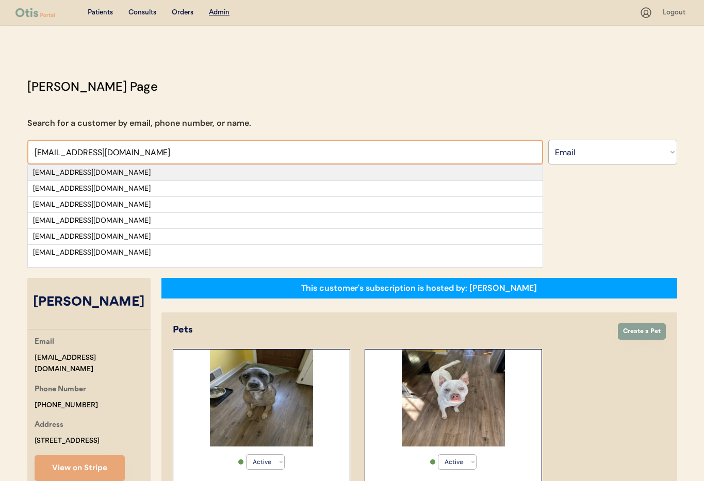
type input "[EMAIL_ADDRESS][DOMAIN_NAME]"
click at [152, 167] on div "[EMAIL_ADDRESS][DOMAIN_NAME]" at bounding box center [285, 172] width 514 height 15
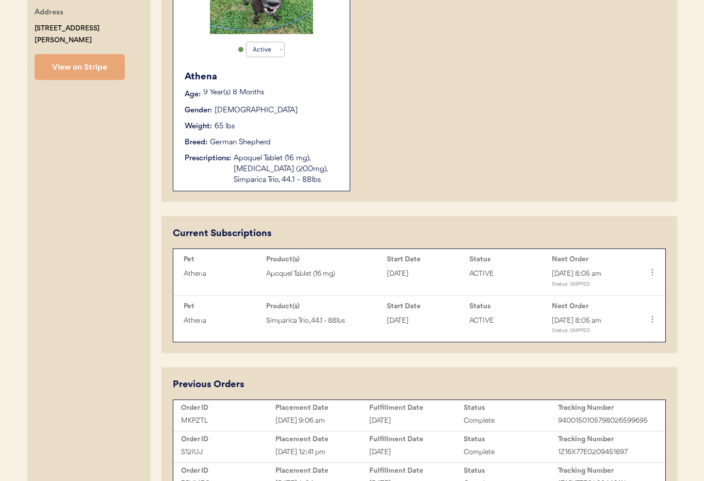
scroll to position [318, 0]
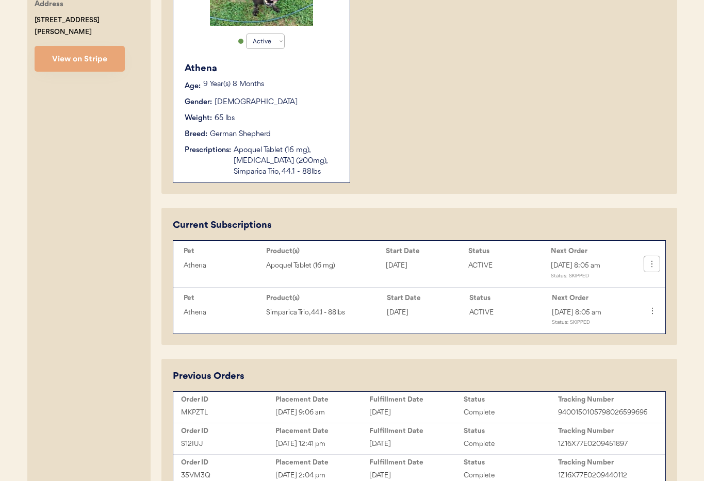
click at [654, 262] on icon at bounding box center [651, 264] width 10 height 10
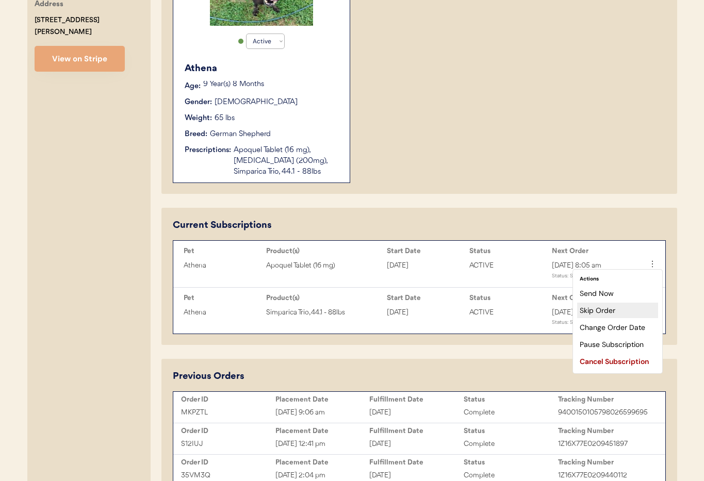
click at [613, 312] on div "Skip Order" at bounding box center [617, 310] width 81 height 15
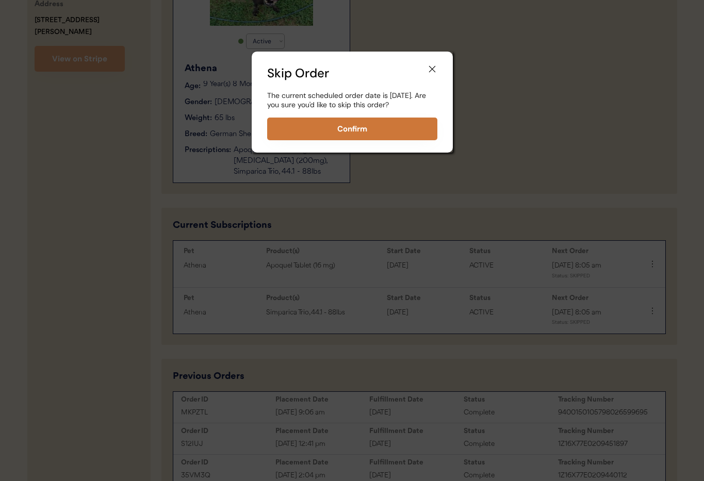
click at [351, 138] on button "Confirm" at bounding box center [352, 129] width 170 height 23
click at [432, 72] on icon at bounding box center [432, 69] width 10 height 10
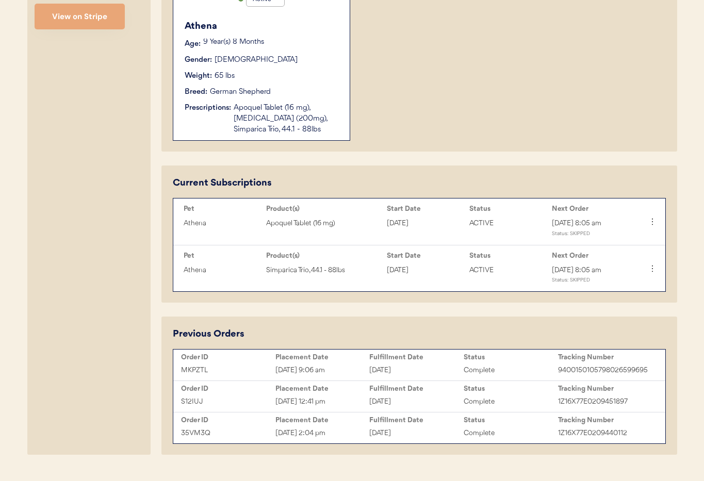
scroll to position [381, 0]
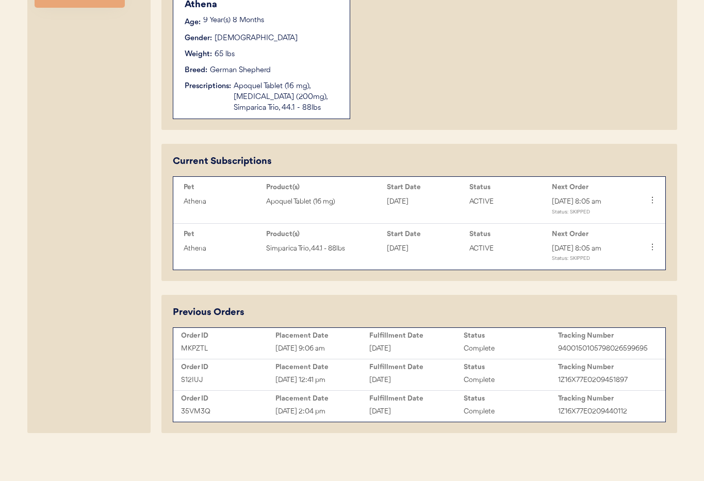
click at [512, 208] on div "Athena Apoquel Tablet (16 mg) Aug 1, 2025 ACTIVE Oct 3rd, 2025, 8:05 am Status:…" at bounding box center [408, 205] width 461 height 26
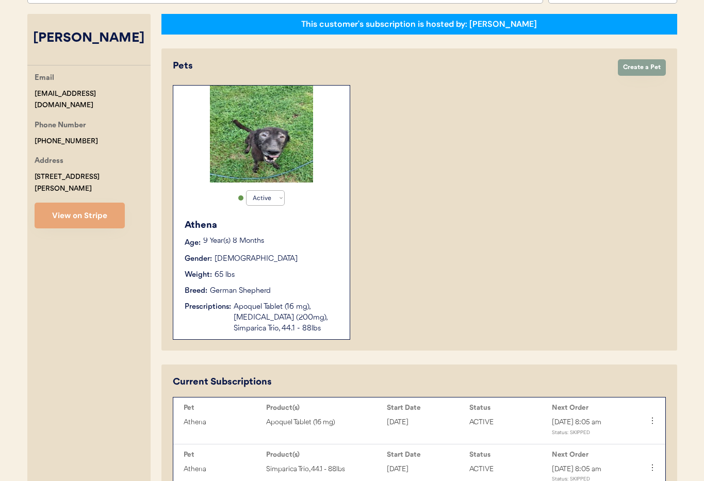
scroll to position [0, 0]
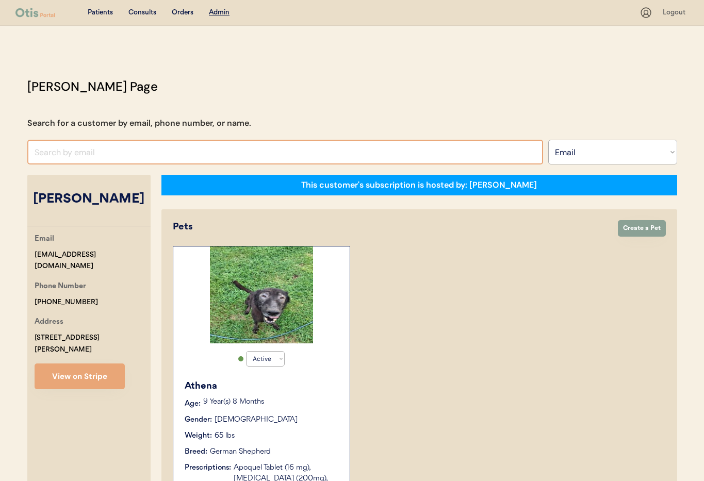
click at [124, 153] on input "input" at bounding box center [284, 152] width 515 height 25
click at [588, 154] on select "Search By Name Email Phone Number" at bounding box center [612, 152] width 129 height 25
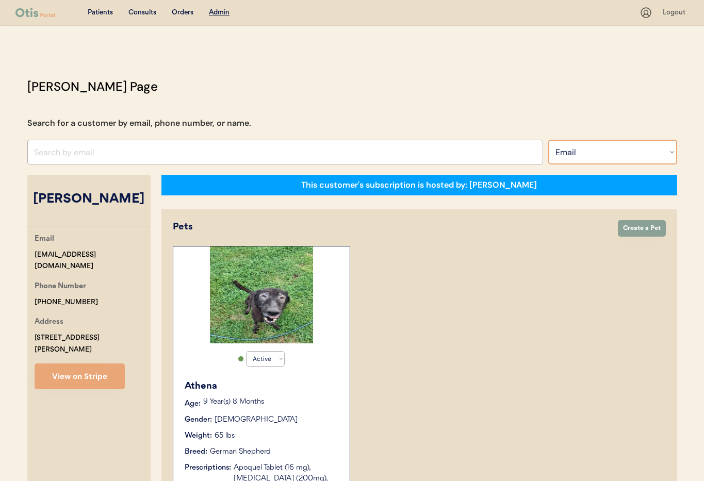
select select ""Name""
click at [548, 140] on select "Search By Name Email Phone Number" at bounding box center [612, 152] width 129 height 25
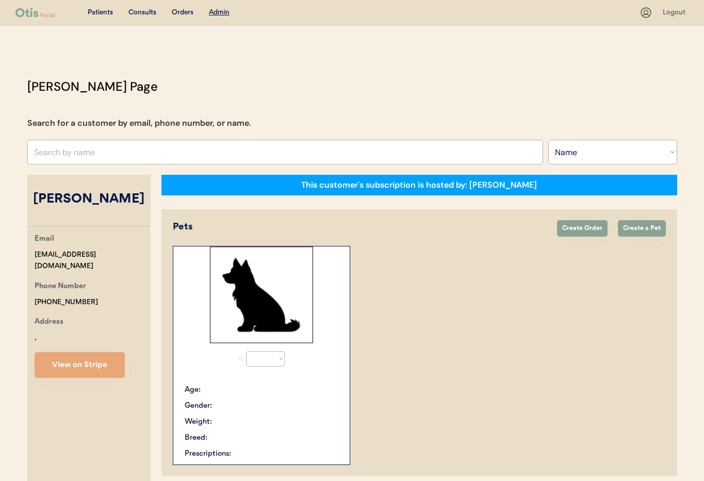
select select ""Name""
select select "true"
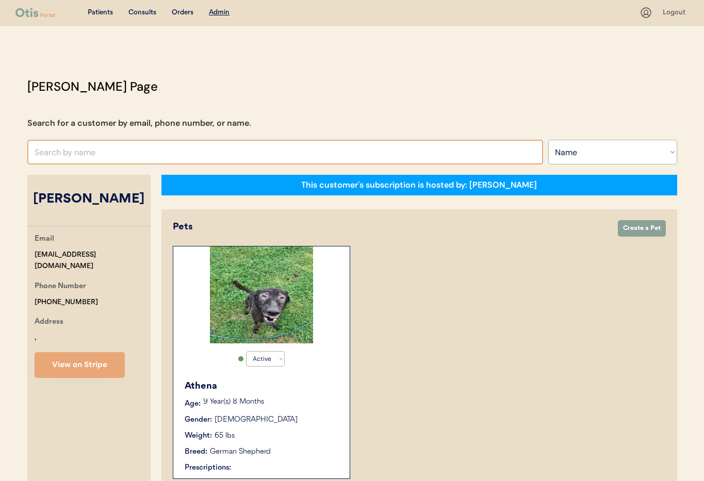
click at [110, 156] on input "text" at bounding box center [284, 152] width 515 height 25
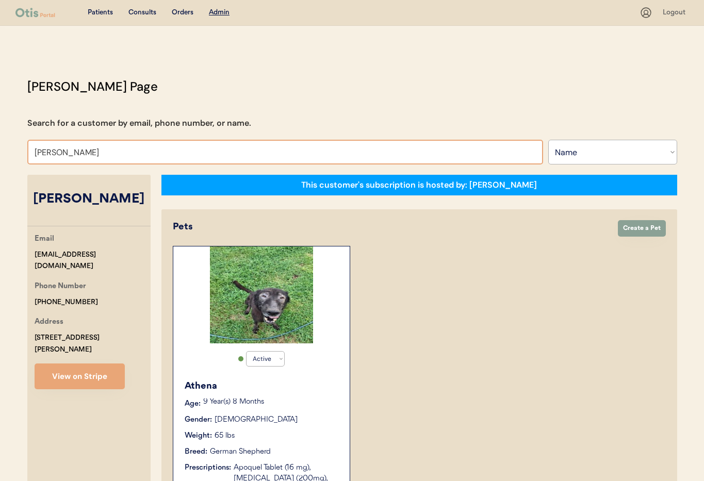
type input "[PERSON_NAME]"
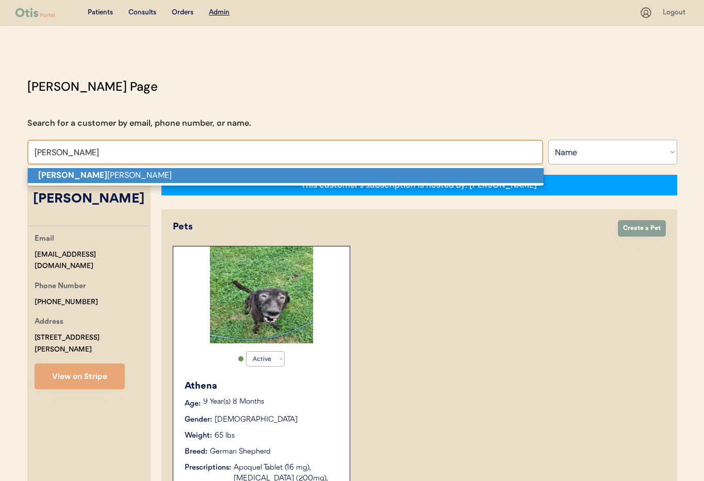
click at [113, 172] on p "[PERSON_NAME]" at bounding box center [285, 175] width 515 height 15
type input "[PERSON_NAME]"
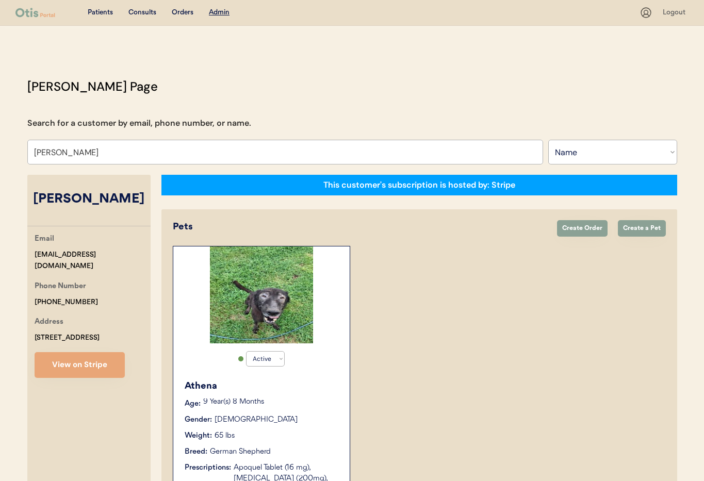
select select "true"
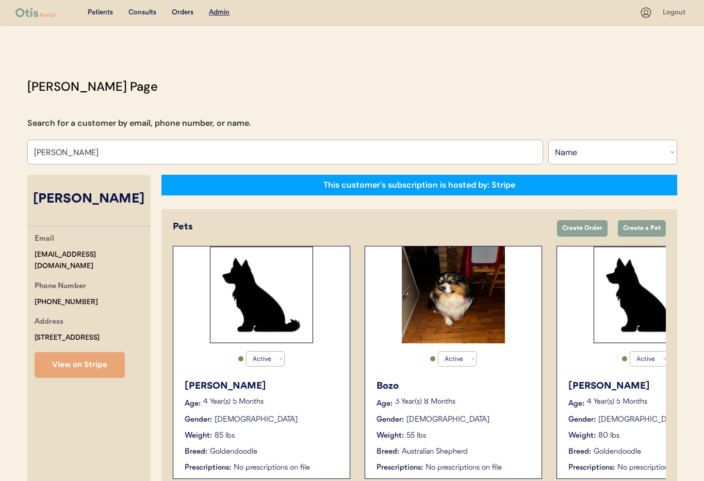
type input "[PERSON_NAME]"
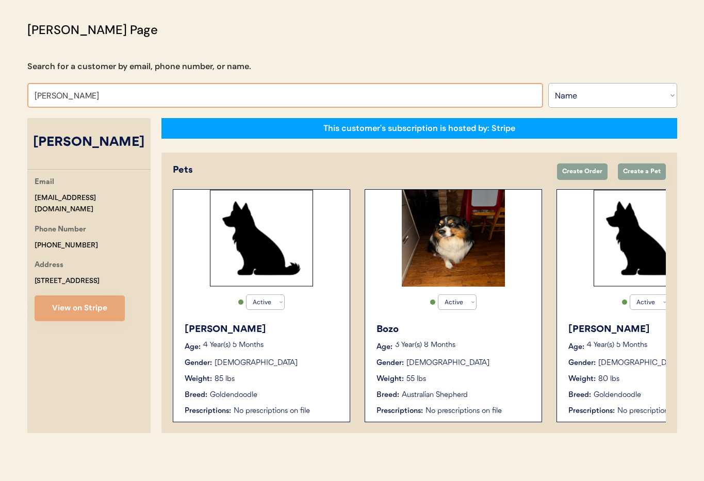
click at [298, 328] on div "[PERSON_NAME]" at bounding box center [262, 330] width 155 height 14
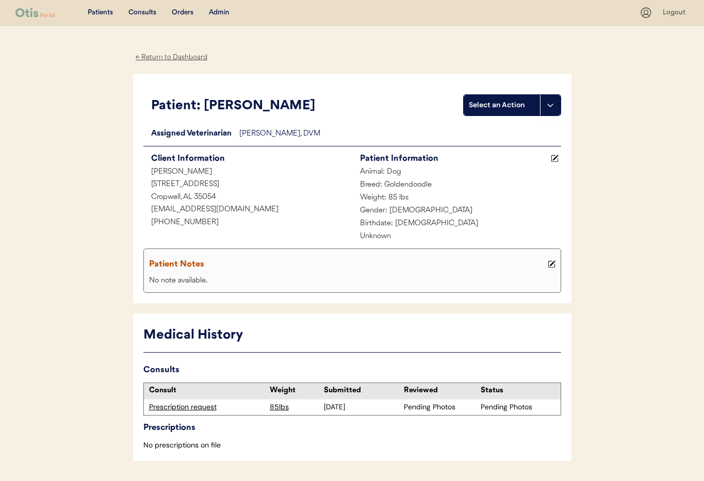
scroll to position [31, 0]
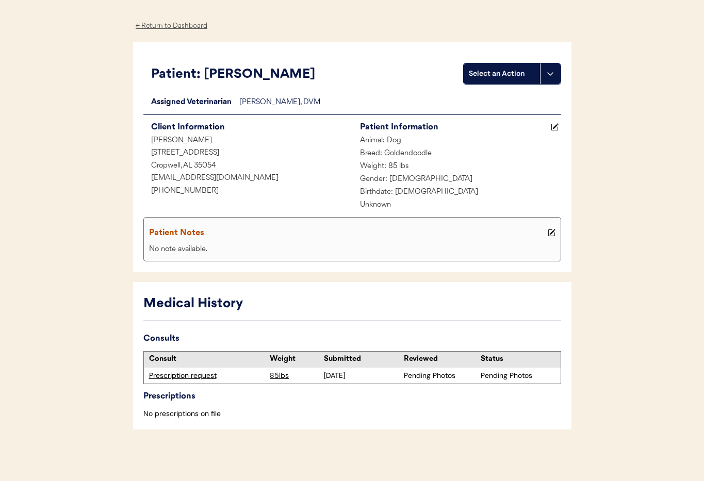
click at [191, 375] on div "Prescription request" at bounding box center [207, 376] width 116 height 10
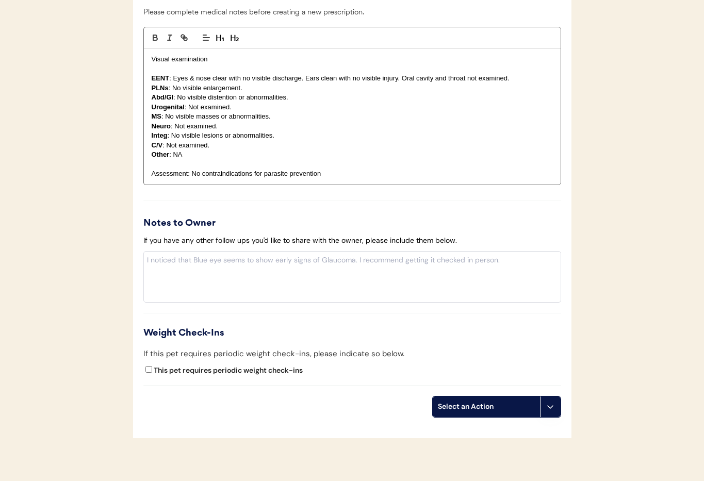
scroll to position [869, 0]
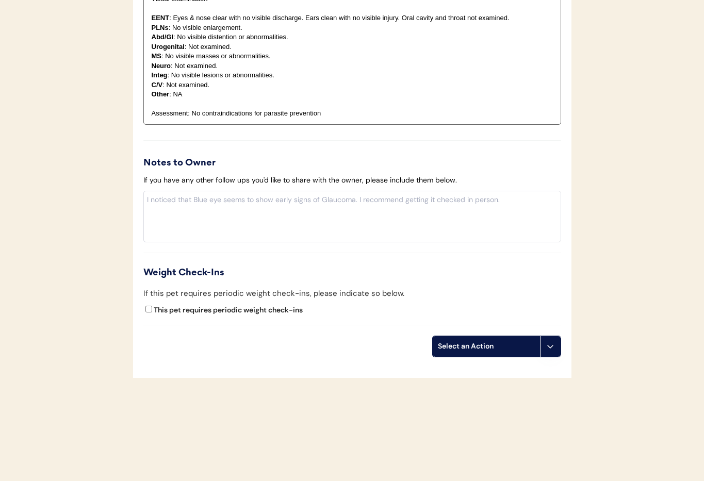
click at [550, 354] on button at bounding box center [550, 346] width 21 height 21
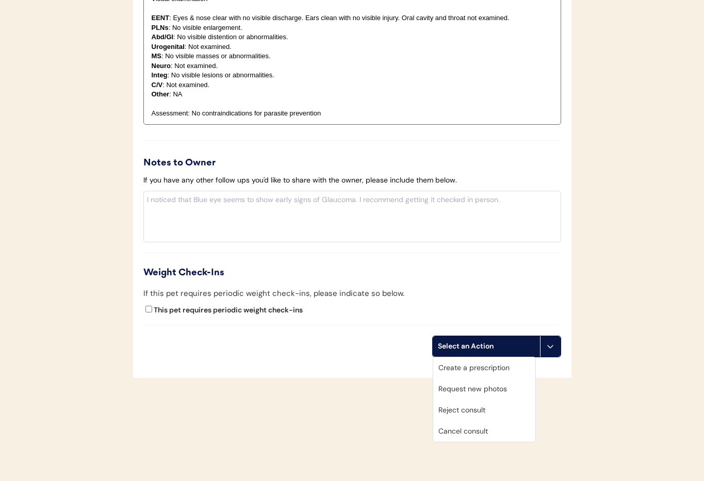
click at [502, 431] on div "Cancel consult" at bounding box center [484, 431] width 102 height 21
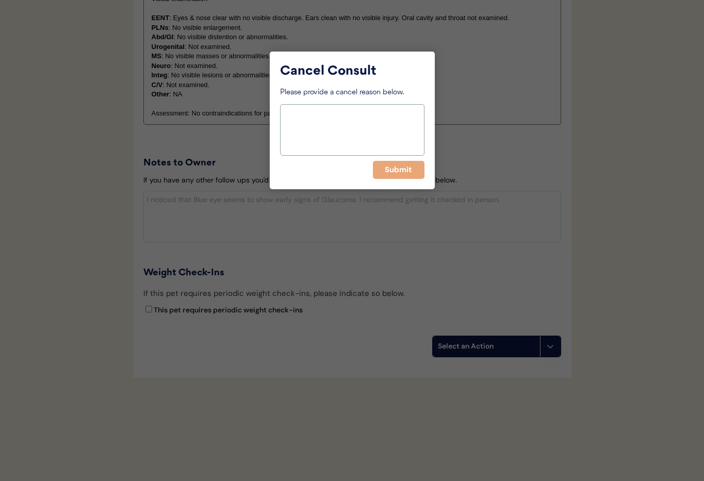
click at [347, 134] on textarea at bounding box center [352, 130] width 144 height 52
type textarea "> 6months"
click at [392, 166] on button "Submit" at bounding box center [399, 170] width 52 height 18
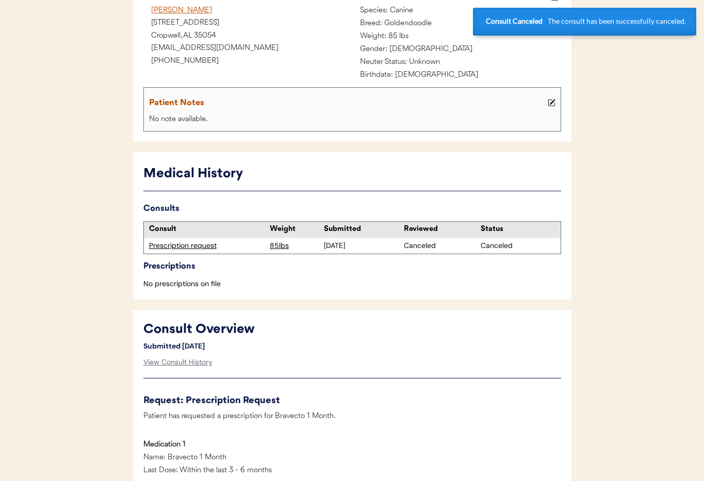
scroll to position [0, 0]
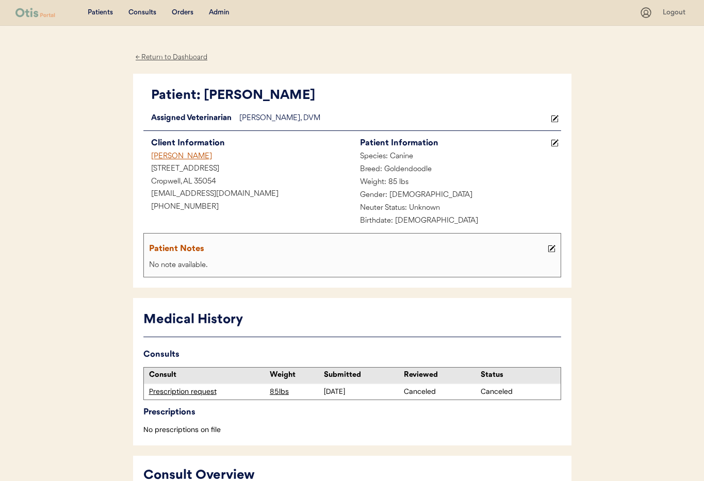
click at [157, 57] on div "← Return to Dashboard" at bounding box center [171, 58] width 77 height 12
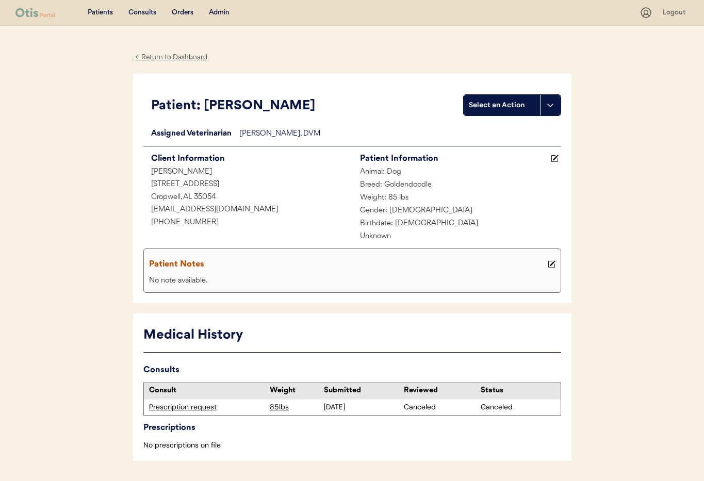
click at [180, 57] on div "← Return to Dashboard" at bounding box center [171, 58] width 77 height 12
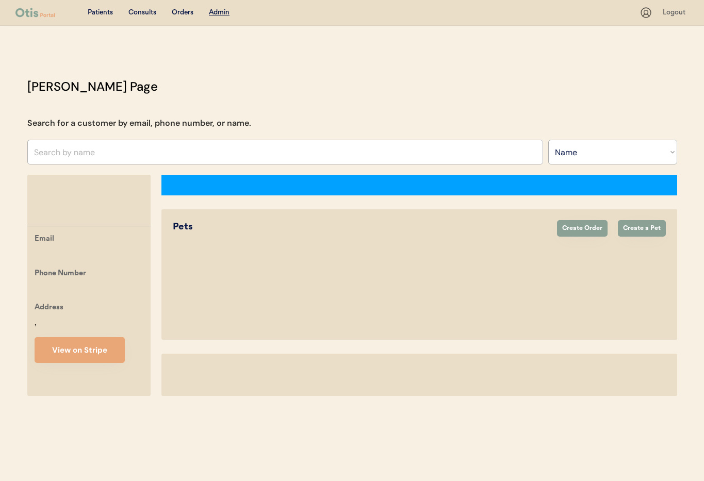
select select ""Name""
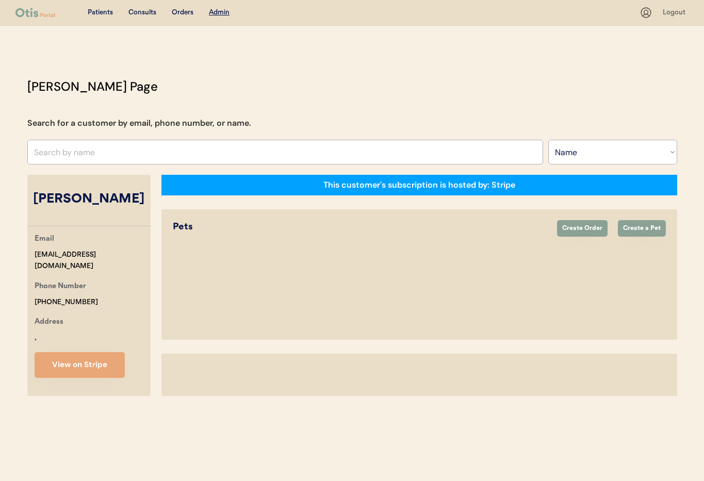
select select "true"
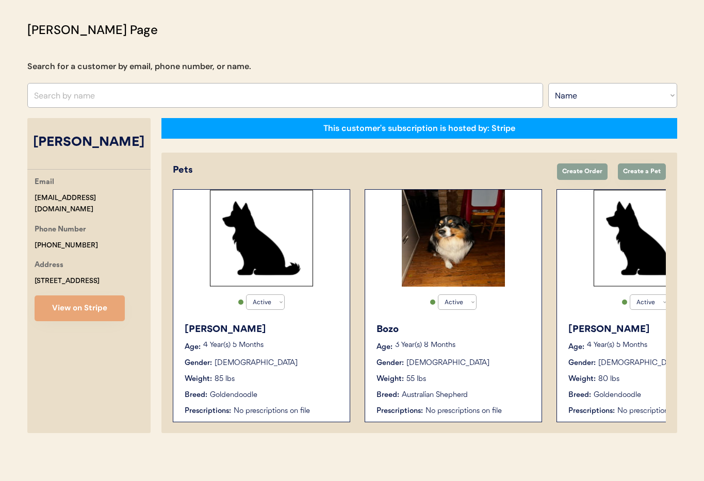
scroll to position [0, 82]
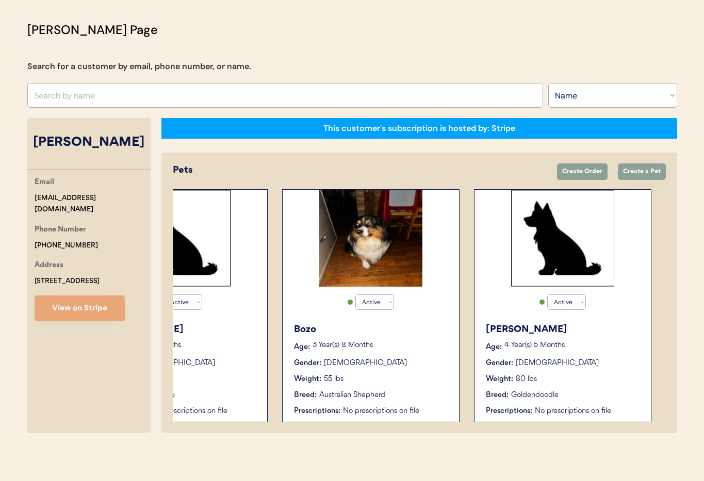
click at [582, 336] on div "Barney" at bounding box center [563, 330] width 155 height 14
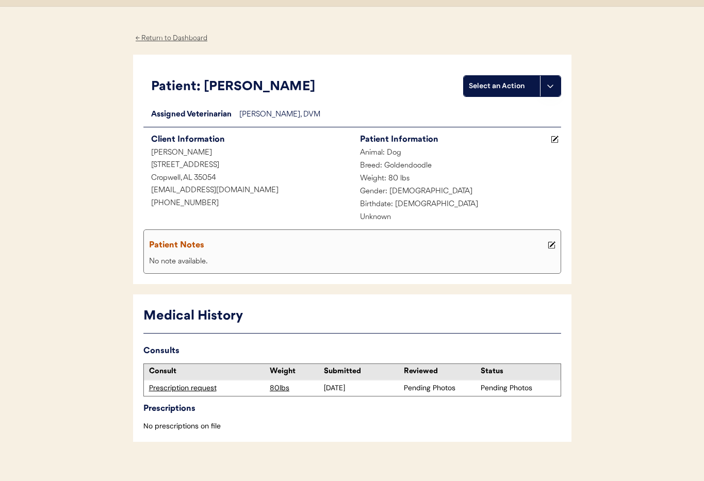
scroll to position [31, 0]
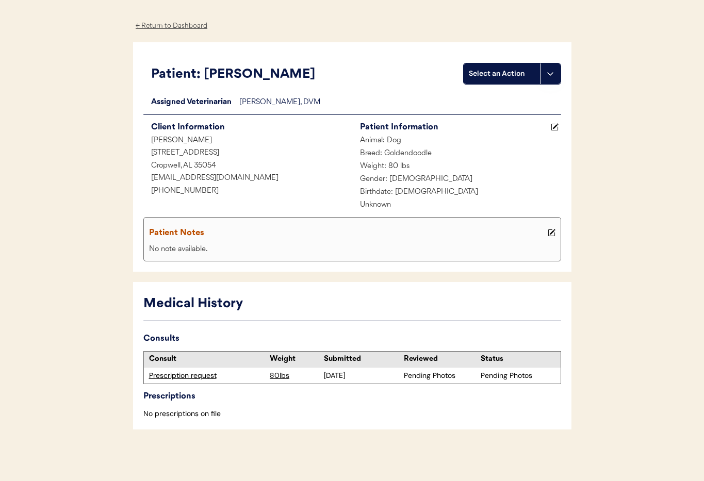
click at [187, 376] on div "Prescription request" at bounding box center [207, 376] width 116 height 10
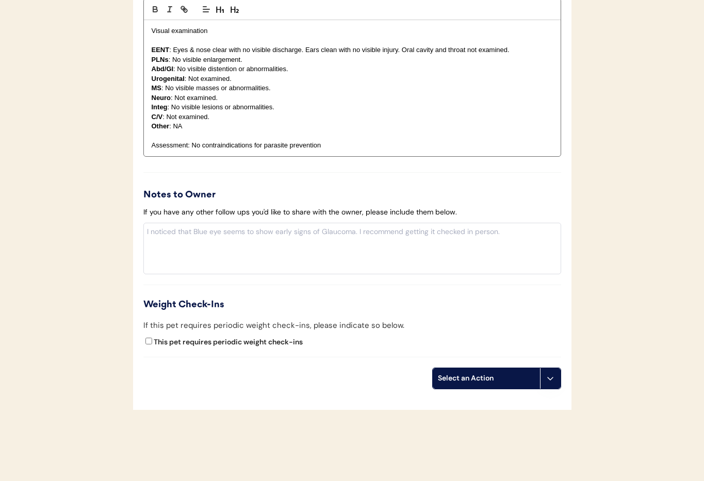
scroll to position [869, 0]
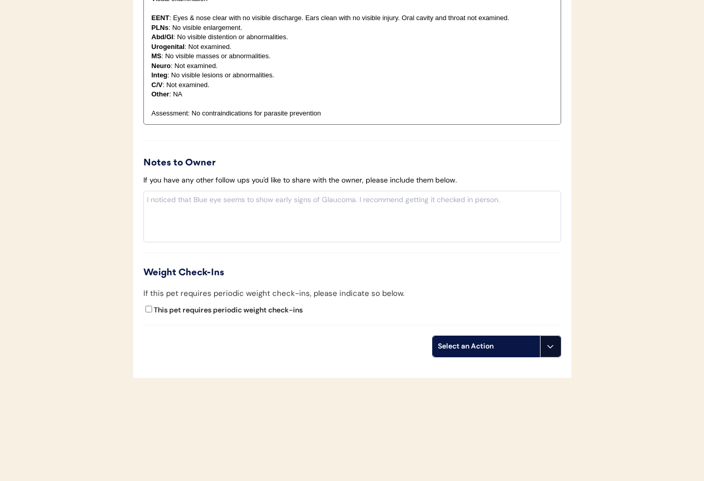
click at [552, 343] on icon at bounding box center [550, 346] width 8 height 8
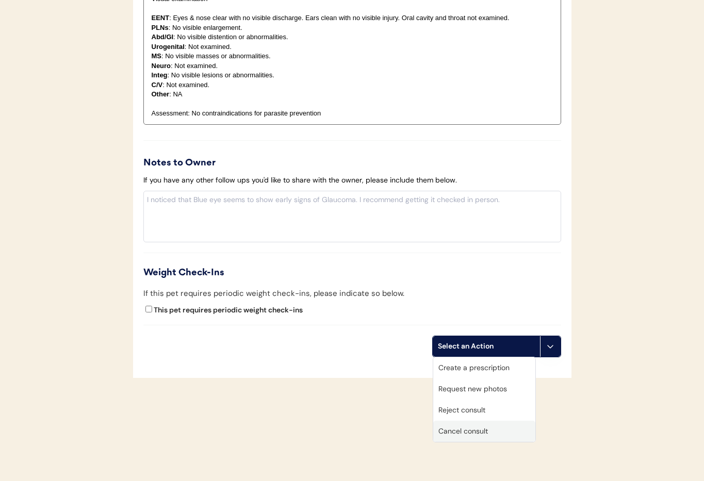
click at [498, 428] on div "Cancel consult" at bounding box center [484, 431] width 102 height 21
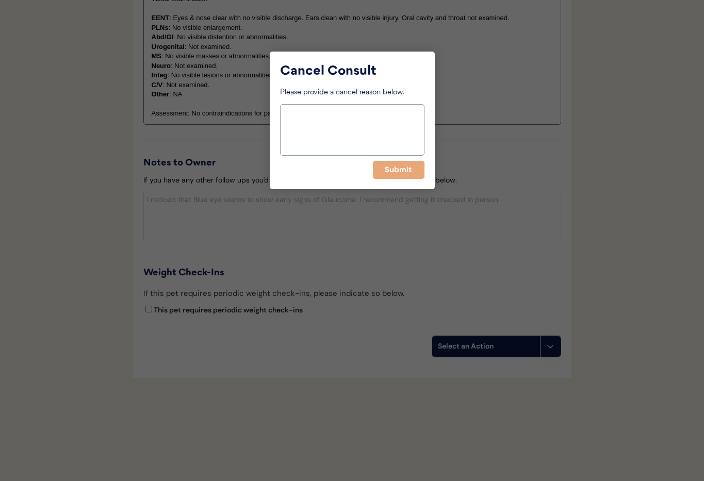
click at [345, 138] on textarea at bounding box center [352, 130] width 144 height 52
type textarea "> 6 months"
click at [396, 170] on button "Submit" at bounding box center [399, 170] width 52 height 18
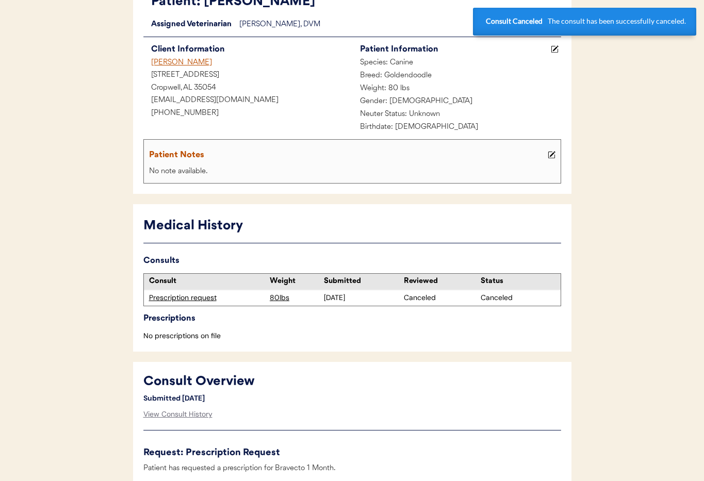
scroll to position [0, 0]
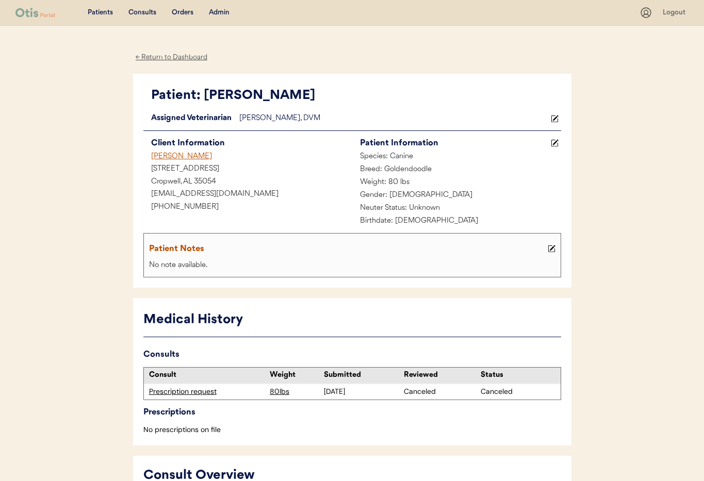
click at [179, 55] on div "← Return to Dashboard" at bounding box center [171, 58] width 77 height 12
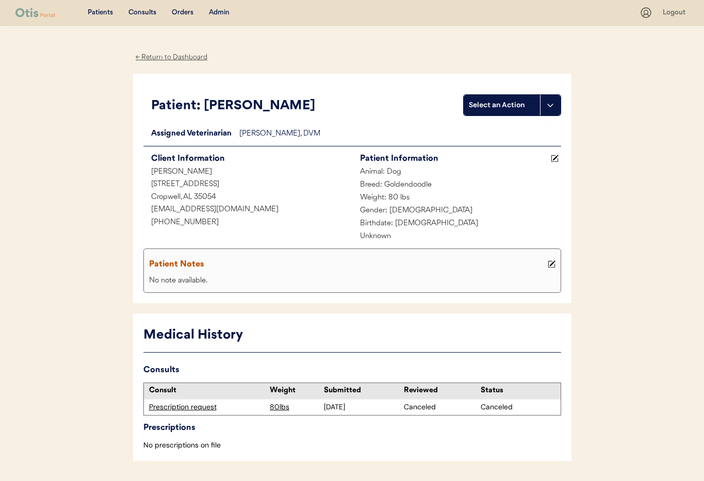
click at [182, 59] on div "← Return to Dashboard" at bounding box center [171, 58] width 77 height 12
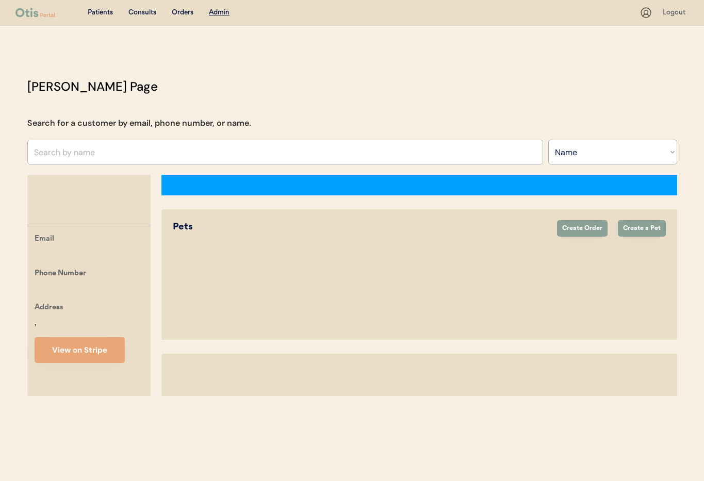
select select ""Name""
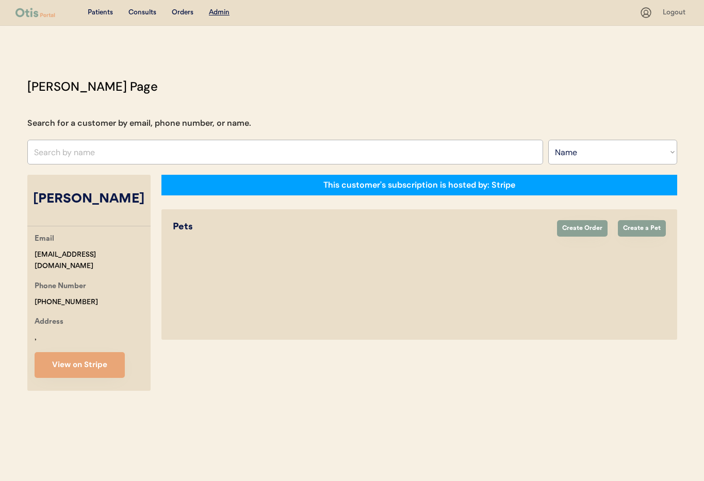
select select "true"
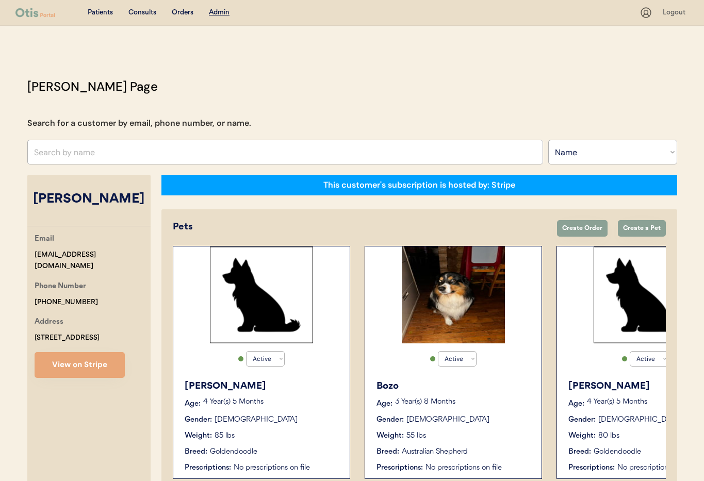
scroll to position [57, 0]
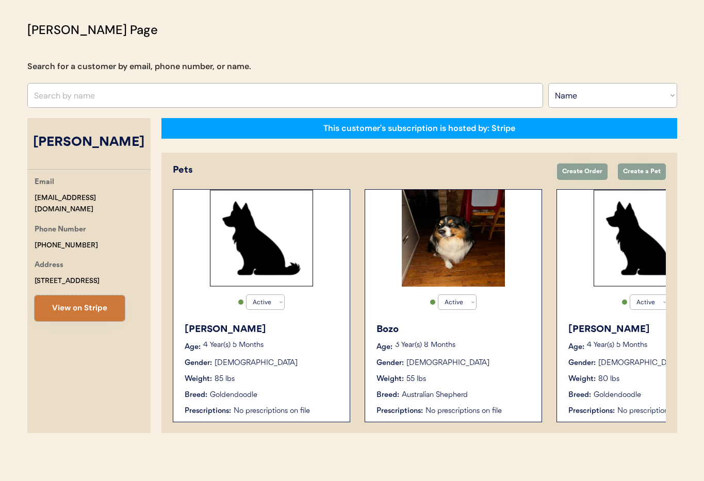
click at [112, 311] on button "View on Stripe" at bounding box center [80, 308] width 90 height 26
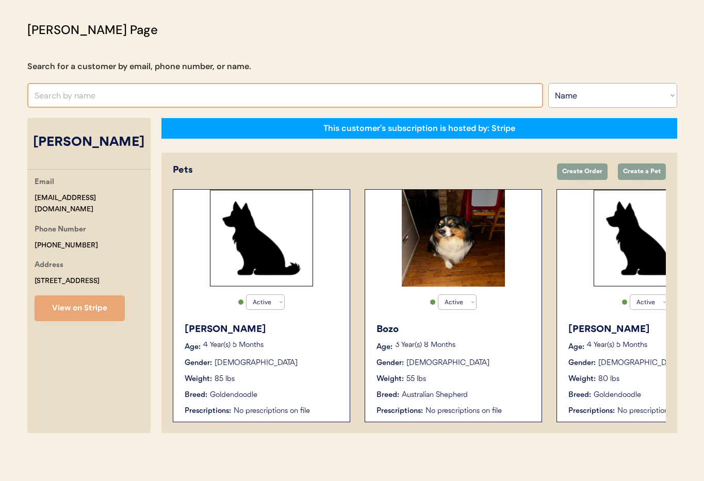
click at [82, 94] on input "text" at bounding box center [284, 95] width 515 height 25
type input "[PERSON_NAME]"
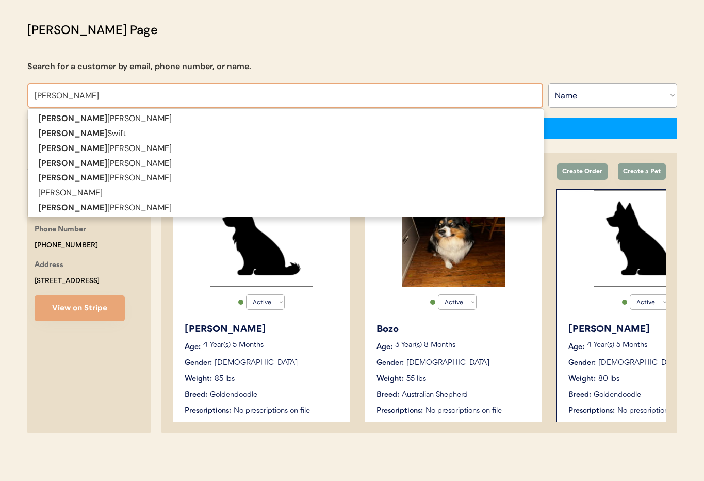
type input "[PERSON_NAME]"
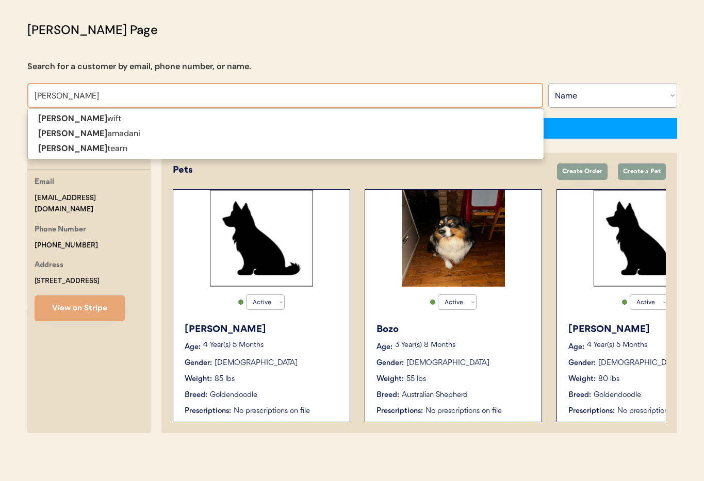
type input "[PERSON_NAME]"
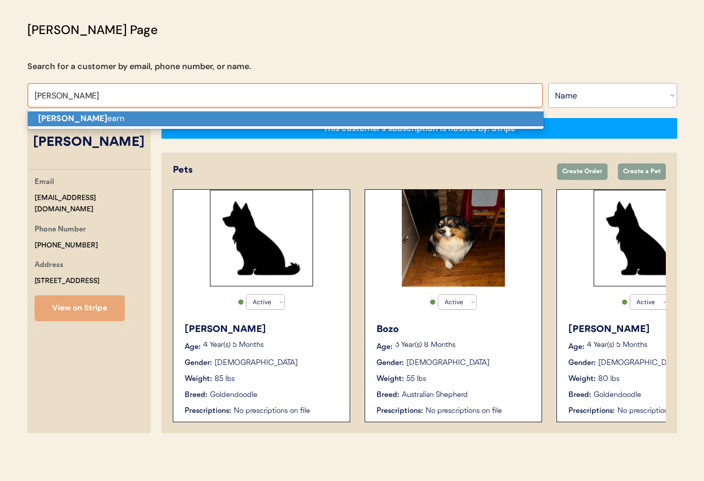
click at [89, 120] on p "Mary St earn" at bounding box center [285, 118] width 515 height 15
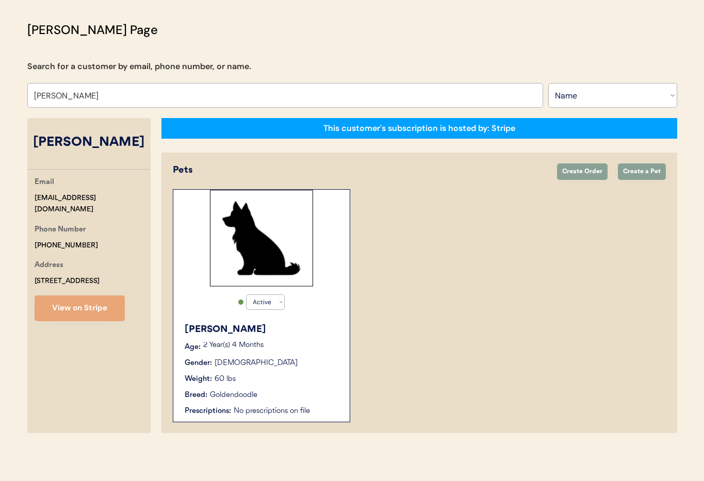
type input "[PERSON_NAME]"
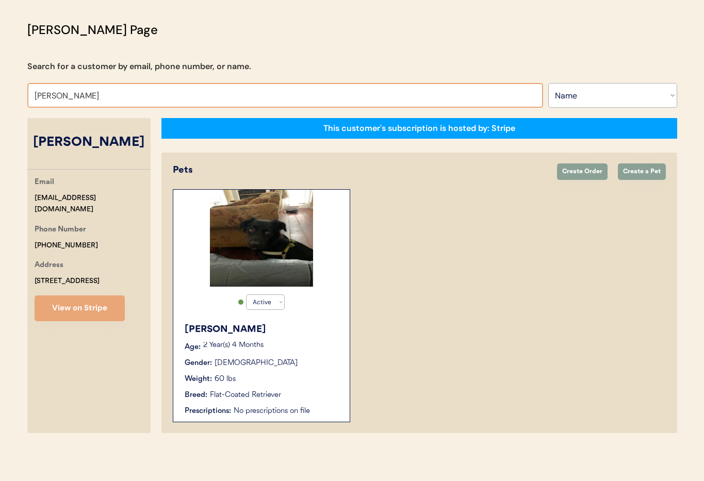
click at [298, 358] on div "Gender: Male" at bounding box center [262, 363] width 155 height 11
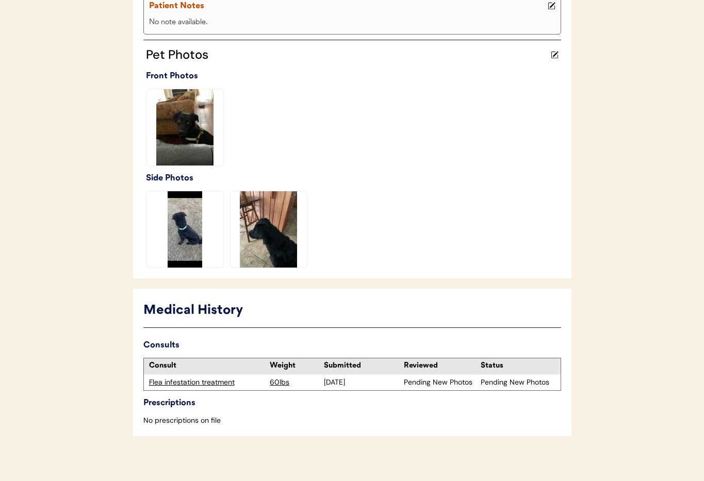
scroll to position [252, 0]
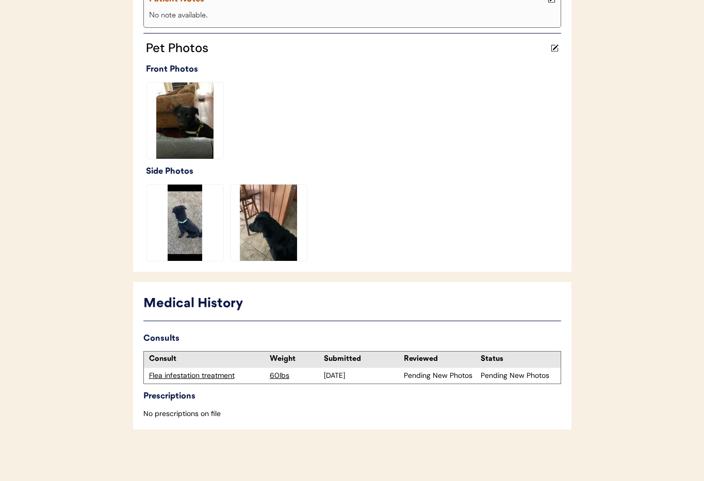
click at [182, 377] on div "Flea infestation treatment" at bounding box center [207, 376] width 116 height 10
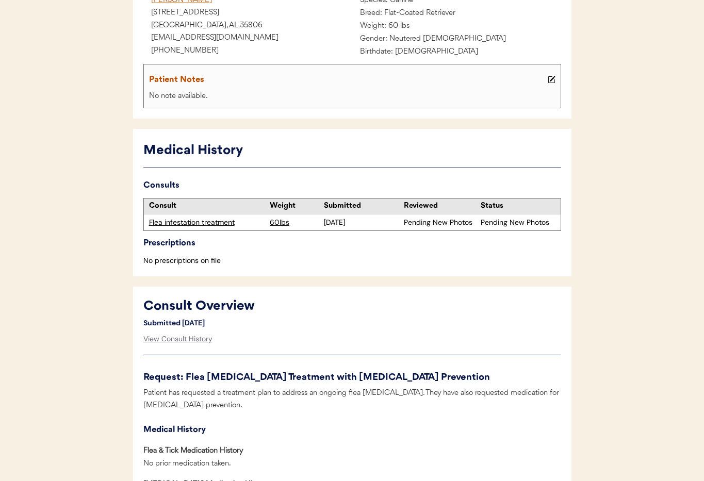
scroll to position [158, 0]
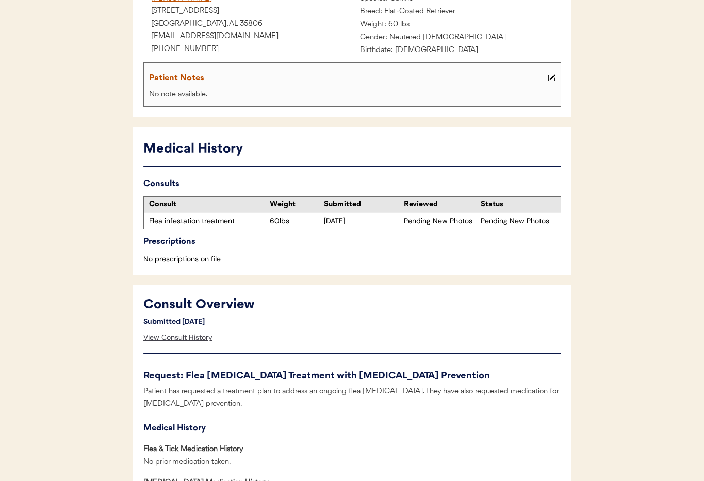
click at [188, 339] on div "View Consult History" at bounding box center [177, 337] width 69 height 21
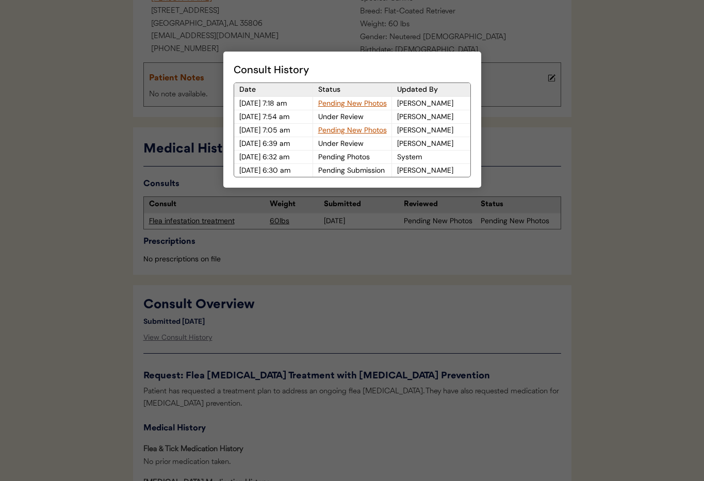
click at [333, 103] on div "Pending New Photos" at bounding box center [352, 103] width 78 height 13
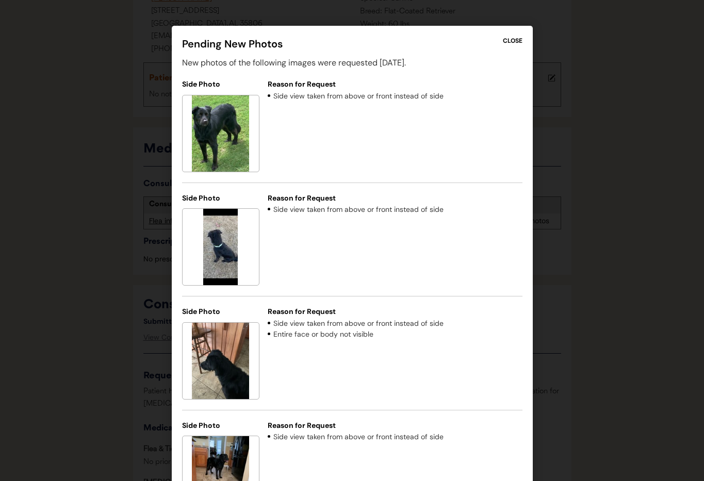
drag, startPoint x: 515, startPoint y: 42, endPoint x: 433, endPoint y: 99, distance: 100.0
click at [514, 42] on div "CLOSE" at bounding box center [513, 40] width 20 height 9
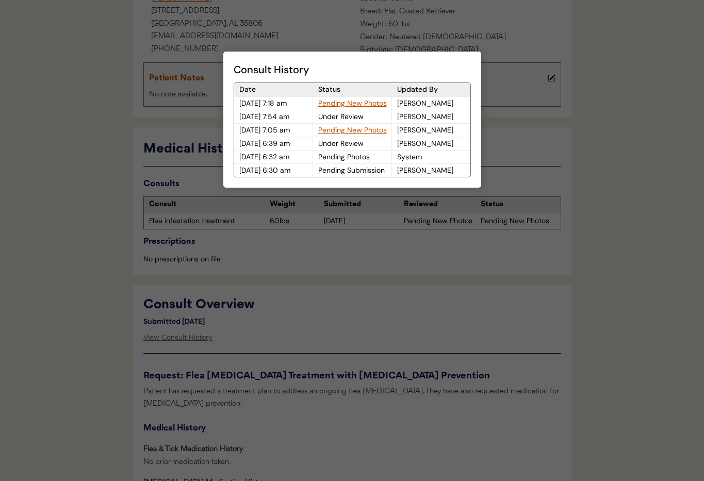
click at [103, 143] on div at bounding box center [352, 240] width 704 height 481
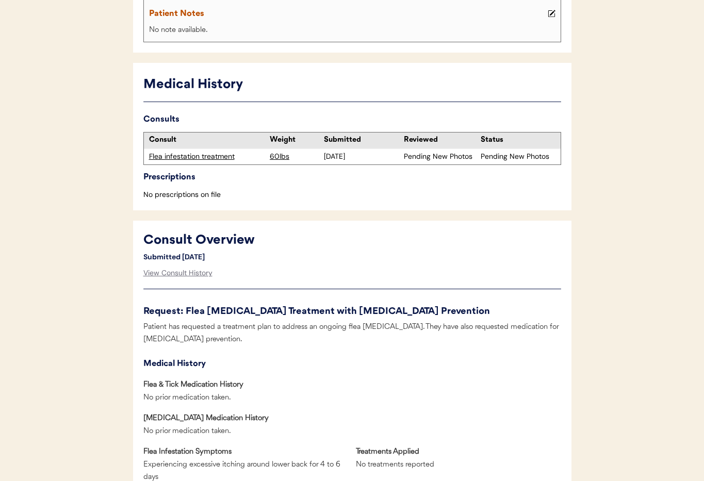
scroll to position [245, 0]
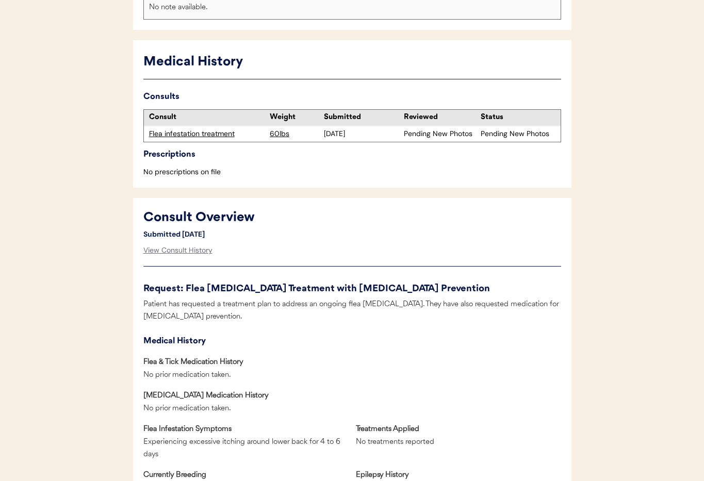
click at [178, 135] on div "Flea infestation treatment" at bounding box center [207, 134] width 116 height 10
drag, startPoint x: 188, startPoint y: 248, endPoint x: 212, endPoint y: 249, distance: 23.7
click at [188, 248] on div "View Consult History" at bounding box center [177, 250] width 69 height 21
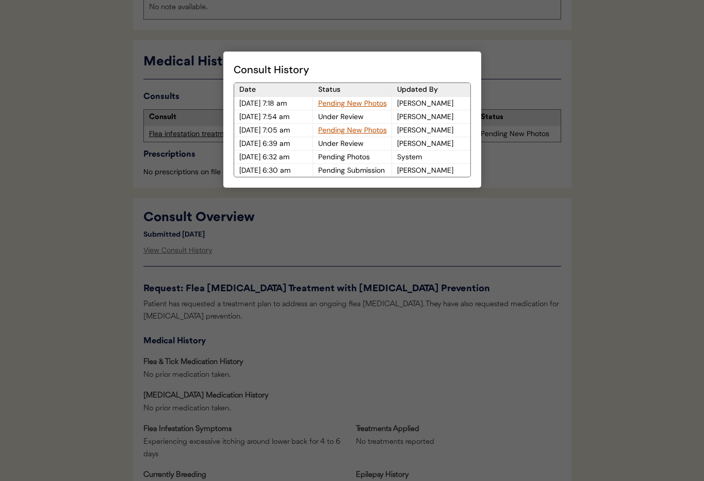
click at [363, 101] on div "Pending New Photos" at bounding box center [352, 103] width 78 height 13
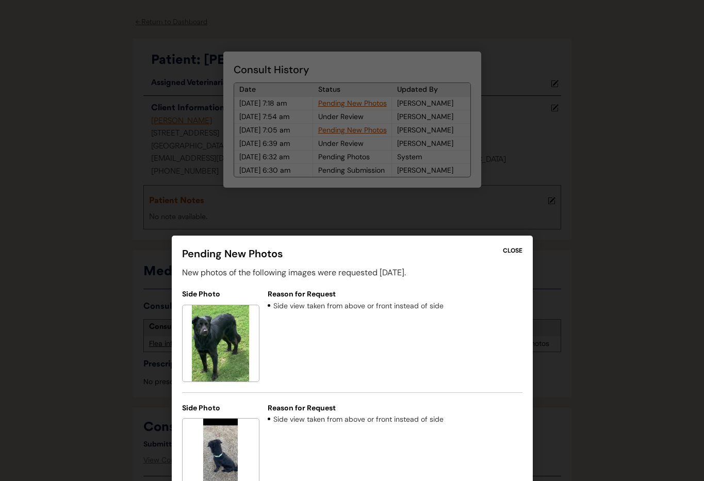
scroll to position [3, 0]
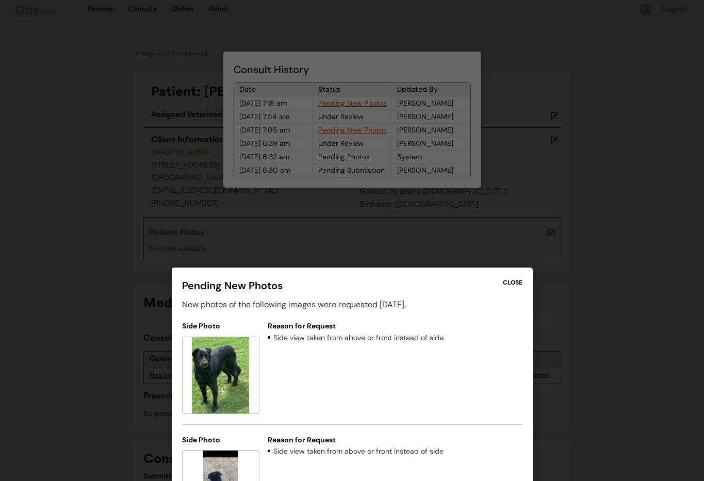
click at [519, 144] on div at bounding box center [352, 240] width 704 height 481
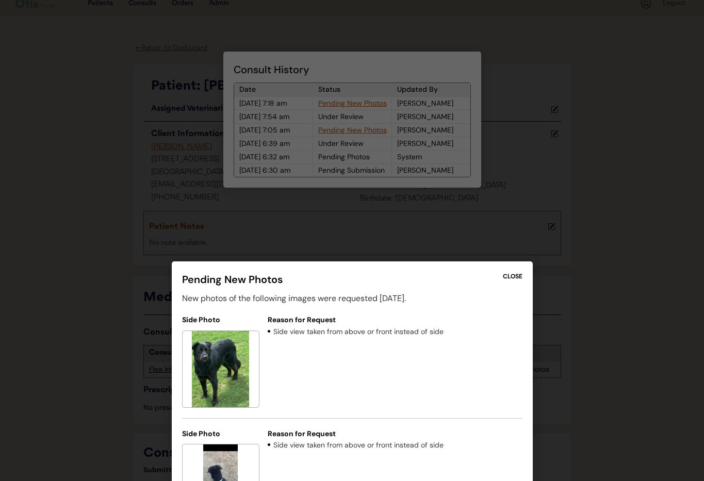
click at [509, 275] on div "CLOSE" at bounding box center [513, 276] width 20 height 9
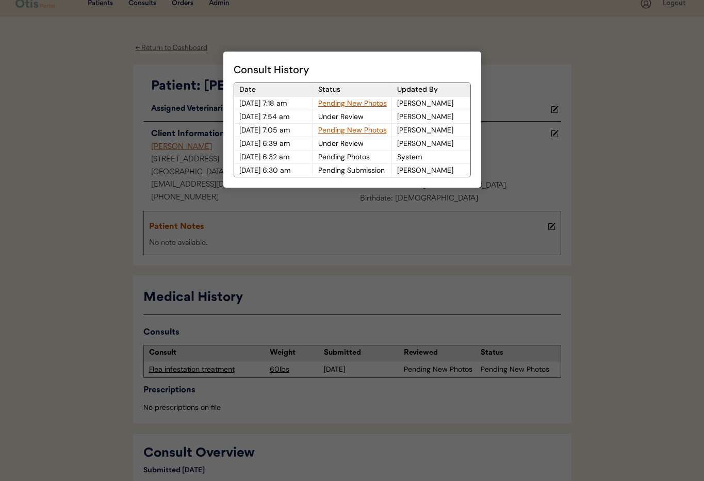
click at [524, 141] on div at bounding box center [352, 240] width 704 height 481
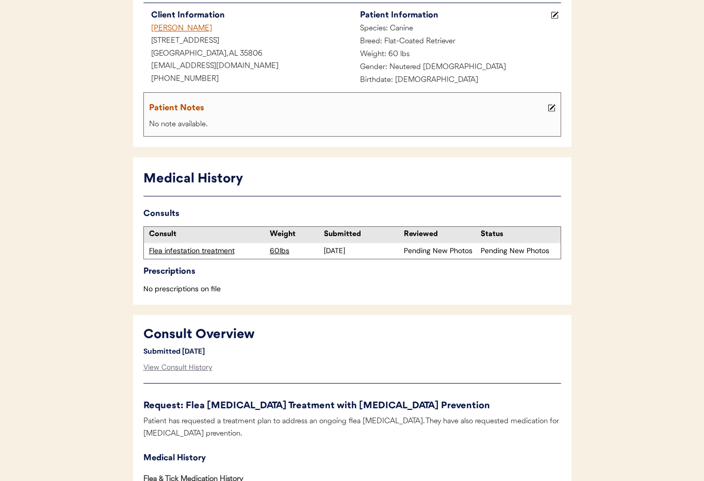
scroll to position [71, 0]
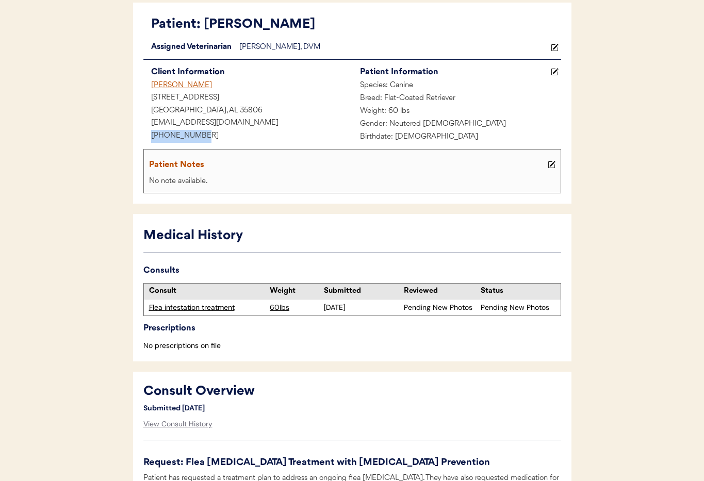
drag, startPoint x: 175, startPoint y: 135, endPoint x: 131, endPoint y: 132, distance: 43.4
copy div "+14437525006"
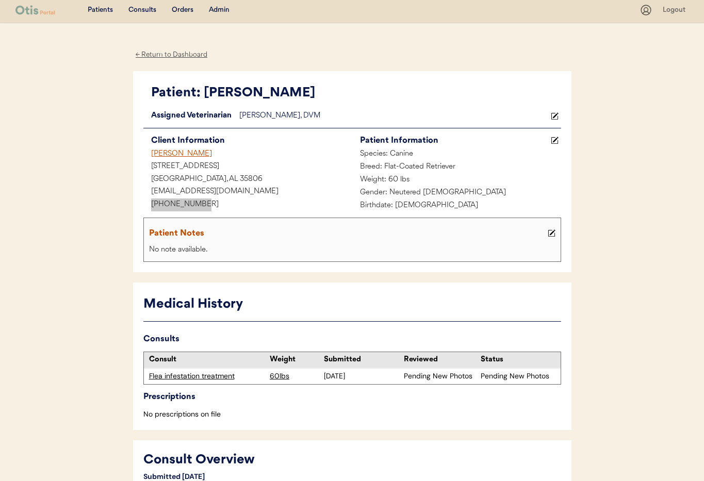
scroll to position [0, 0]
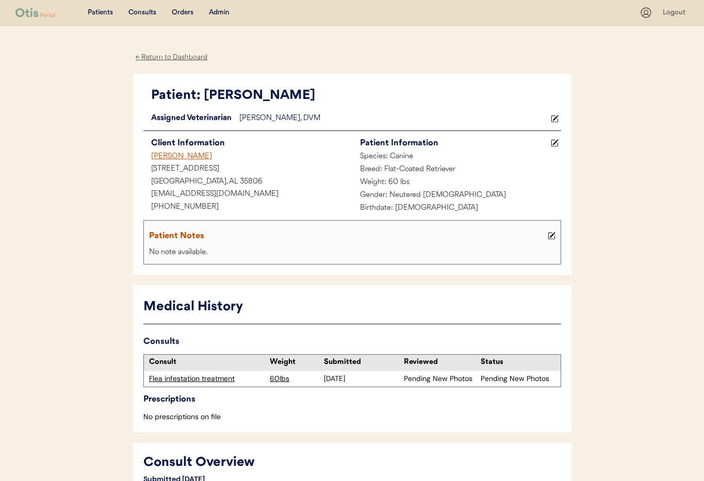
click at [220, 12] on div "Admin" at bounding box center [219, 13] width 21 height 10
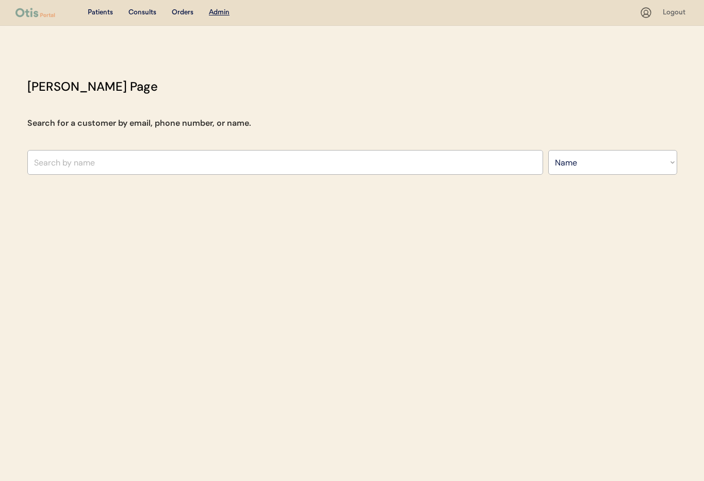
select select ""Name""
click at [100, 171] on input "text" at bounding box center [284, 162] width 515 height 25
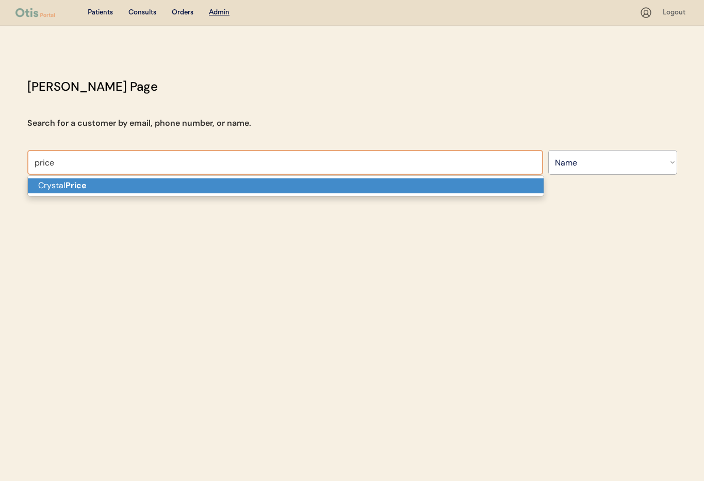
click at [108, 189] on p "Crystal Price" at bounding box center [285, 185] width 515 height 15
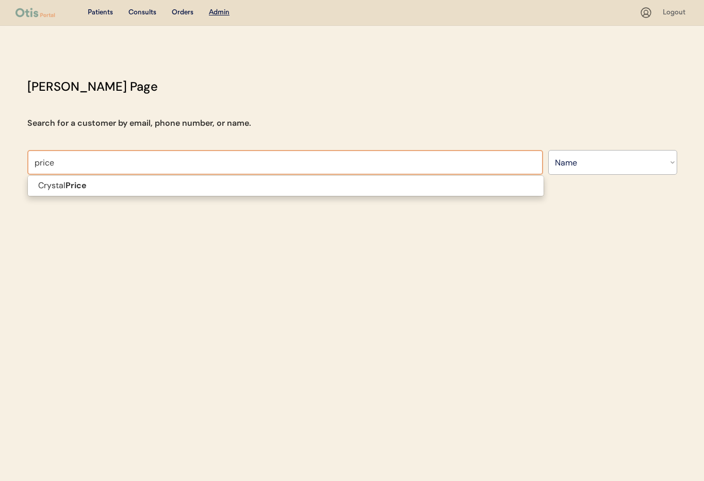
type input "Crystal Price"
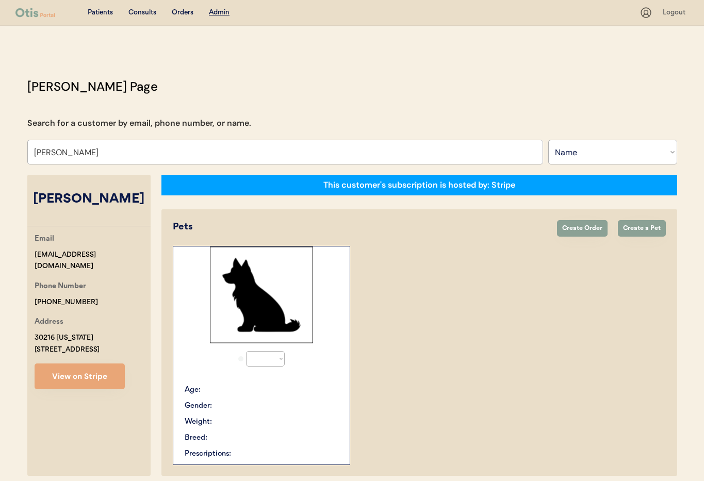
select select "true"
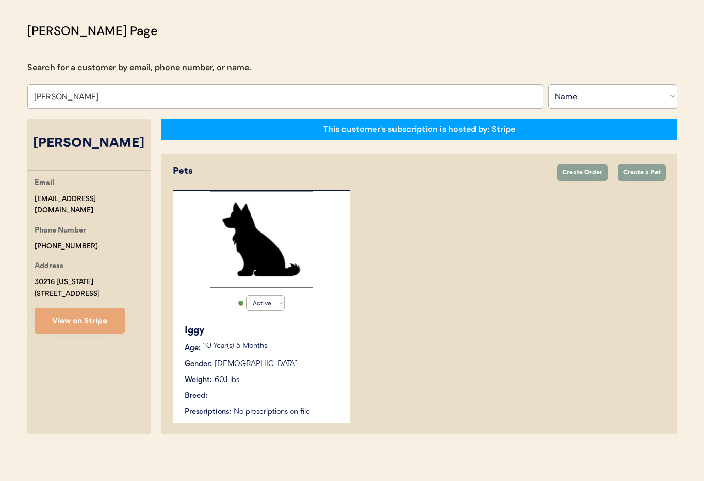
scroll to position [57, 0]
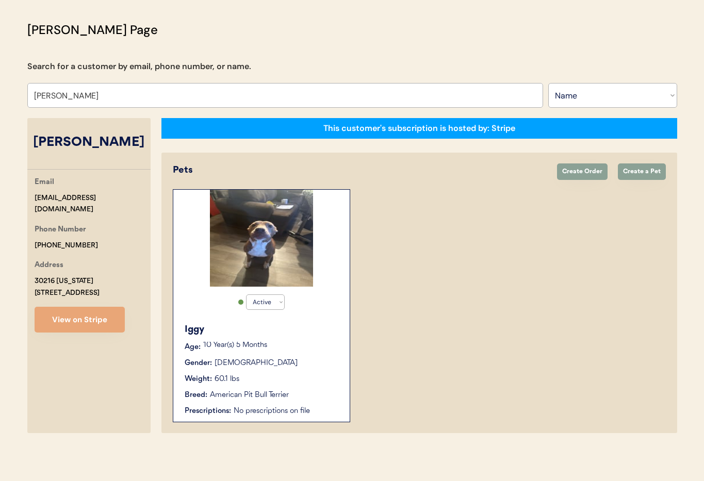
type input "Crystal Price"
click at [322, 354] on div "Iggy Age: 10 Year(s) 5 Months Gender: Female Weight: 60.1 lbs Breed: American P…" at bounding box center [261, 370] width 166 height 104
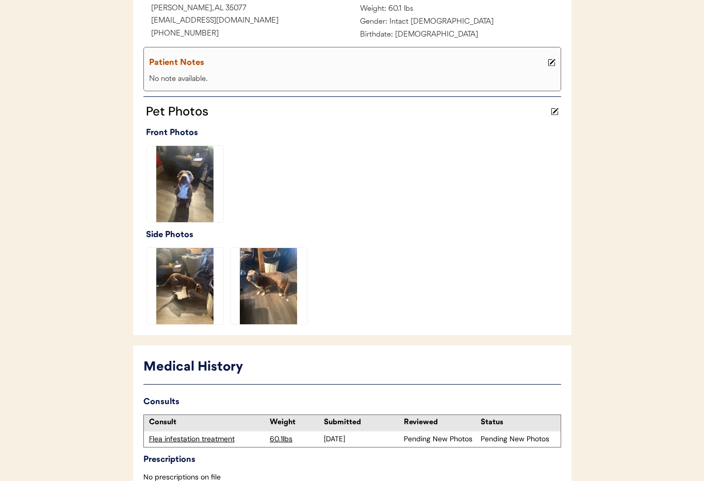
scroll to position [252, 0]
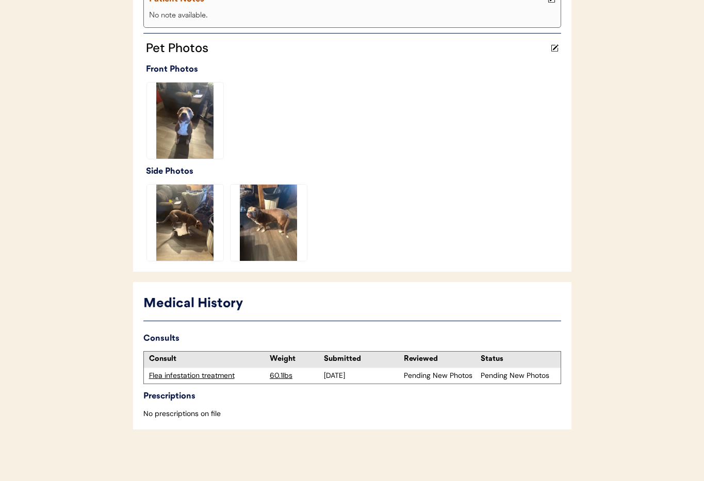
click at [191, 375] on div "Flea infestation treatment" at bounding box center [207, 376] width 116 height 10
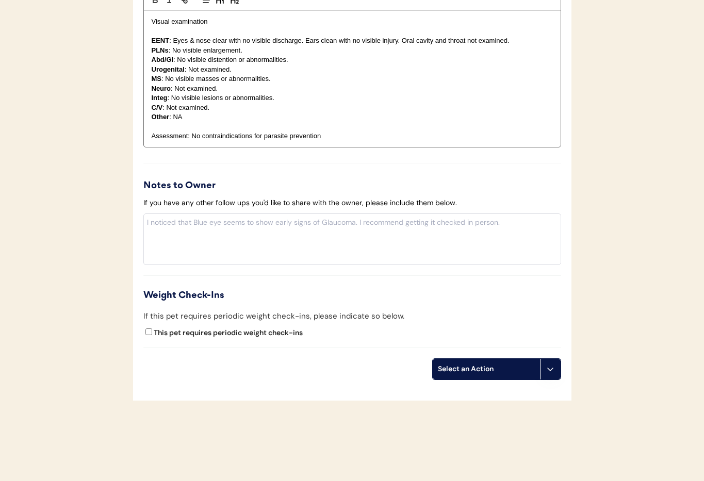
scroll to position [1159, 0]
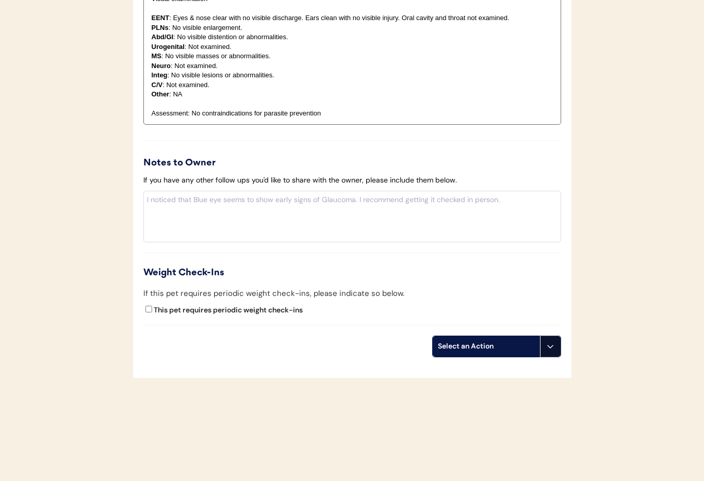
click at [554, 347] on icon at bounding box center [550, 346] width 8 height 8
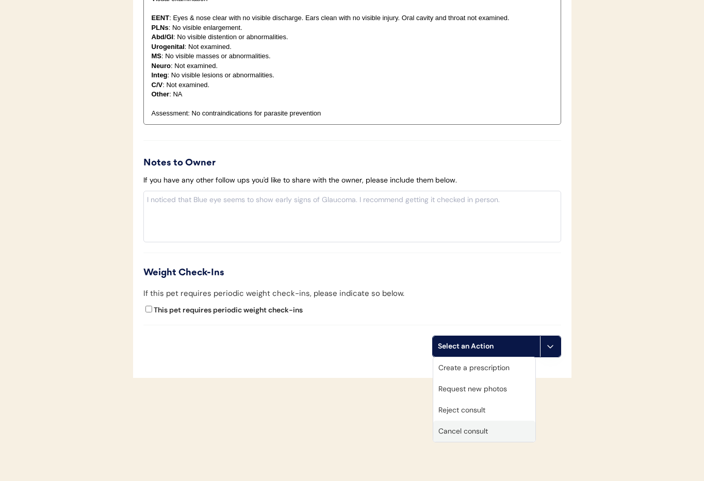
click at [495, 432] on div "Cancel consult" at bounding box center [484, 431] width 102 height 21
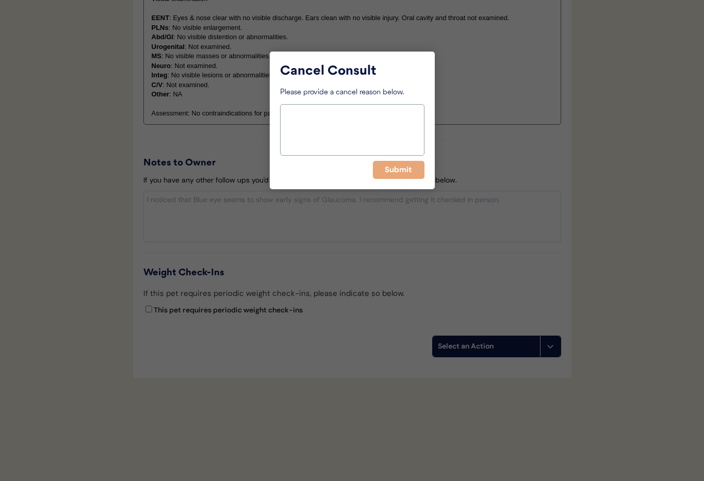
click at [358, 134] on textarea at bounding box center [352, 130] width 144 height 52
type textarea "> 6 months"
click at [398, 169] on button "Submit" at bounding box center [399, 170] width 52 height 18
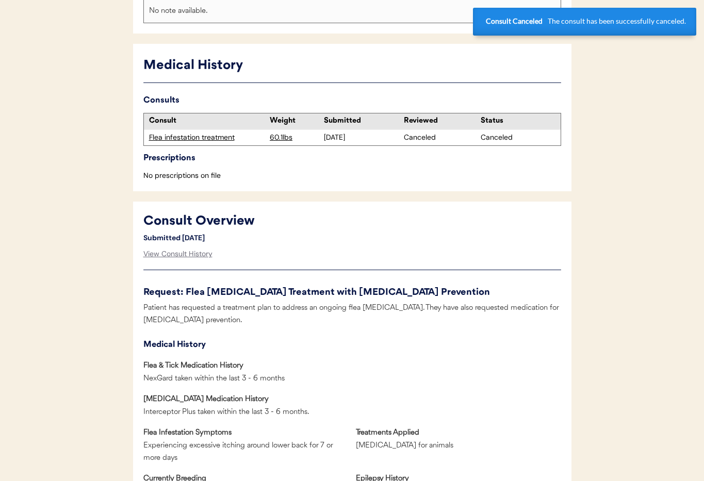
scroll to position [0, 0]
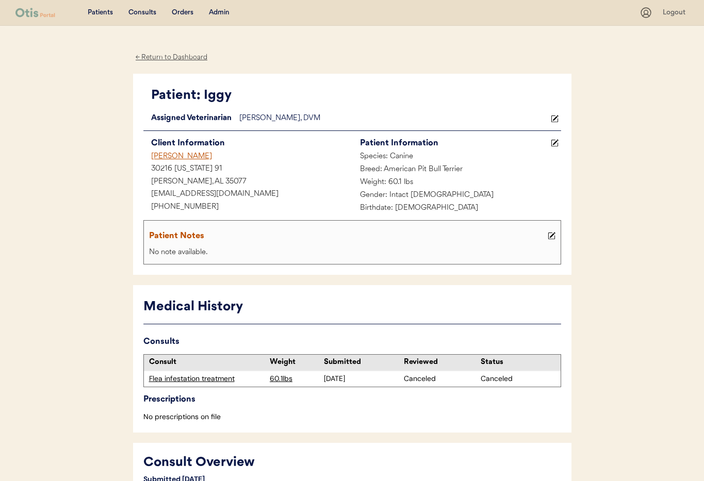
click at [160, 155] on div "[PERSON_NAME]" at bounding box center [247, 157] width 209 height 13
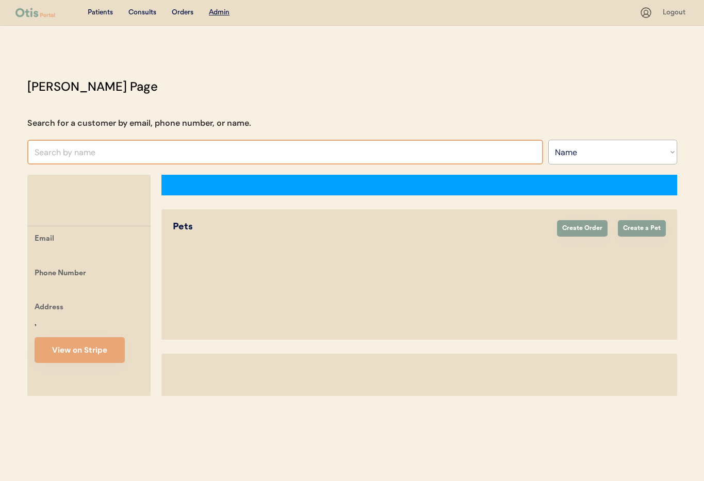
select select ""Name""
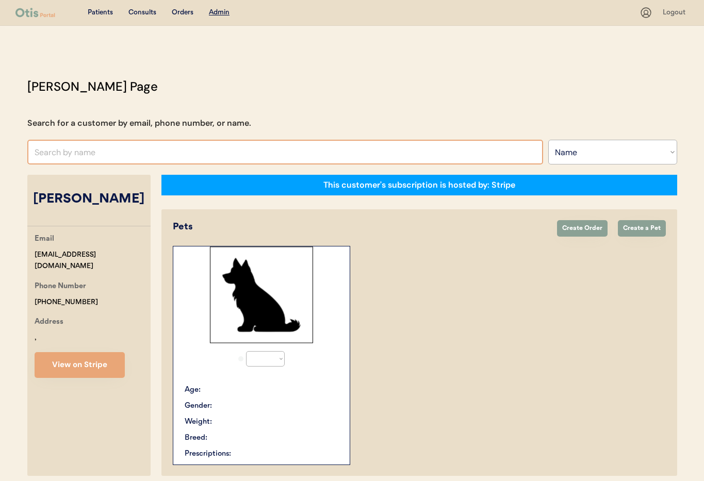
select select "true"
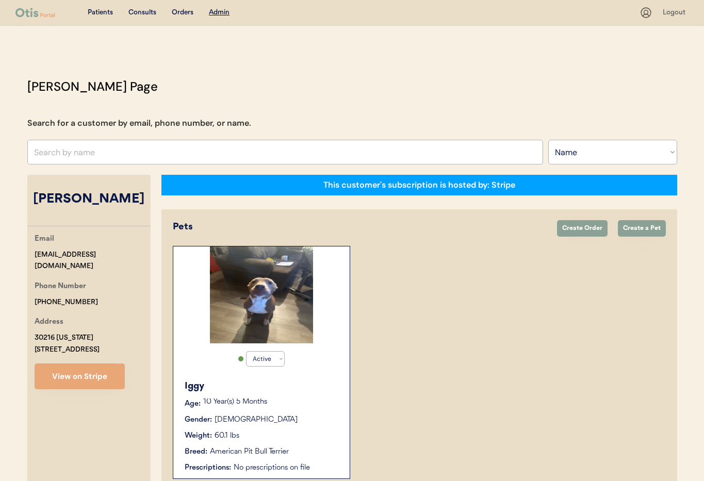
scroll to position [57, 0]
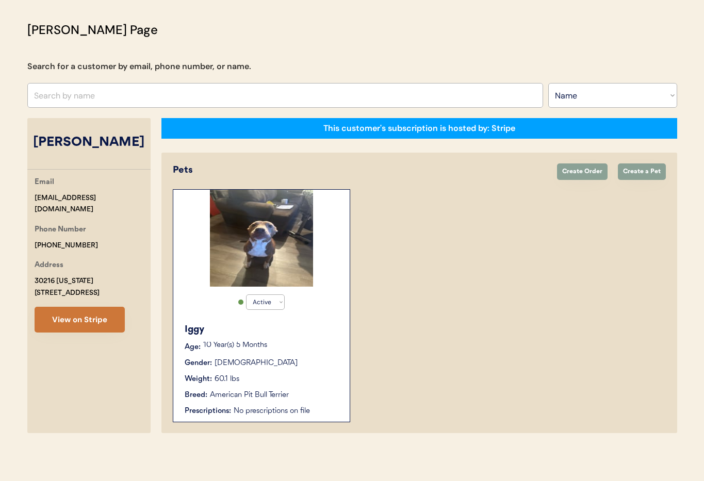
click at [96, 314] on button "View on Stripe" at bounding box center [80, 320] width 90 height 26
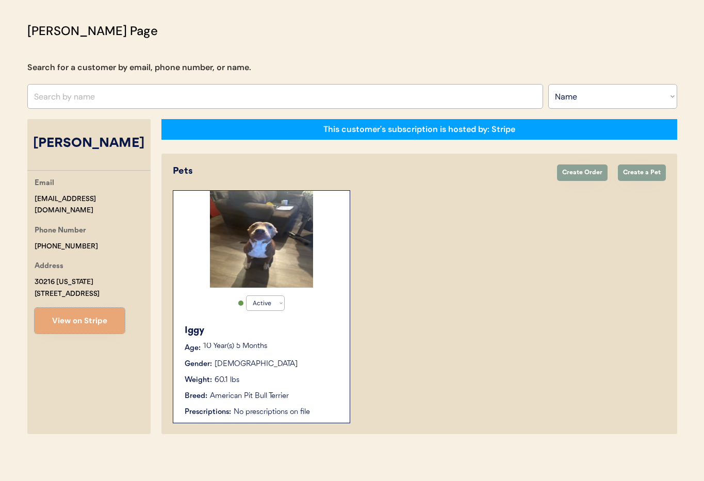
click at [174, 103] on input "text" at bounding box center [284, 96] width 515 height 25
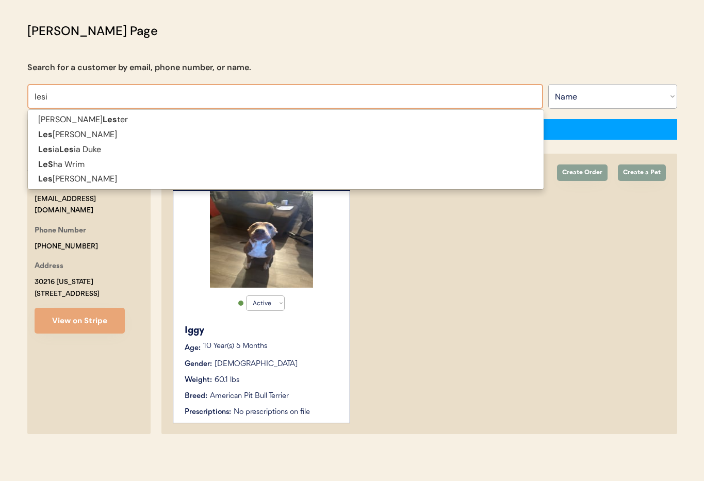
type input "[PERSON_NAME]"
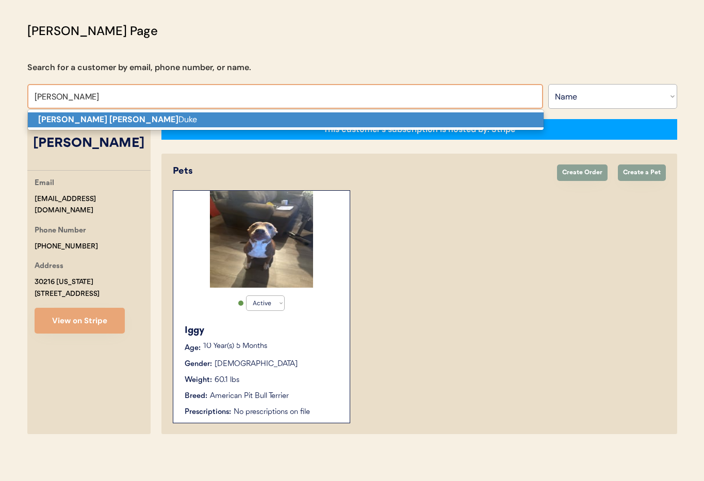
click at [171, 120] on p "[PERSON_NAME]" at bounding box center [285, 119] width 515 height 15
type input "[PERSON_NAME]"
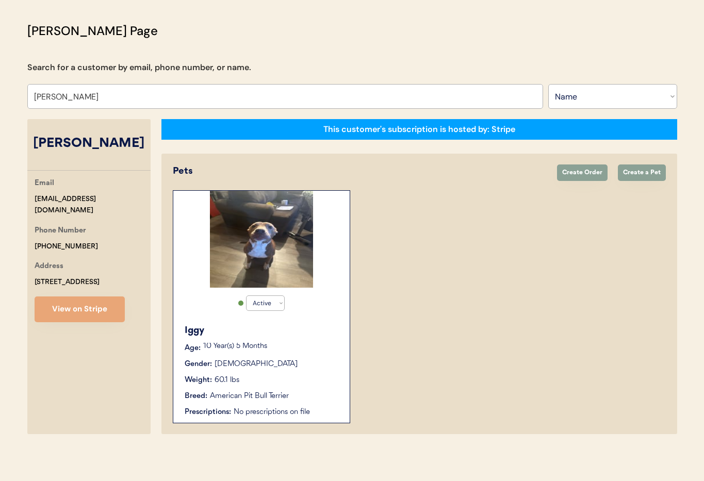
select select "true"
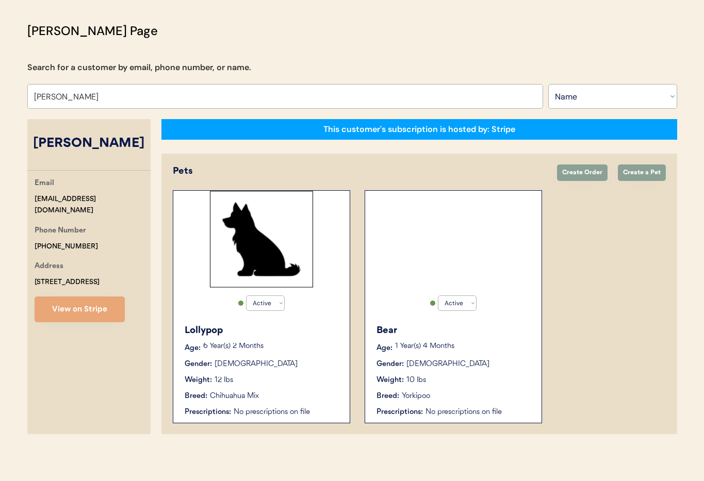
type input "[PERSON_NAME]"
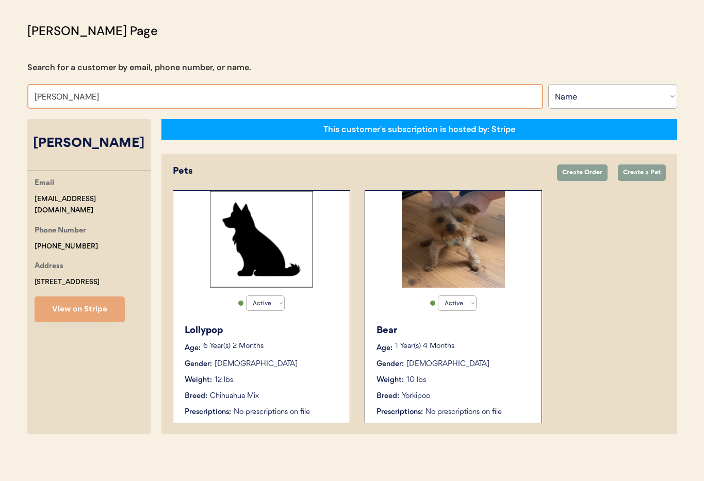
click at [298, 376] on div "Weight: 12 lbs" at bounding box center [262, 380] width 155 height 11
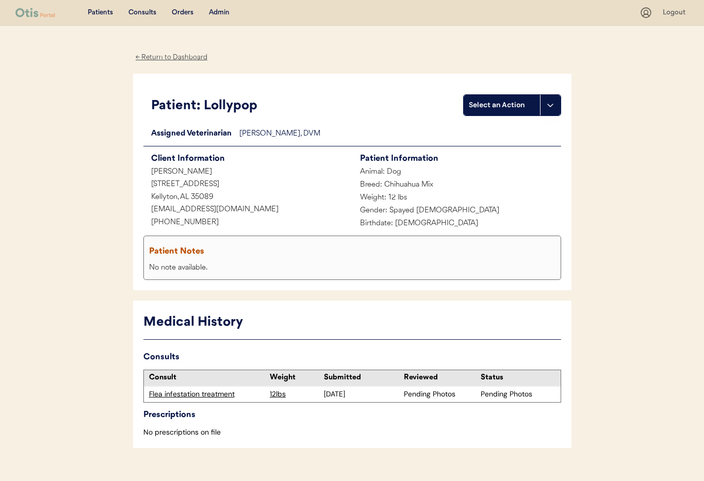
scroll to position [19, 0]
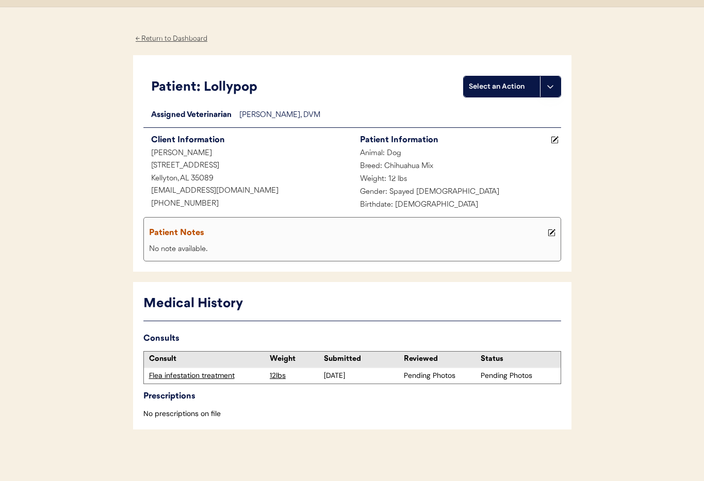
click at [205, 378] on div "Flea infestation treatment" at bounding box center [207, 376] width 116 height 10
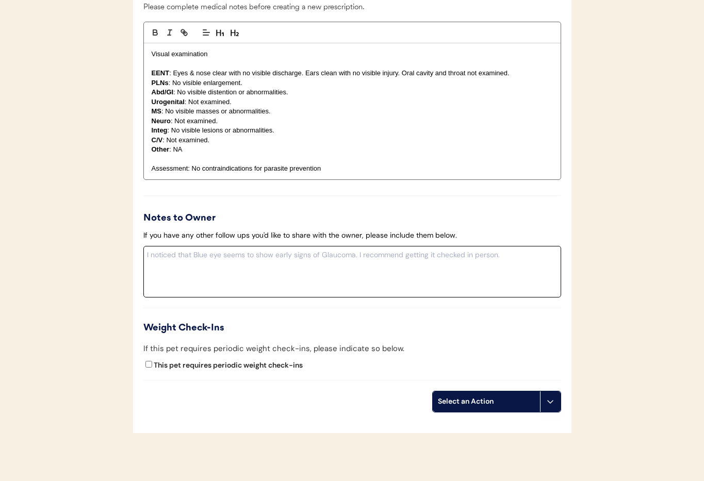
scroll to position [1006, 0]
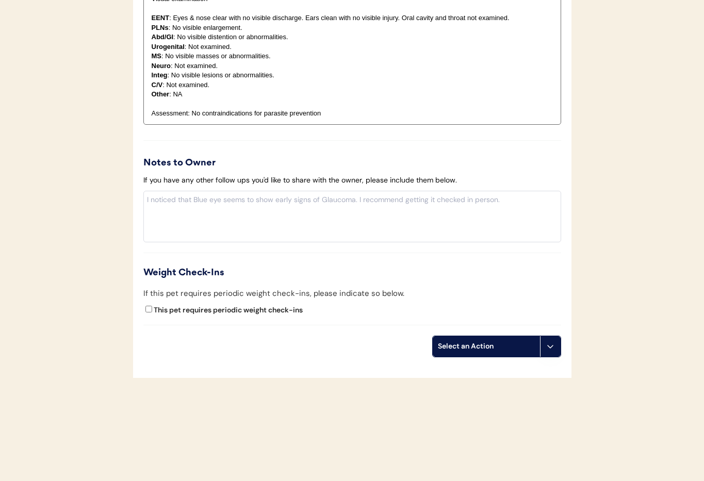
click at [551, 348] on use at bounding box center [550, 346] width 8 height 8
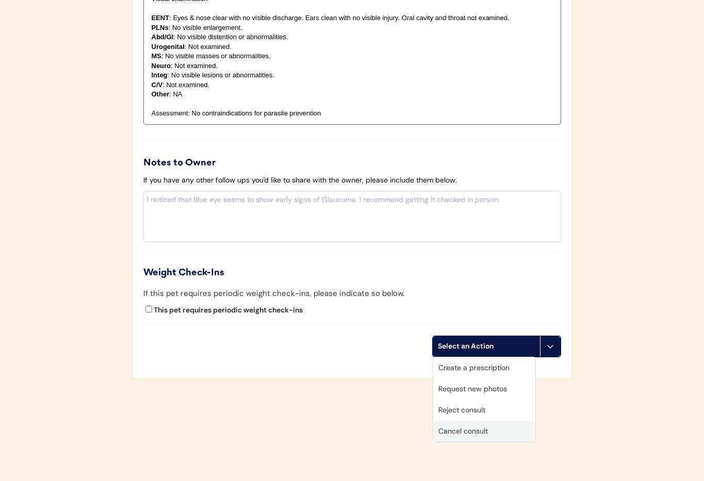
click at [498, 429] on div "Cancel consult" at bounding box center [484, 431] width 102 height 21
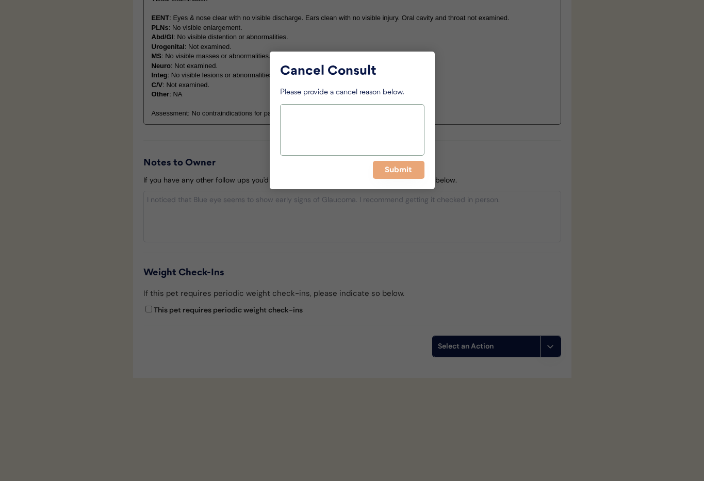
click at [315, 138] on textarea at bounding box center [352, 130] width 144 height 52
drag, startPoint x: 326, startPoint y: 112, endPoint x: 282, endPoint y: 110, distance: 43.8
click at [282, 110] on textarea "> 6 months" at bounding box center [352, 130] width 144 height 52
type textarea "> 6 months"
click at [400, 169] on button "Submit" at bounding box center [399, 170] width 52 height 18
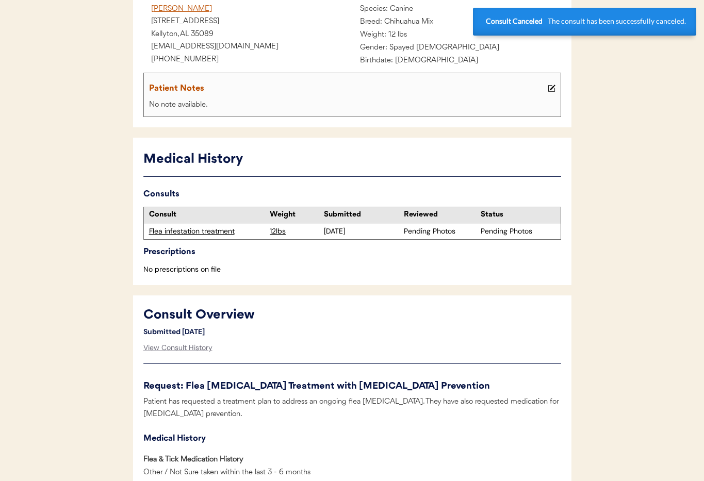
scroll to position [0, 0]
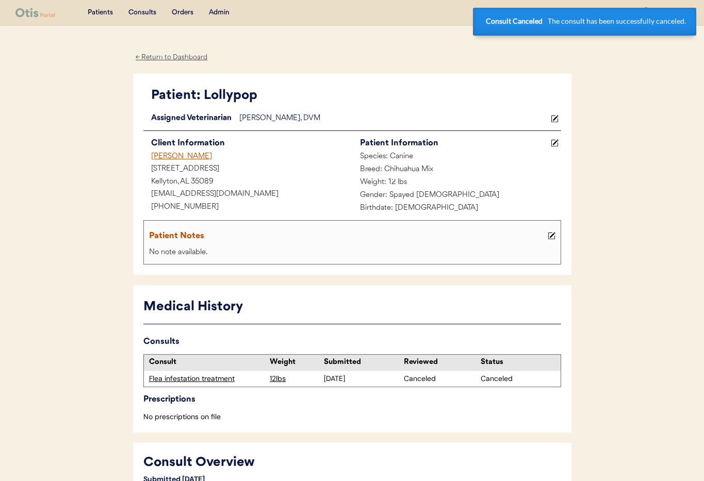
click at [177, 158] on div "[PERSON_NAME]" at bounding box center [247, 157] width 209 height 13
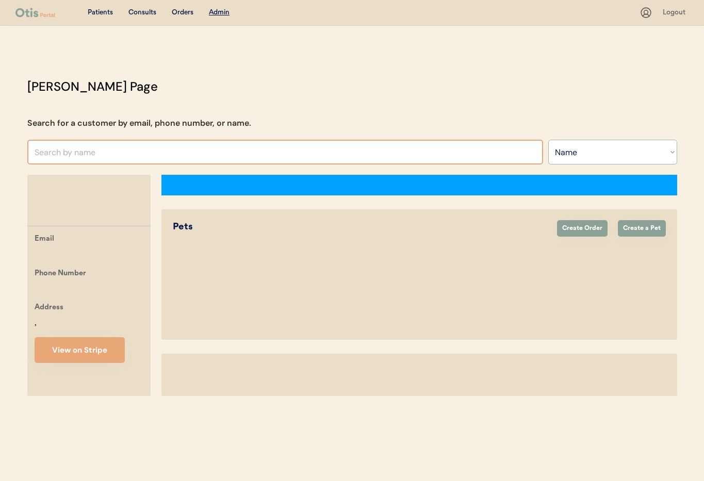
select select ""Name""
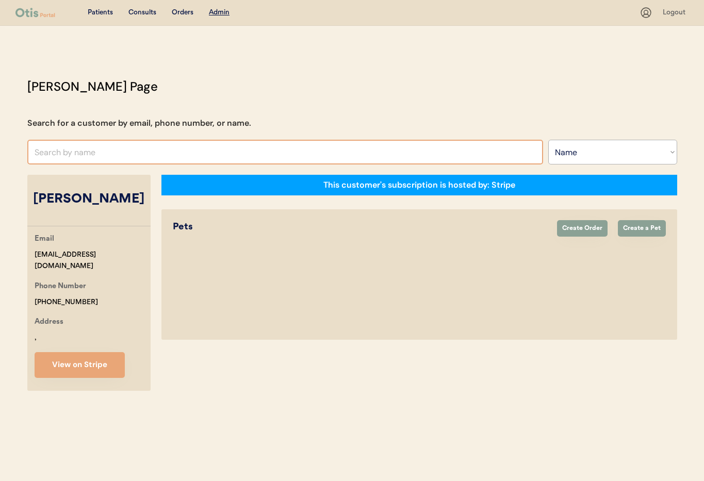
select select "true"
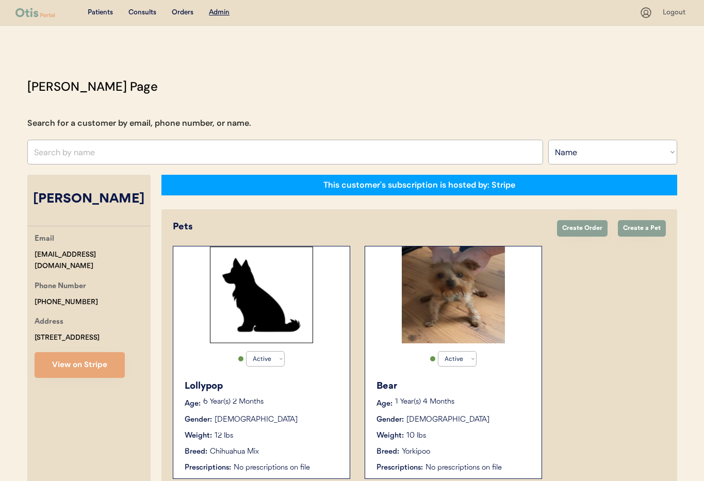
click at [462, 398] on p "1 Year(s) 4 Months" at bounding box center [463, 401] width 136 height 7
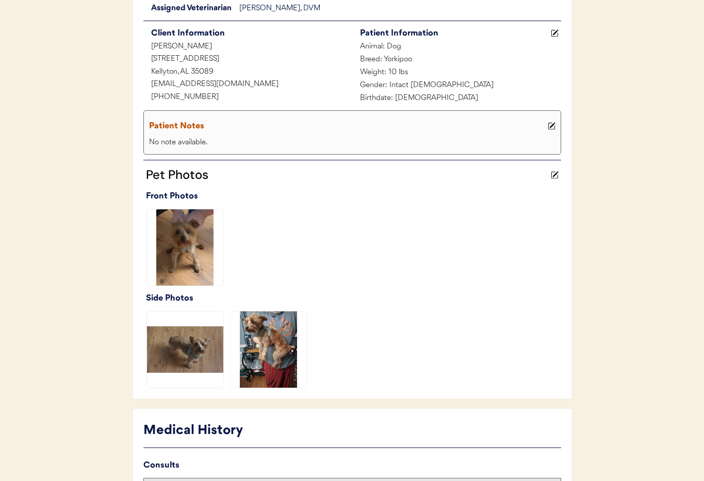
scroll to position [252, 0]
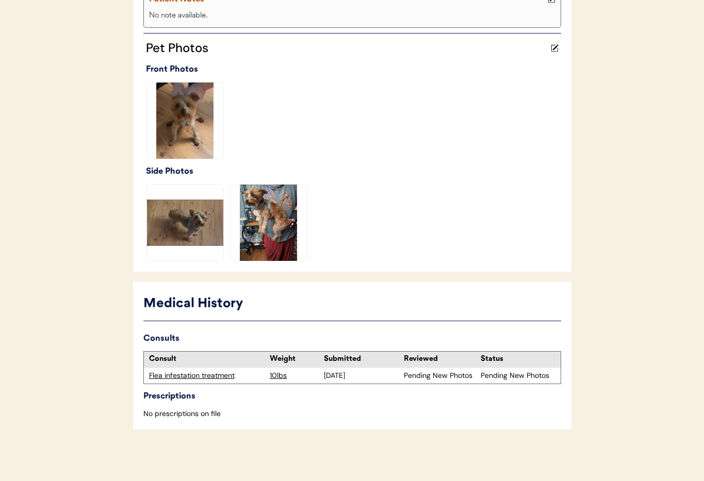
click at [184, 378] on div "Flea infestation treatment" at bounding box center [207, 376] width 116 height 10
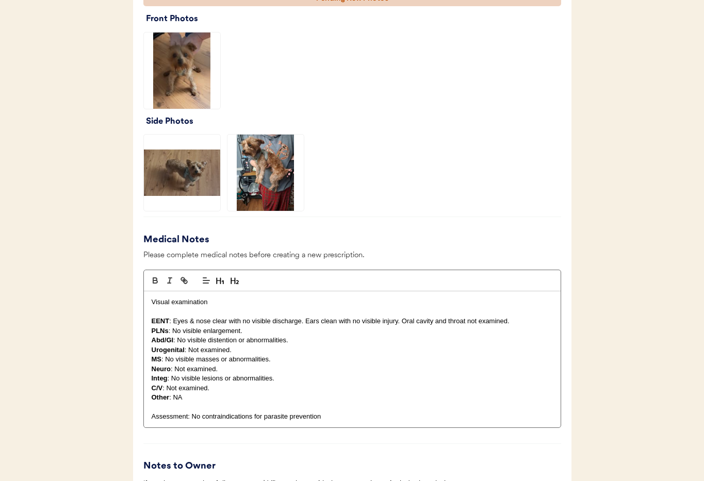
scroll to position [1159, 0]
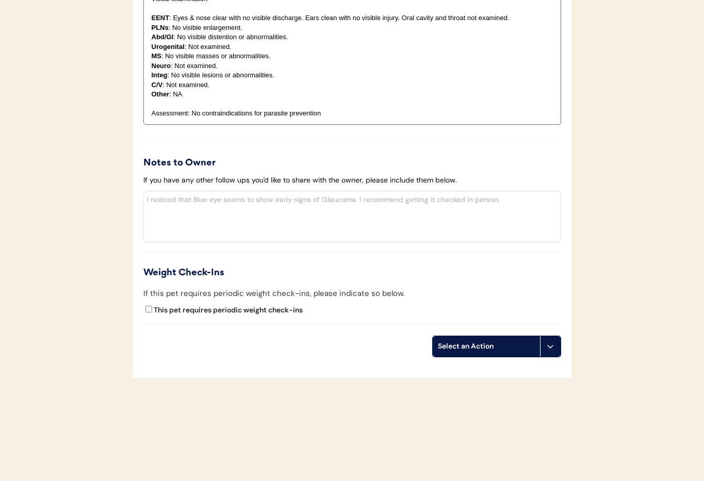
click at [542, 341] on button at bounding box center [550, 346] width 21 height 21
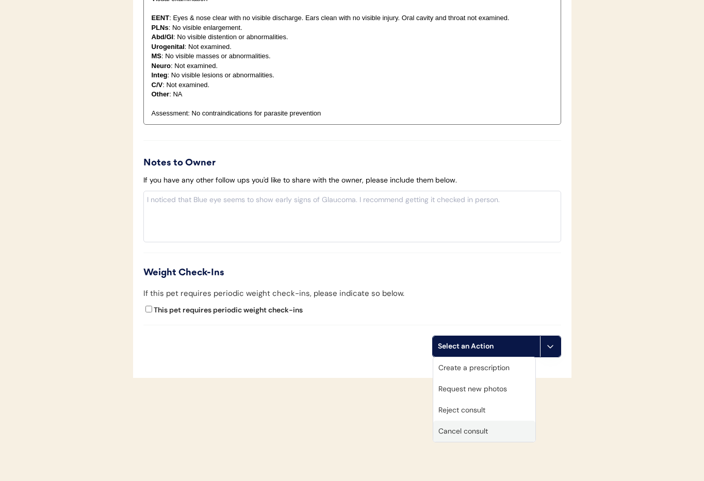
click at [496, 432] on div "Cancel consult" at bounding box center [484, 431] width 102 height 21
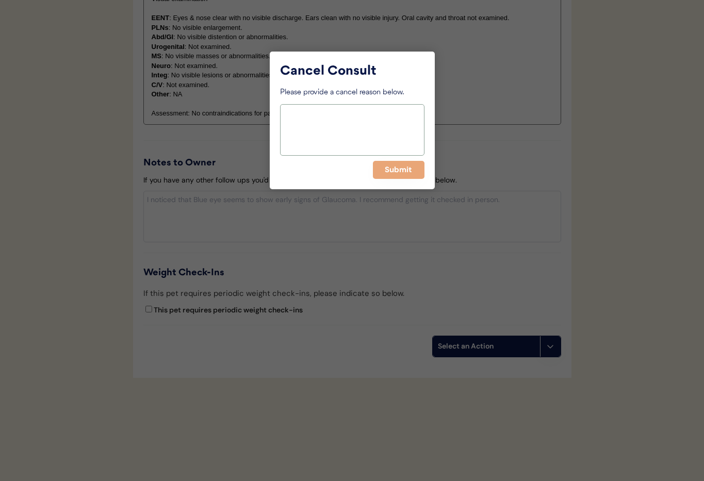
click at [319, 126] on textarea at bounding box center [352, 130] width 144 height 52
paste textarea "> 6 months"
type textarea "> 6 months"
click at [396, 171] on button "Submit" at bounding box center [399, 170] width 52 height 18
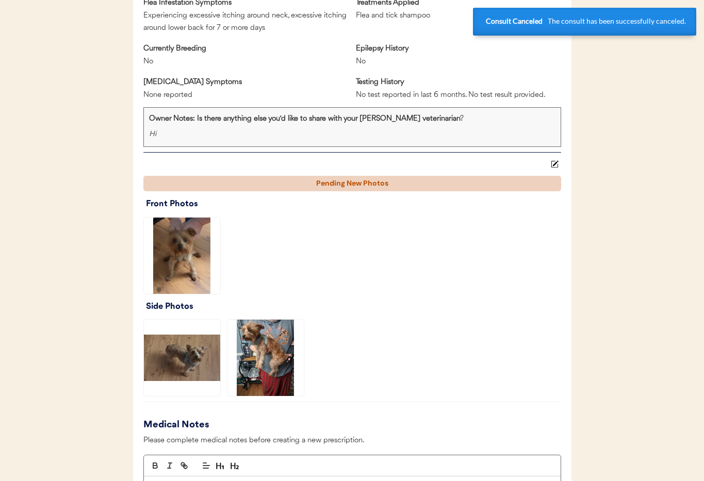
scroll to position [0, 0]
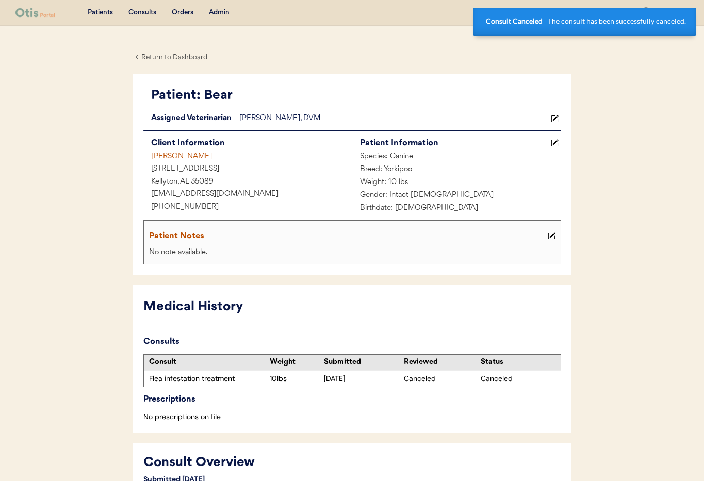
click at [162, 157] on div "Lesia Lesia Duke" at bounding box center [247, 157] width 209 height 13
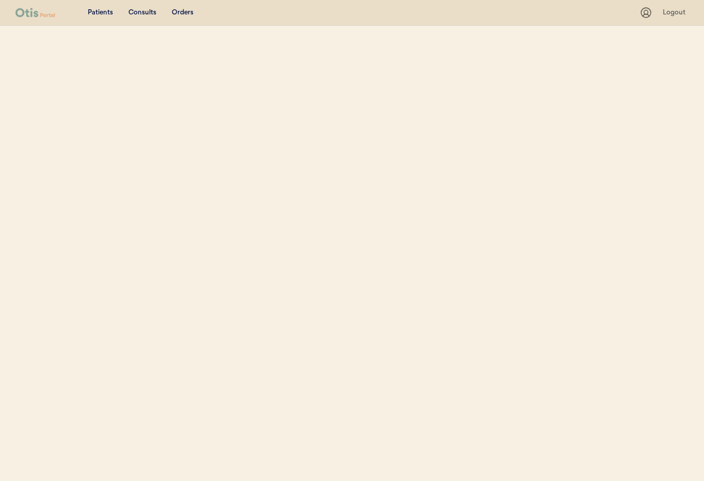
select select ""Name""
select select "true"
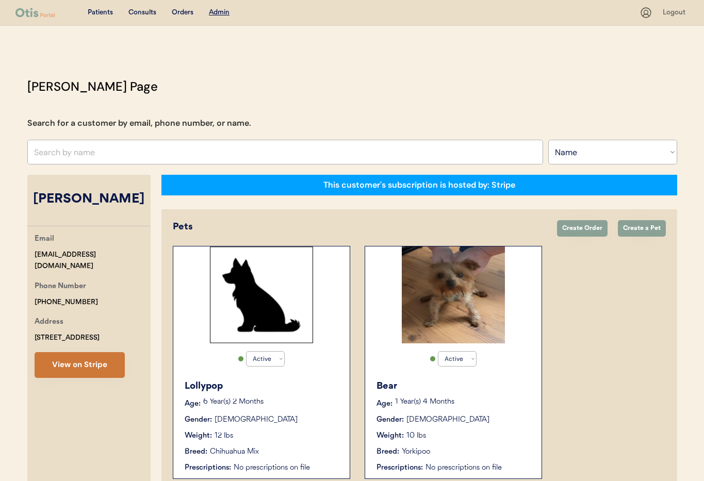
click at [99, 361] on button "View on Stripe" at bounding box center [80, 365] width 90 height 26
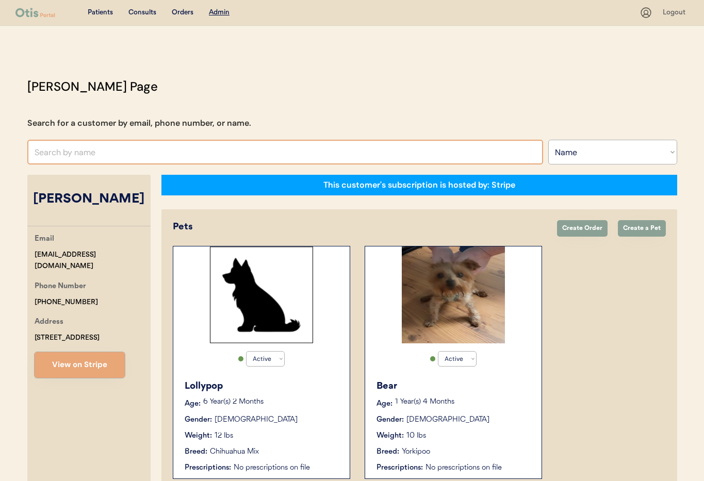
click at [74, 155] on input "text" at bounding box center [284, 152] width 515 height 25
type input "Mary"
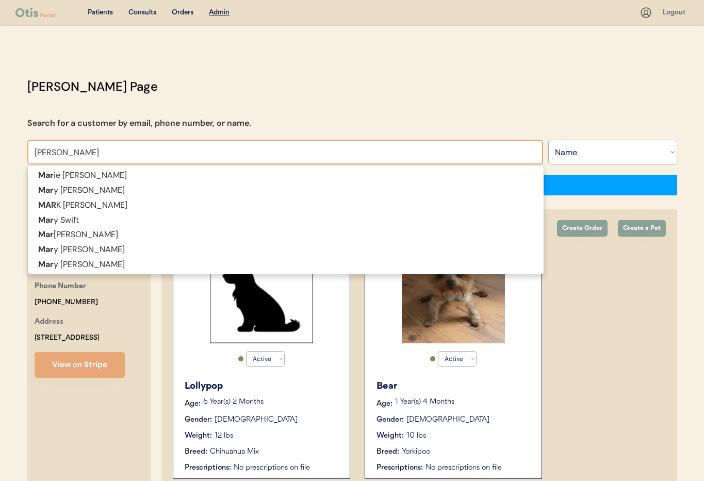
type input "Mary Earle"
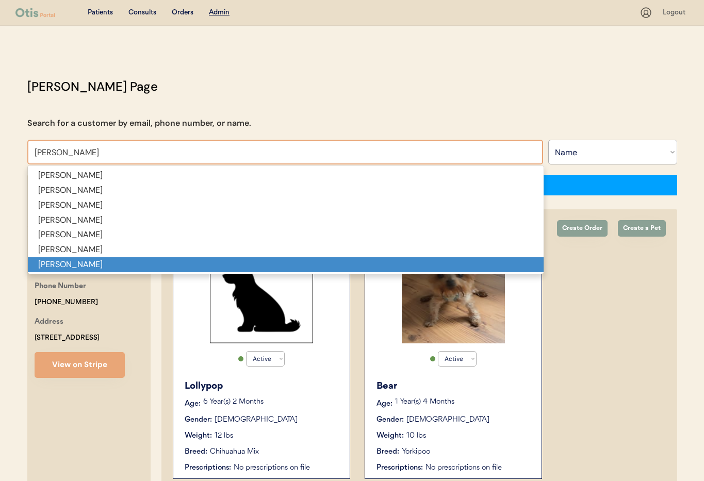
type input "Mary Mart"
type input "Mary Martin"
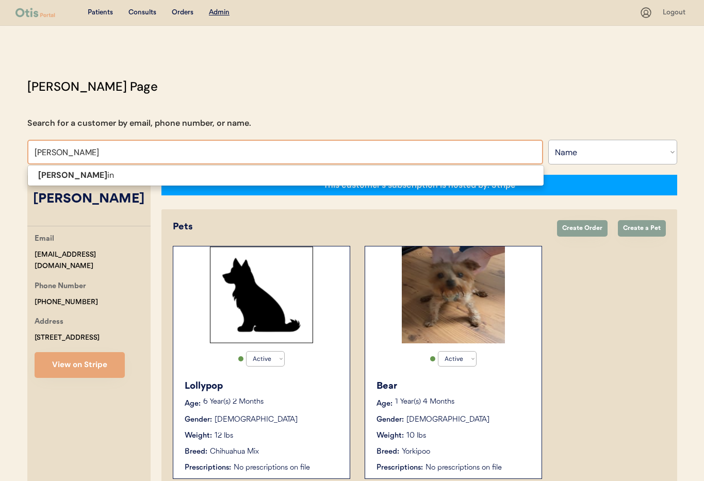
type input "Mary Marti"
type input "Mary Martin"
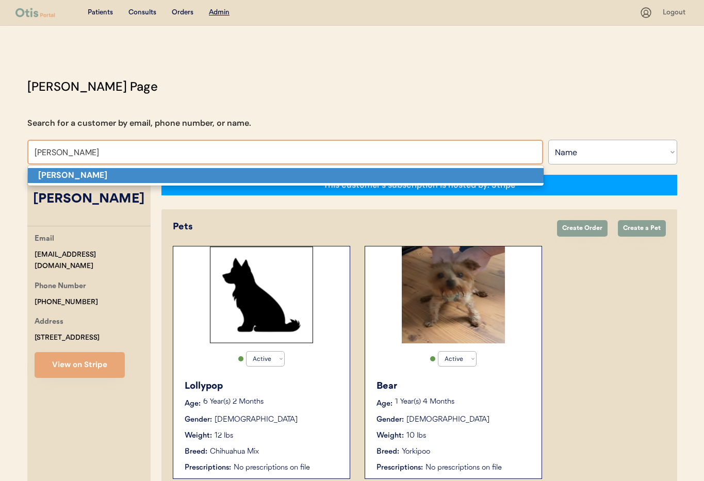
drag, startPoint x: 98, startPoint y: 175, endPoint x: 120, endPoint y: 177, distance: 21.7
click at [98, 175] on p "Mary Martin" at bounding box center [285, 175] width 515 height 15
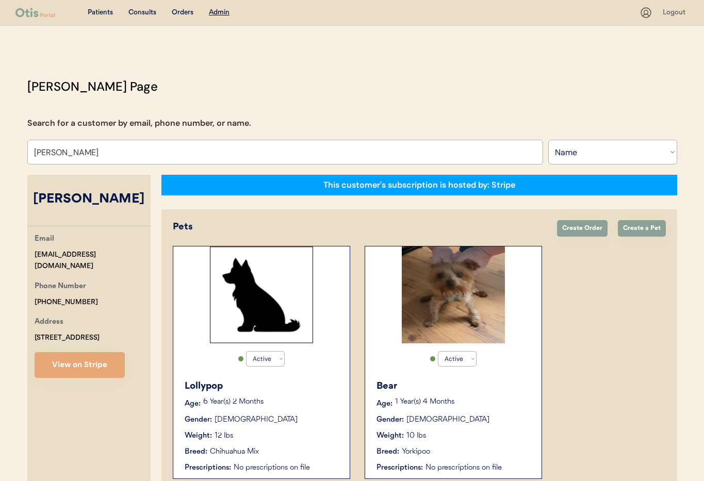
select select "true"
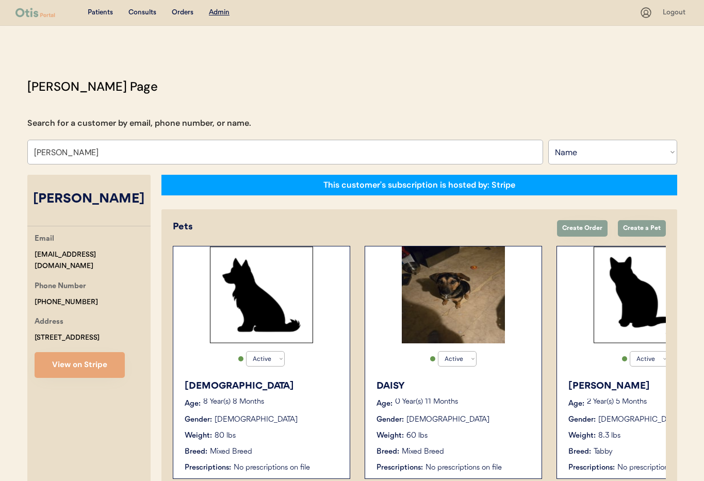
type input "Mary Martin"
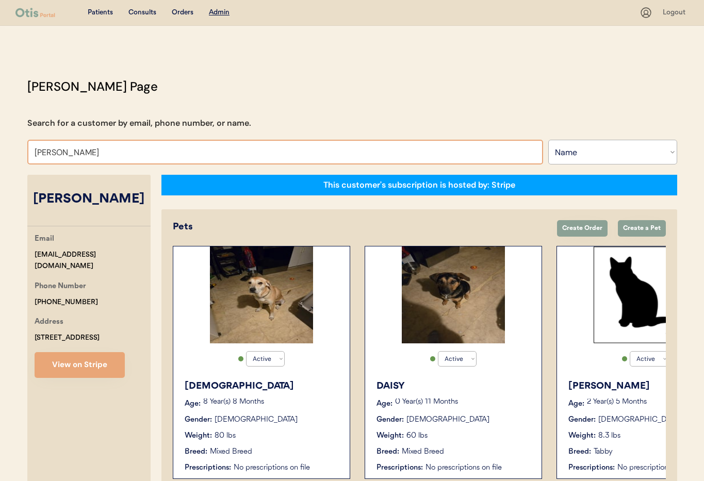
scroll to position [57, 0]
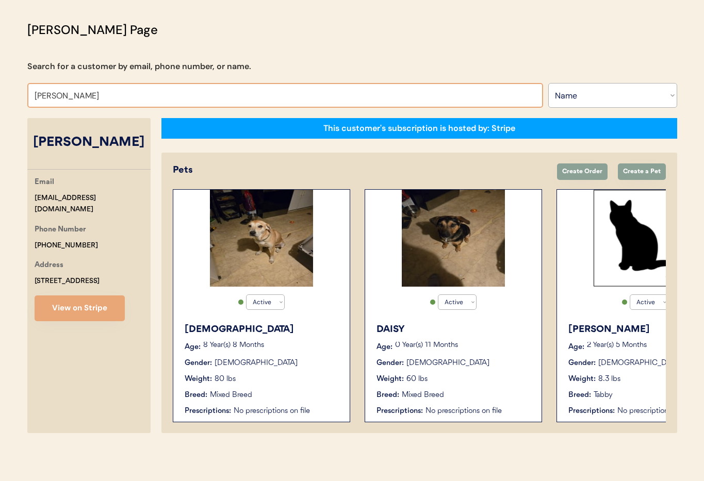
click at [310, 375] on div "Weight: 80 lbs" at bounding box center [262, 379] width 155 height 11
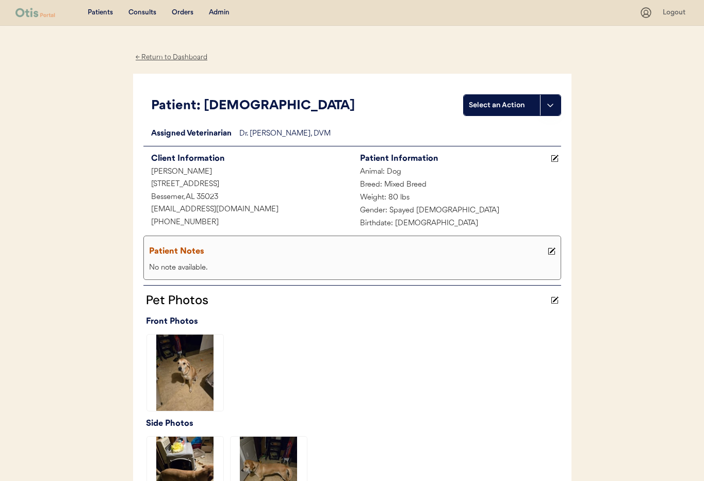
click at [165, 55] on div "← Return to Dashboard" at bounding box center [171, 58] width 77 height 12
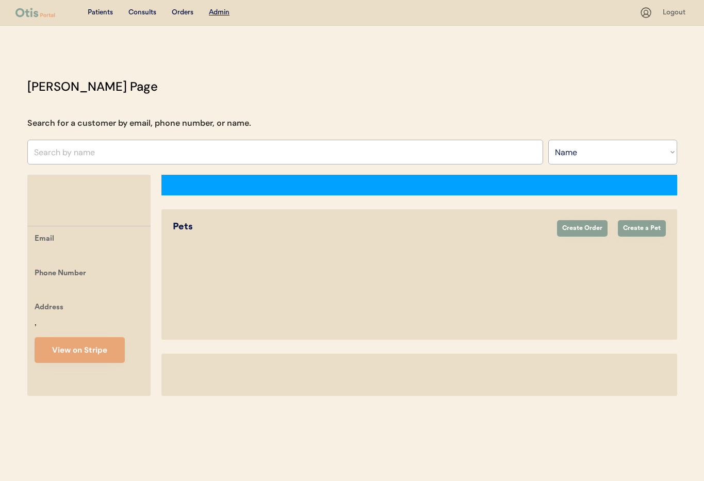
select select ""Name""
select select "true"
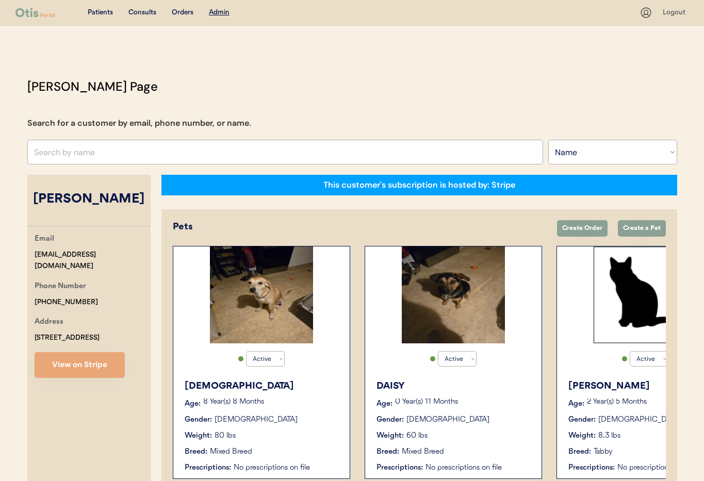
click at [474, 420] on div "Gender: Female" at bounding box center [453, 419] width 155 height 11
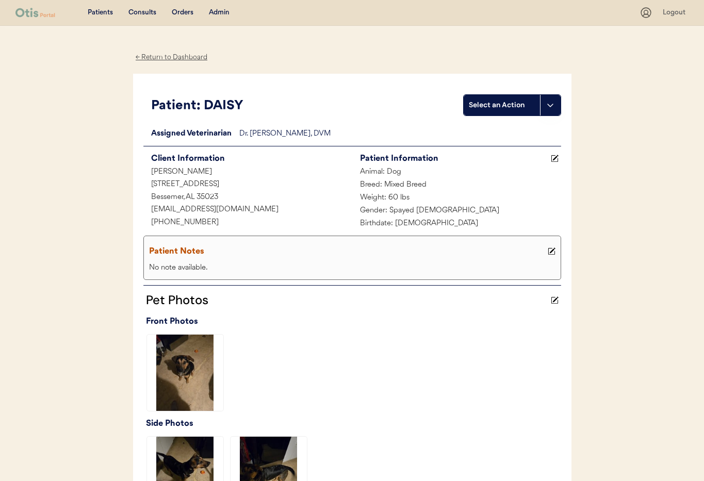
click at [161, 57] on div "← Return to Dashboard" at bounding box center [171, 58] width 77 height 12
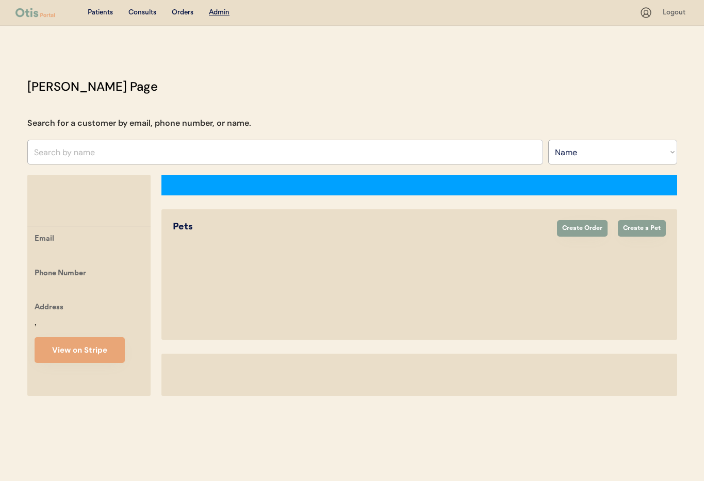
select select ""Name""
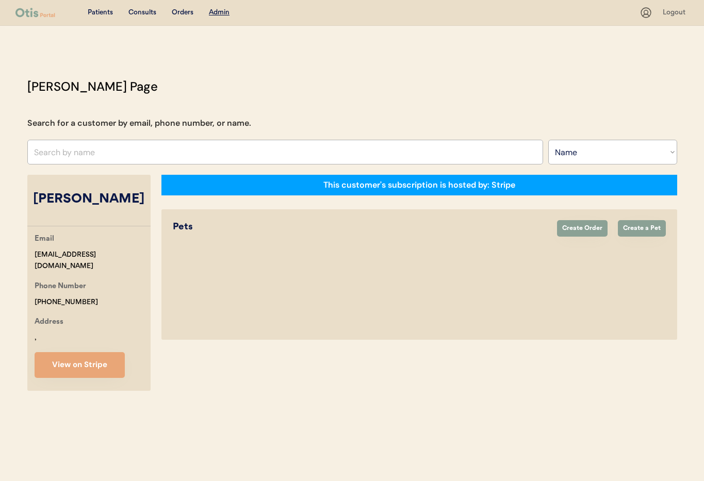
select select "true"
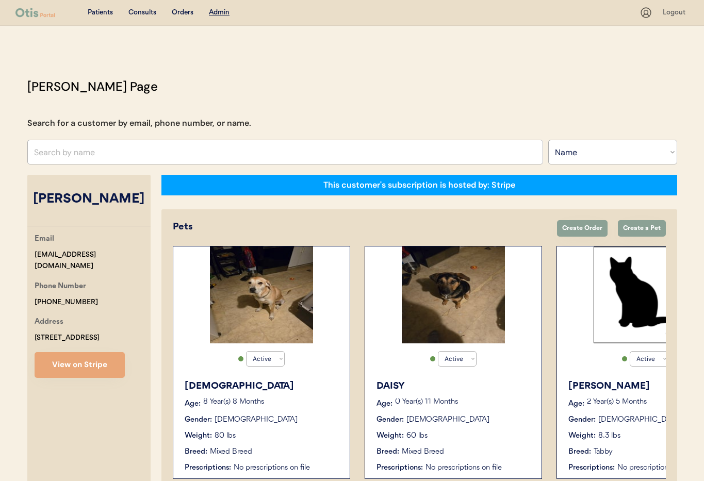
scroll to position [0, 82]
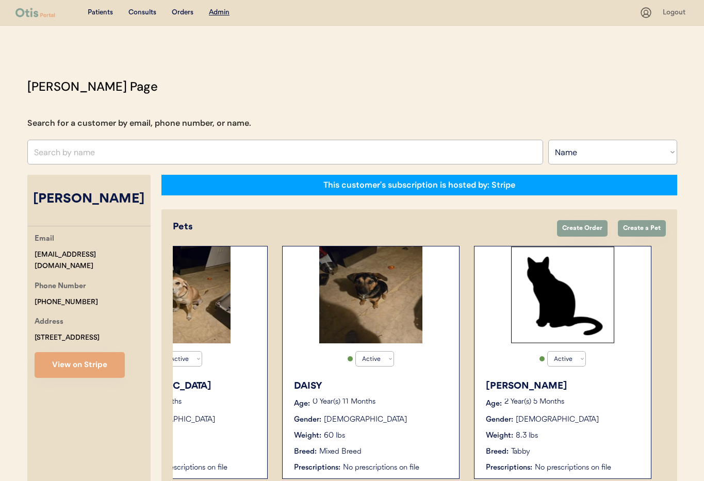
click at [604, 389] on div "Luigi" at bounding box center [563, 386] width 155 height 14
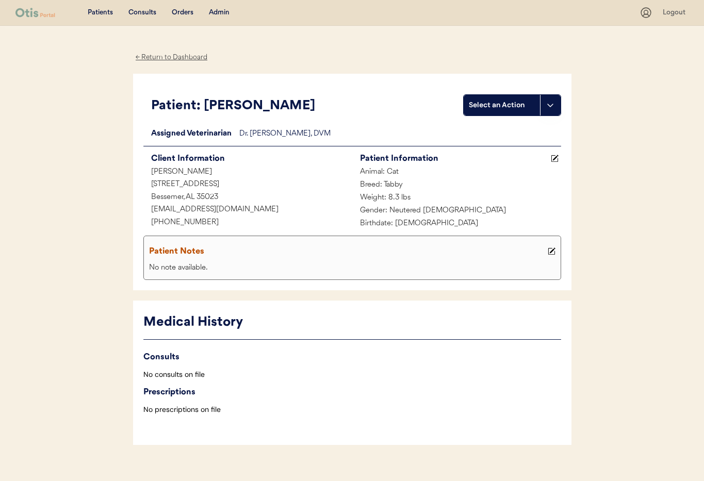
click at [178, 54] on div "← Return to Dashboard" at bounding box center [171, 58] width 77 height 12
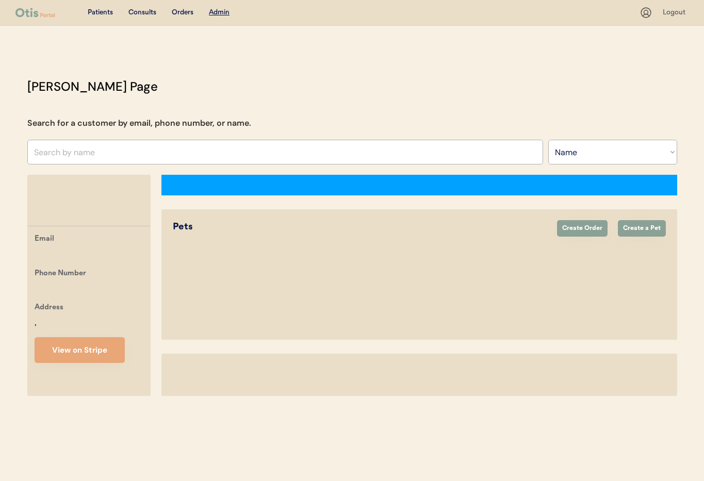
select select ""Name""
select select "true"
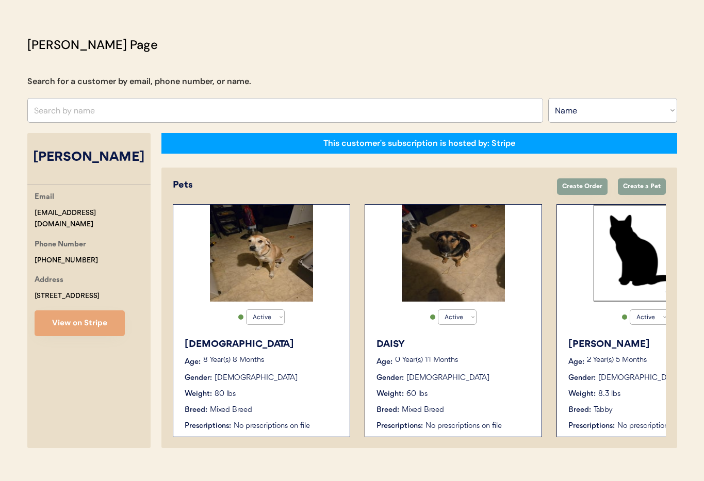
scroll to position [57, 0]
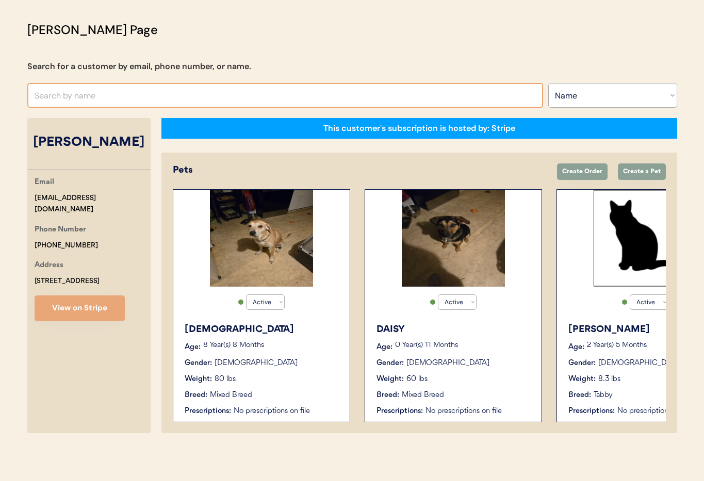
click at [112, 103] on input "text" at bounding box center [284, 95] width 515 height 25
